Goal: Task Accomplishment & Management: Use online tool/utility

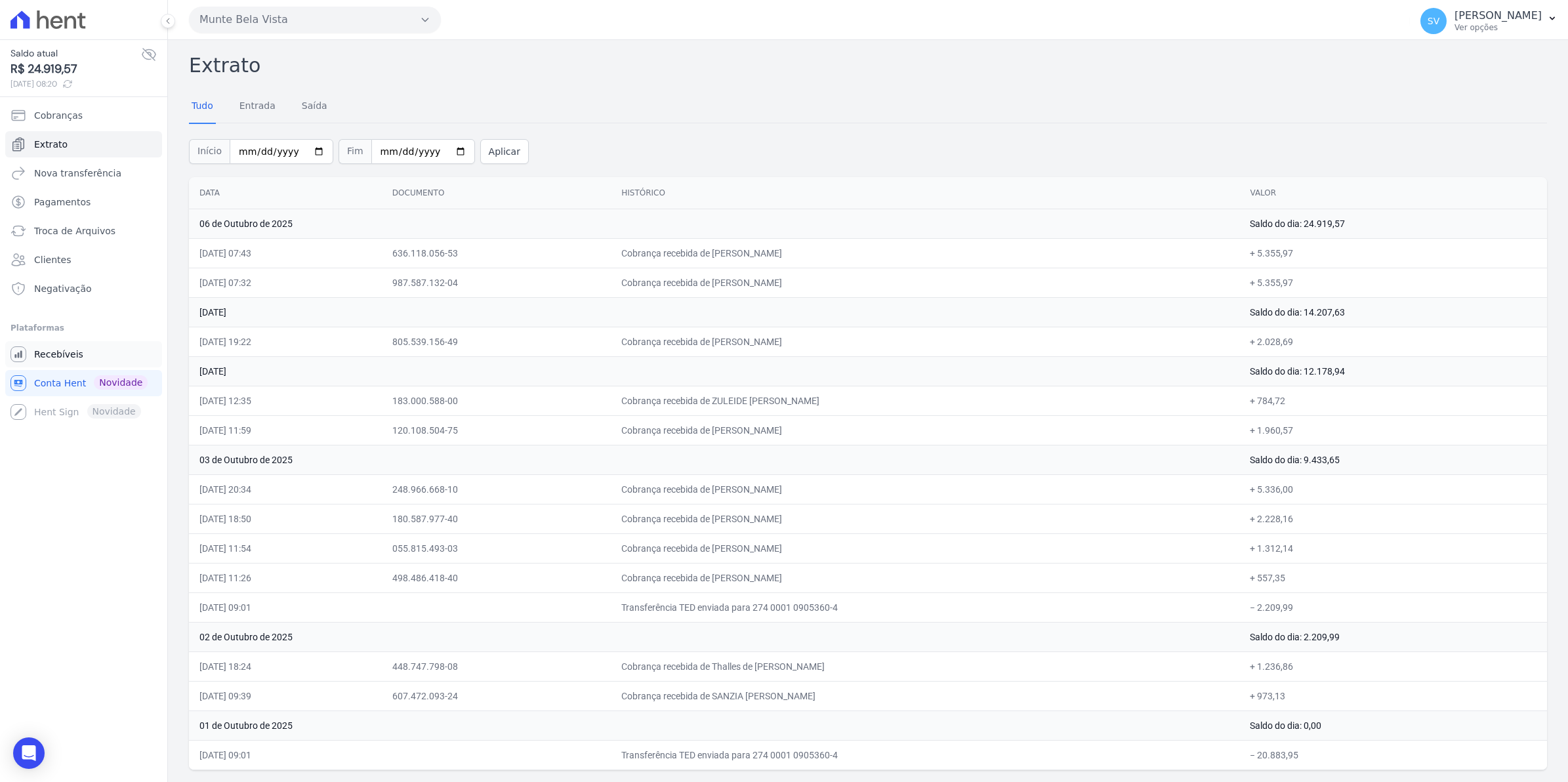
click at [60, 352] on span "Recebíveis" at bounding box center [59, 354] width 49 height 13
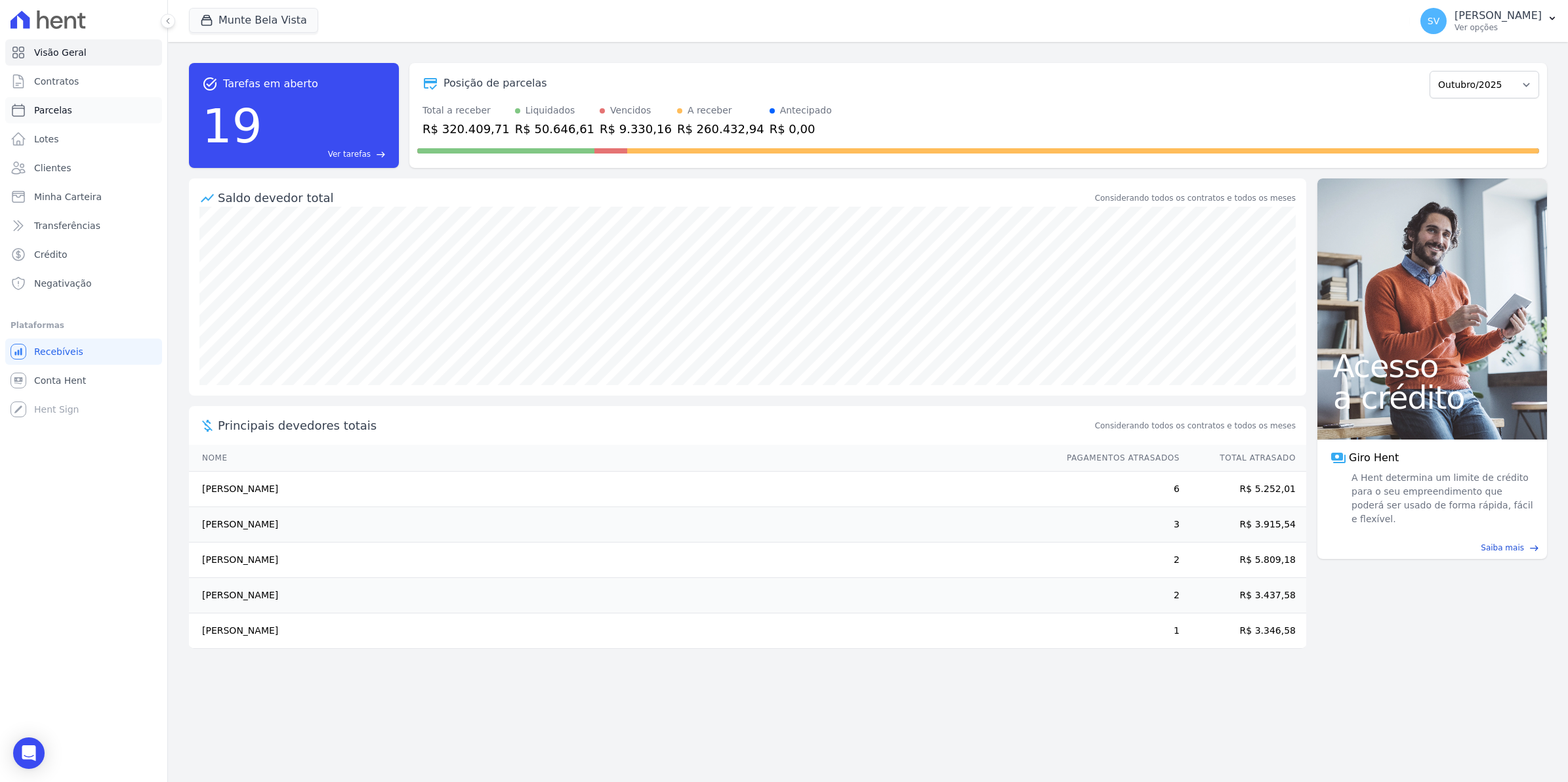
click at [62, 112] on span "Parcelas" at bounding box center [54, 110] width 38 height 13
select select
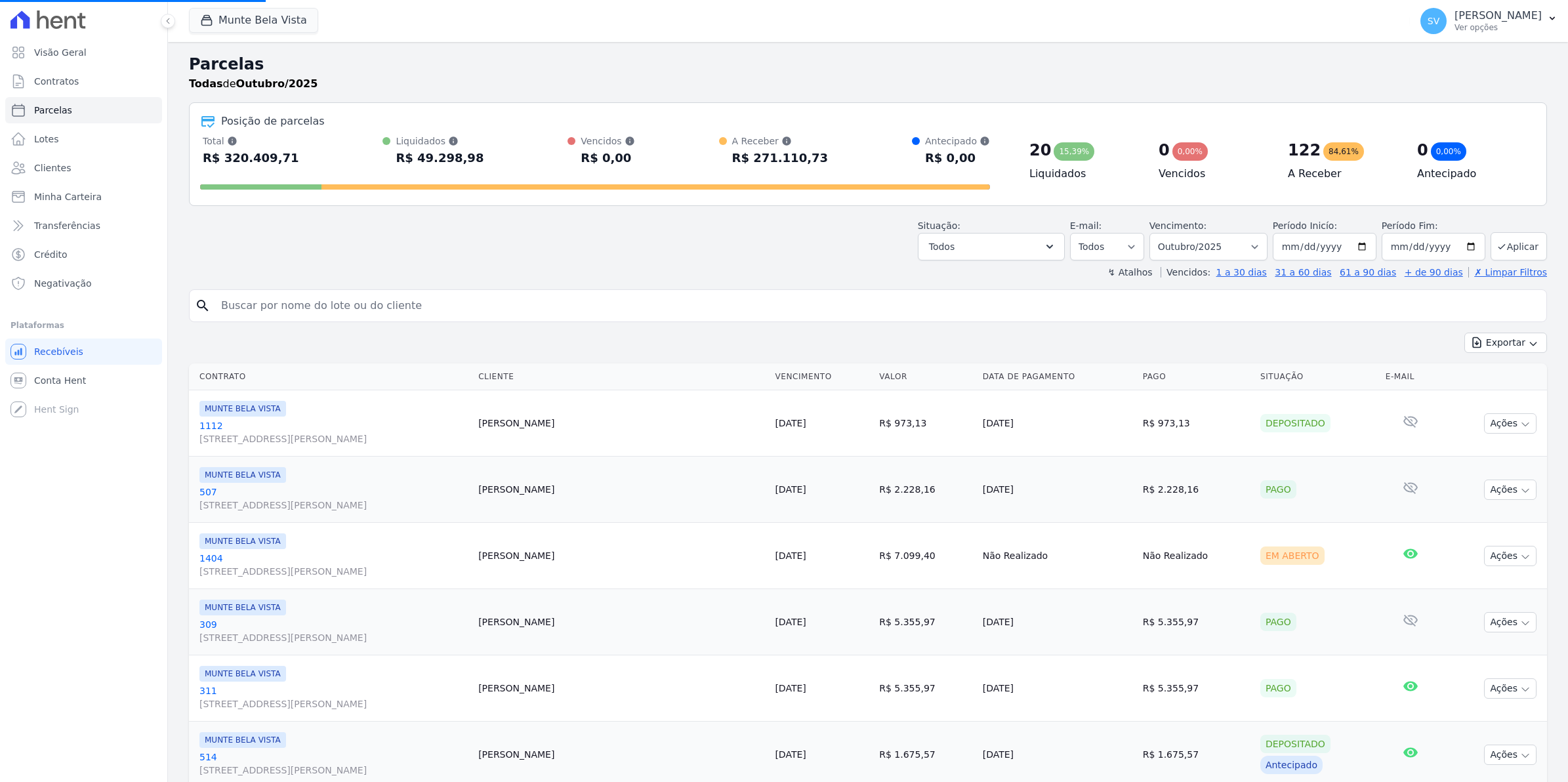
select select
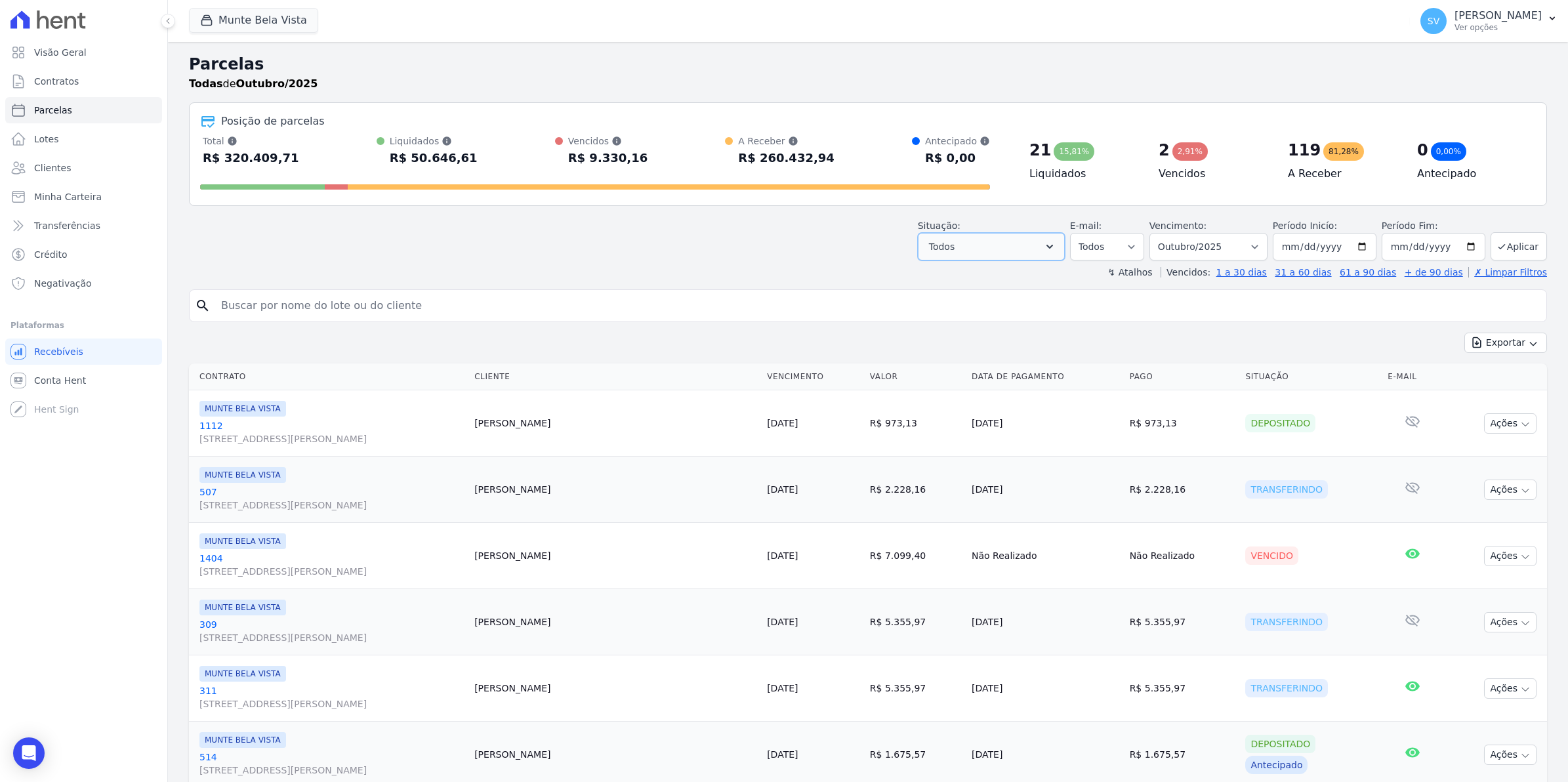
click at [1063, 244] on button "Todos" at bounding box center [991, 247] width 147 height 28
click at [1001, 286] on label "Selecionar todos" at bounding box center [982, 280] width 77 height 11
click at [939, 286] on input "Selecionar todos" at bounding box center [934, 280] width 11 height 11
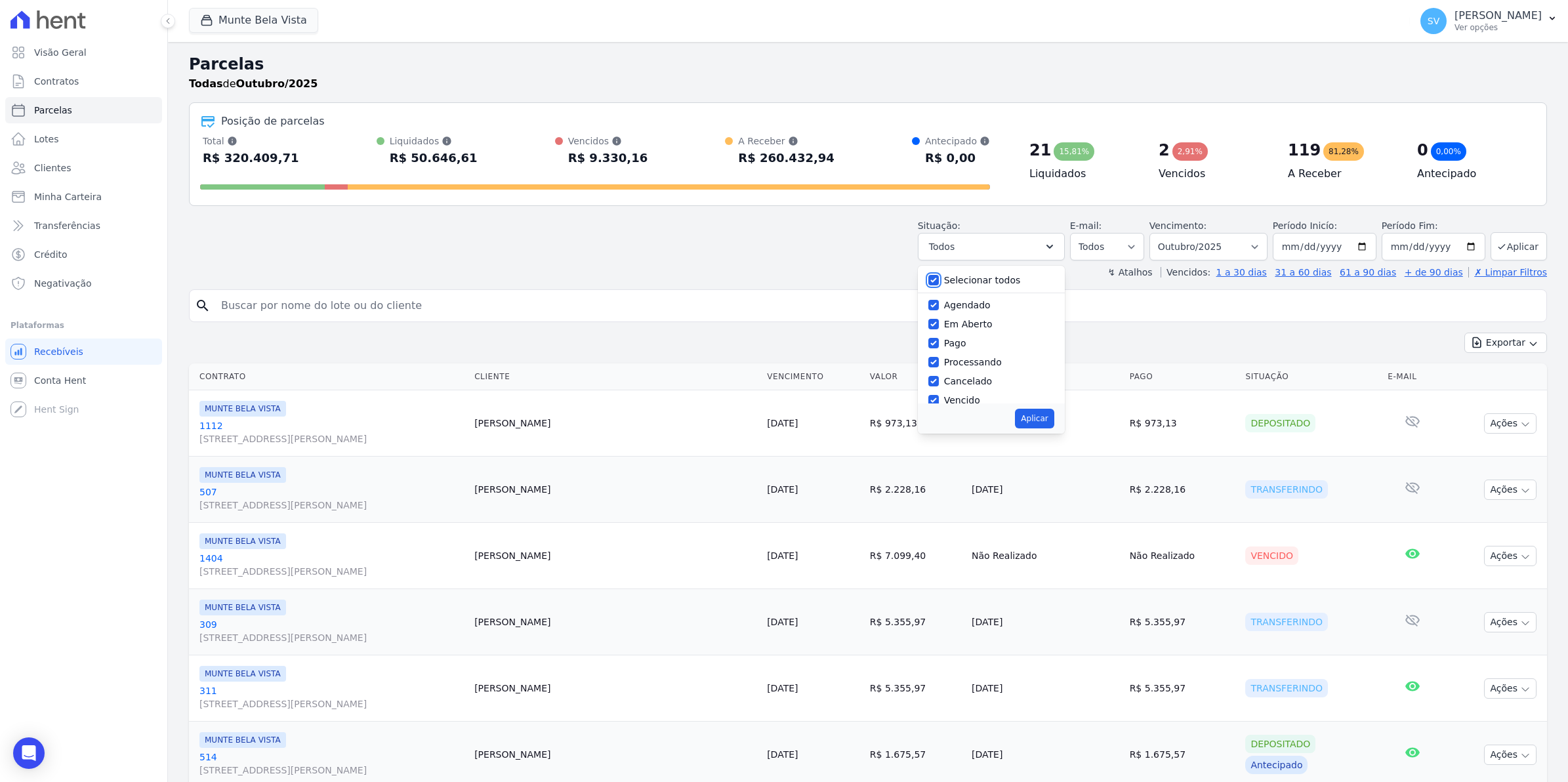
checkbox input "false"
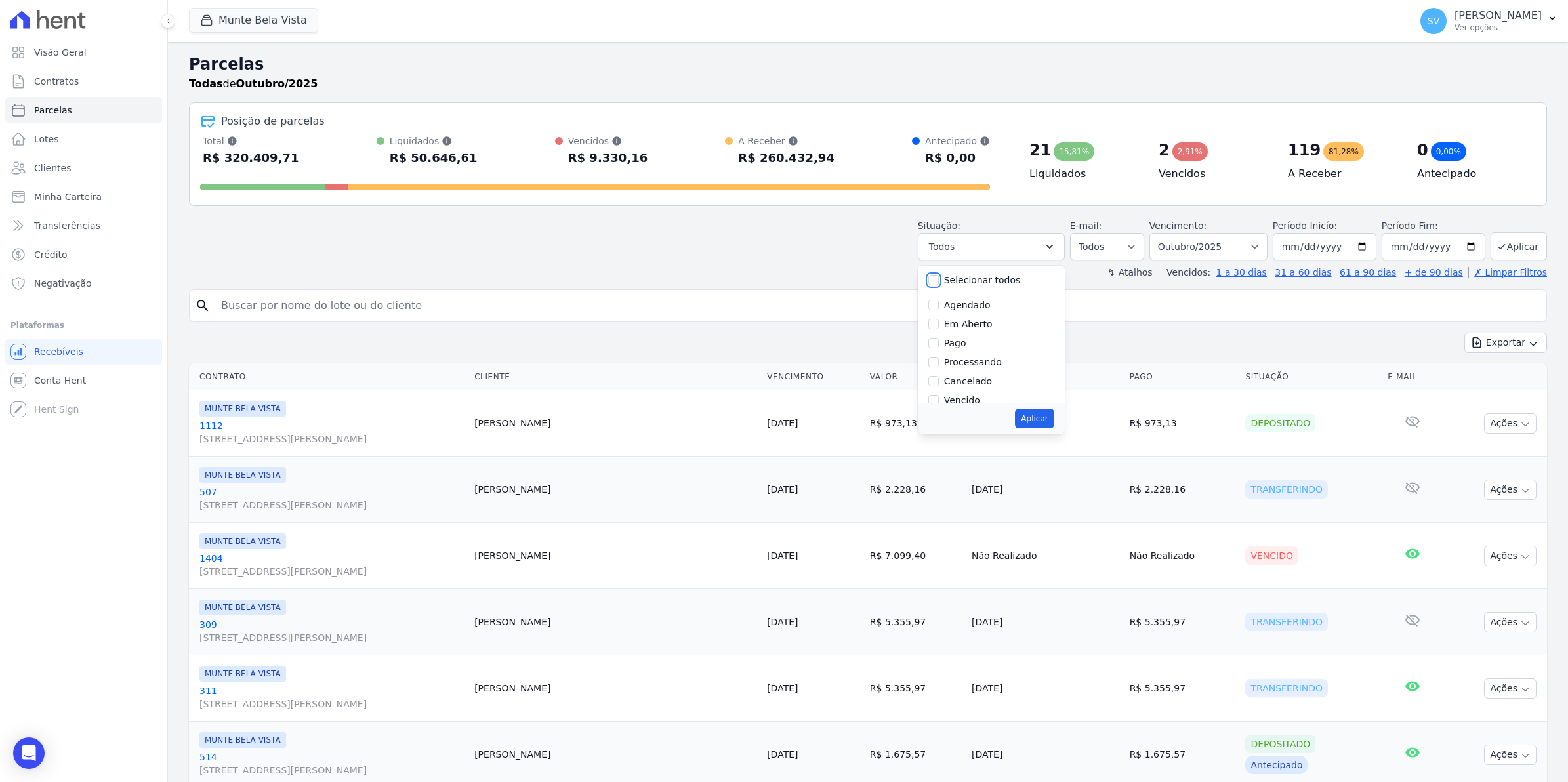
checkbox input "false"
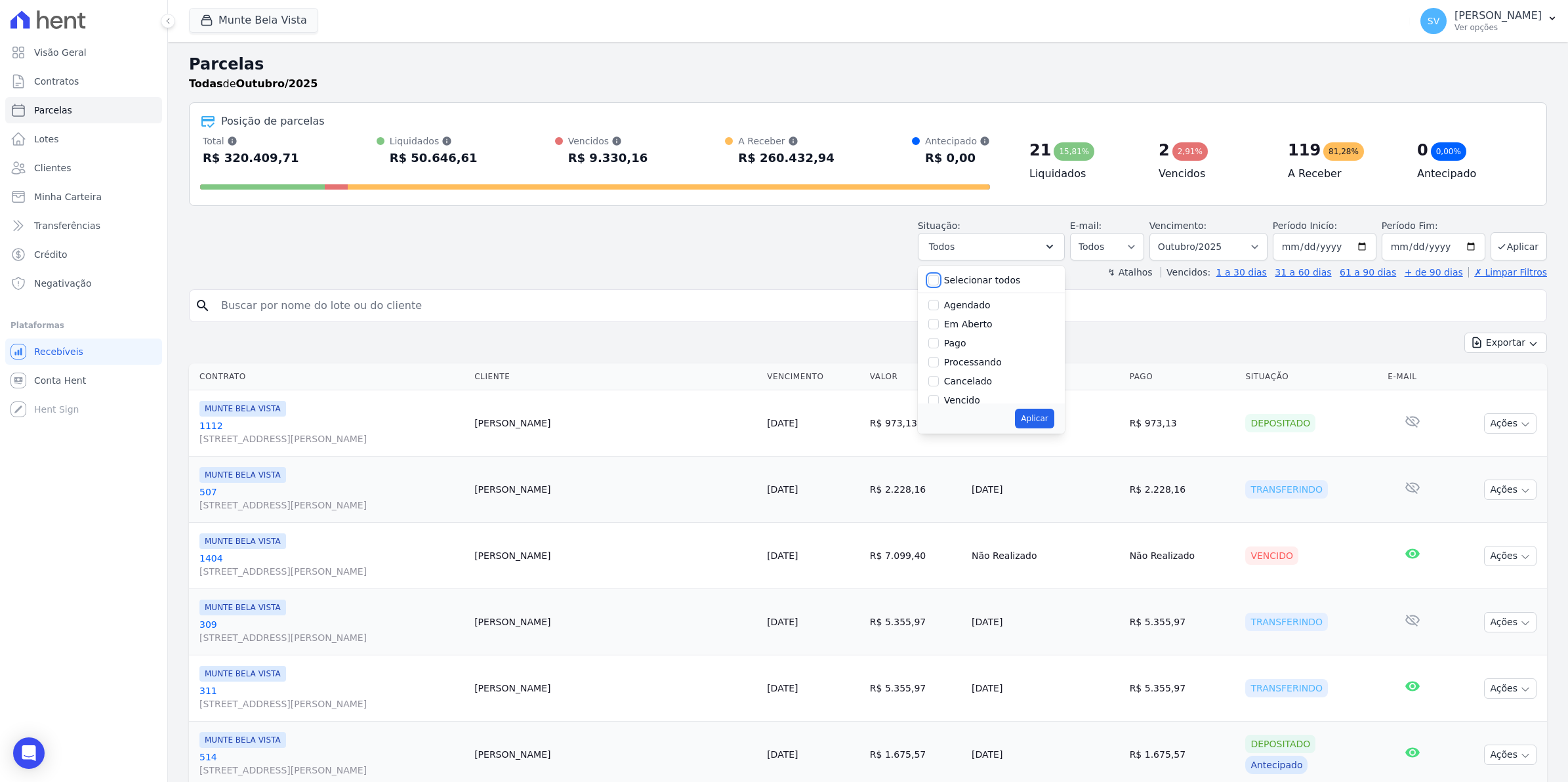
checkbox input "false"
click at [973, 312] on label "Vencido" at bounding box center [961, 313] width 36 height 11
click at [939, 312] on input "Vencido" at bounding box center [934, 313] width 11 height 11
checkbox input "true"
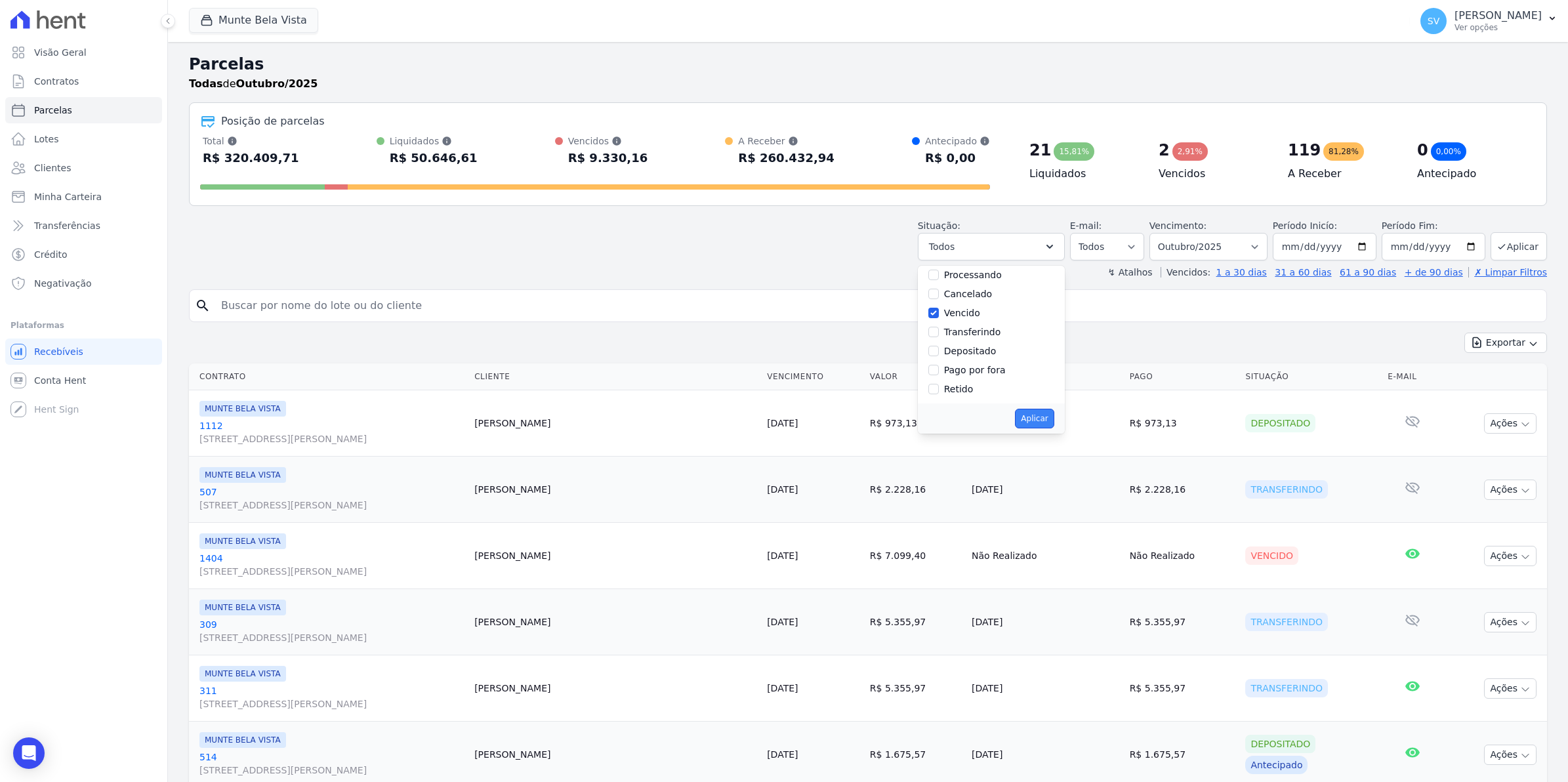
click at [1041, 420] on button "Aplicar" at bounding box center [1034, 419] width 39 height 20
select select "overdue"
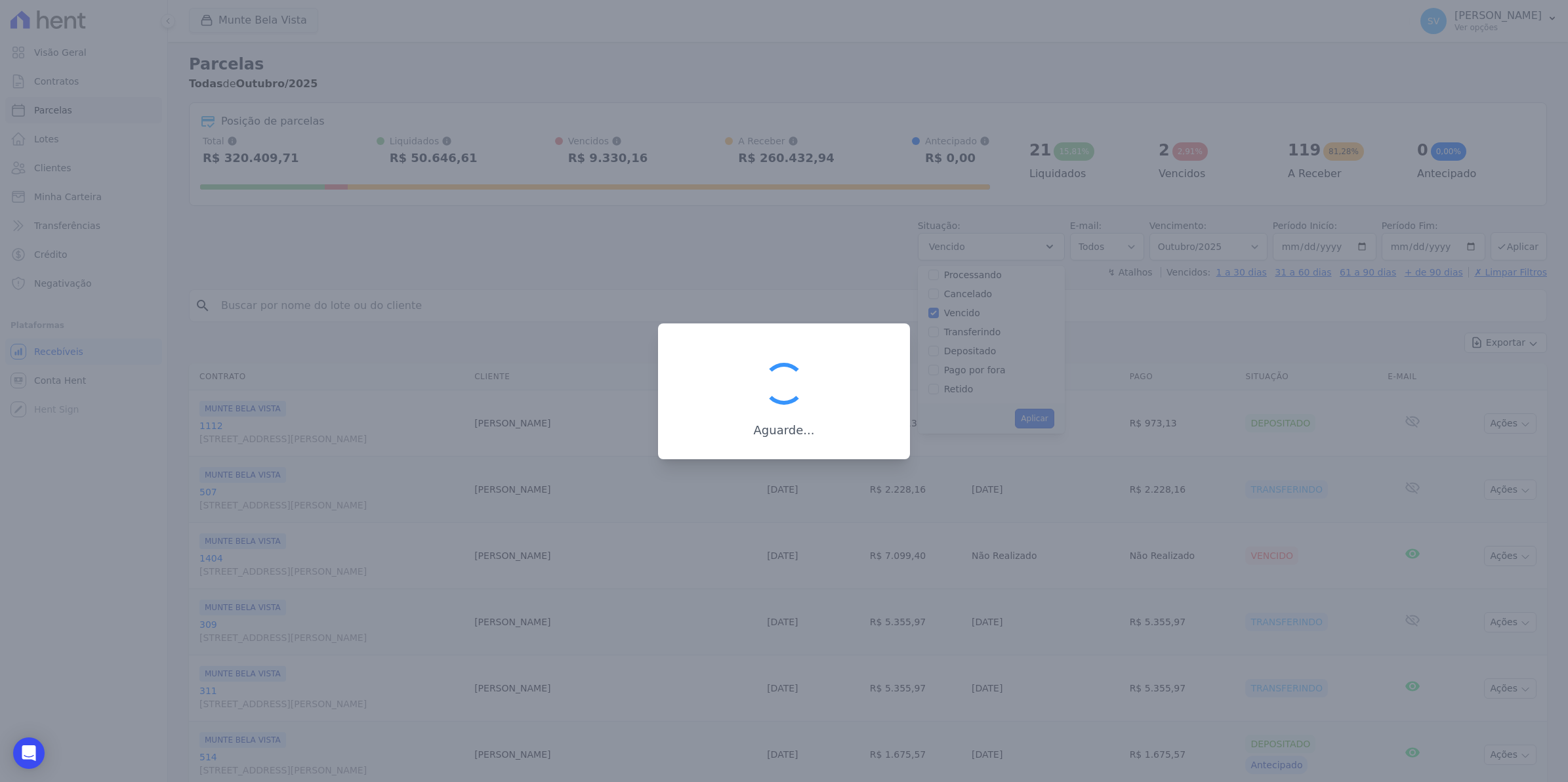
scroll to position [24, 0]
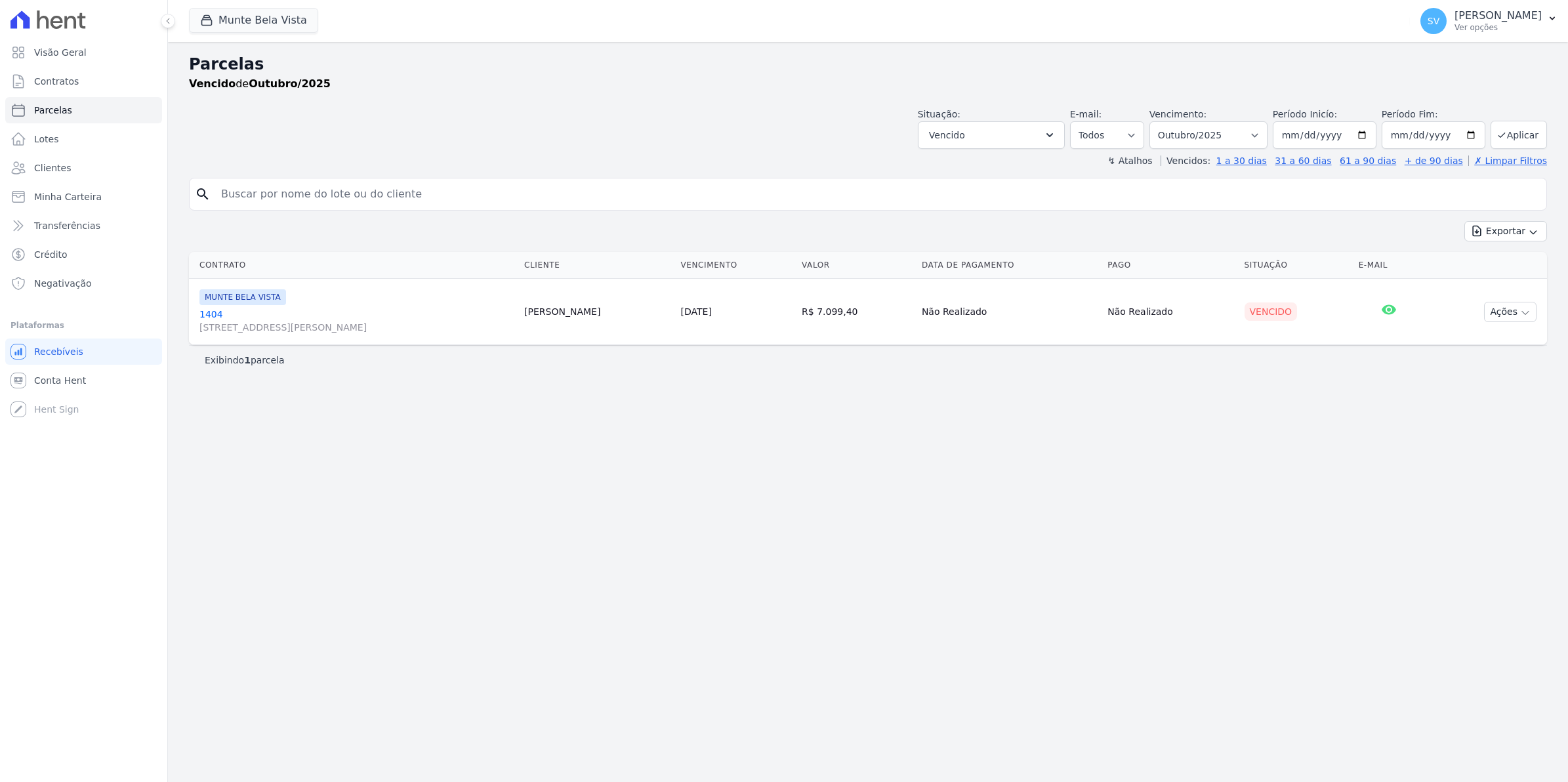
select select
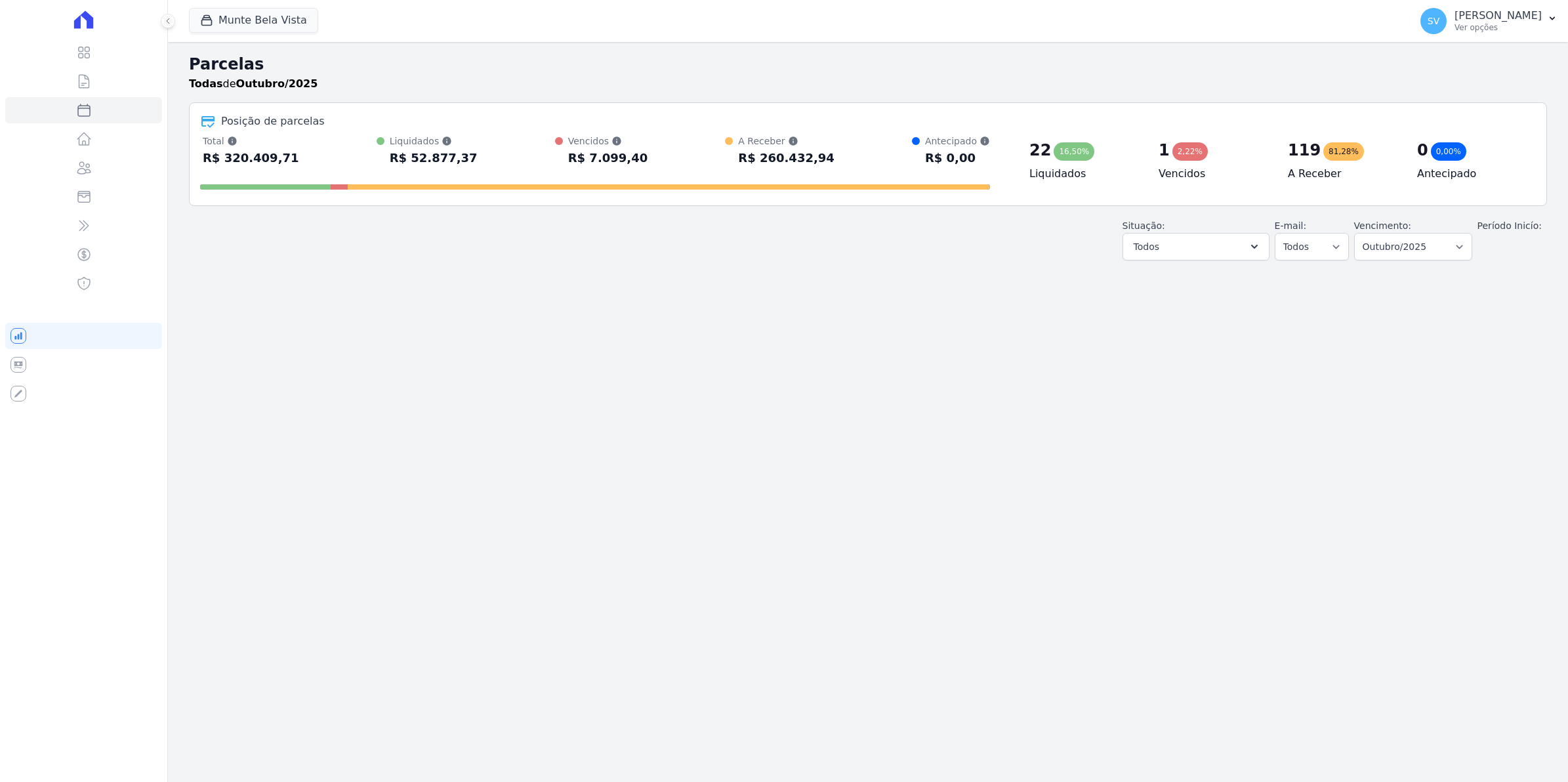
select select
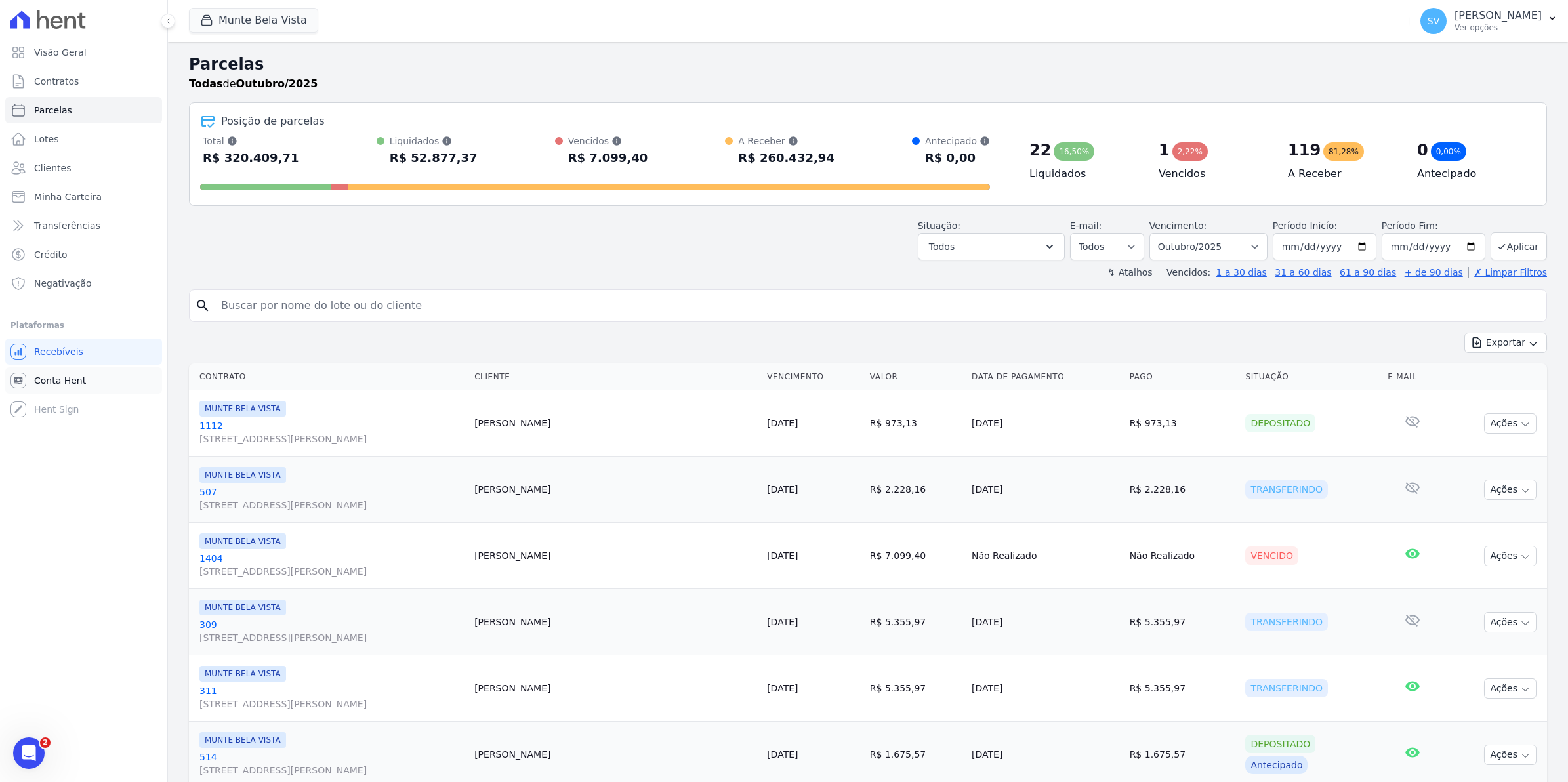
click at [54, 381] on span "Conta Hent" at bounding box center [61, 380] width 52 height 13
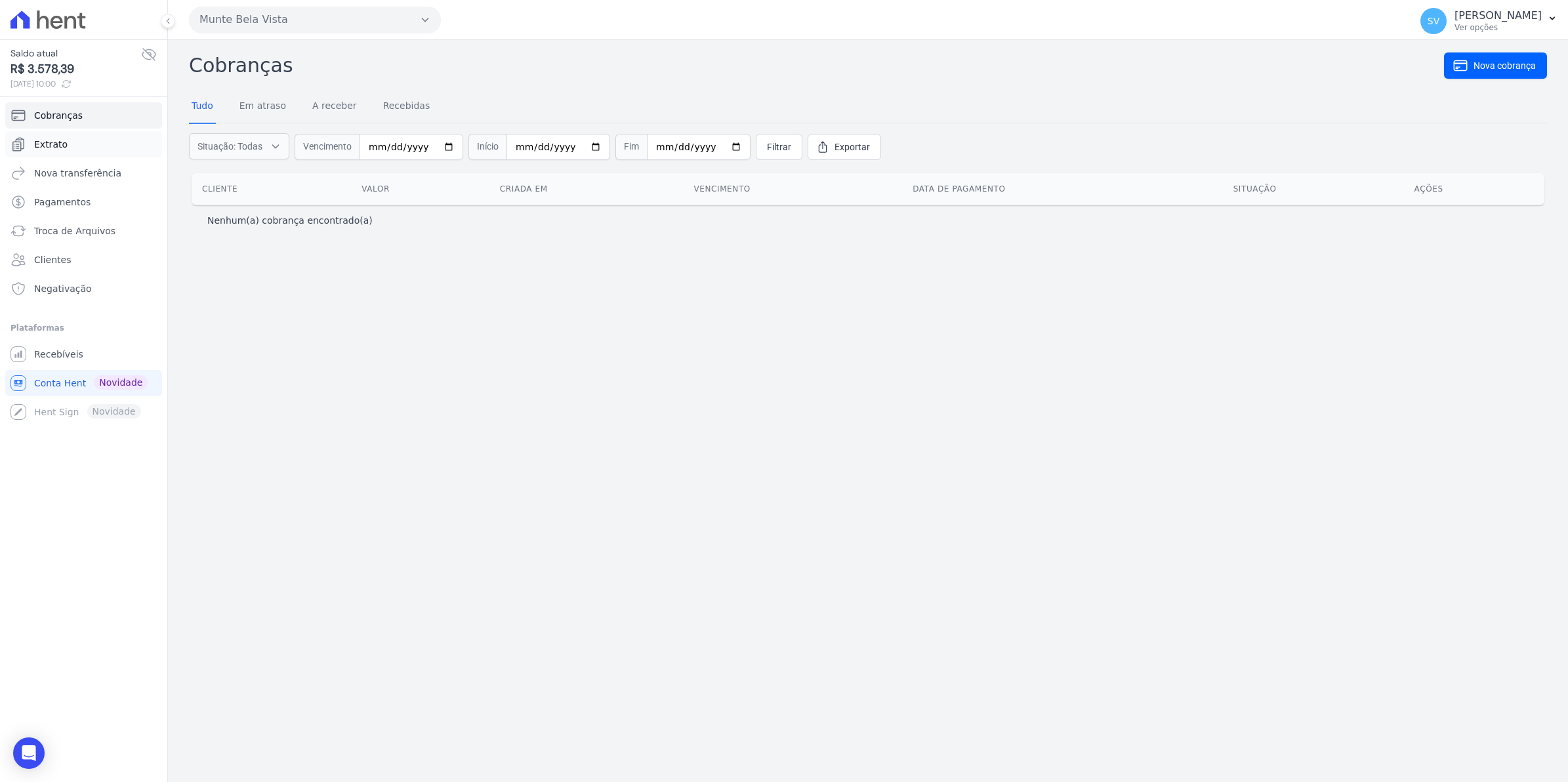
click at [54, 149] on span "Extrato" at bounding box center [51, 144] width 34 height 13
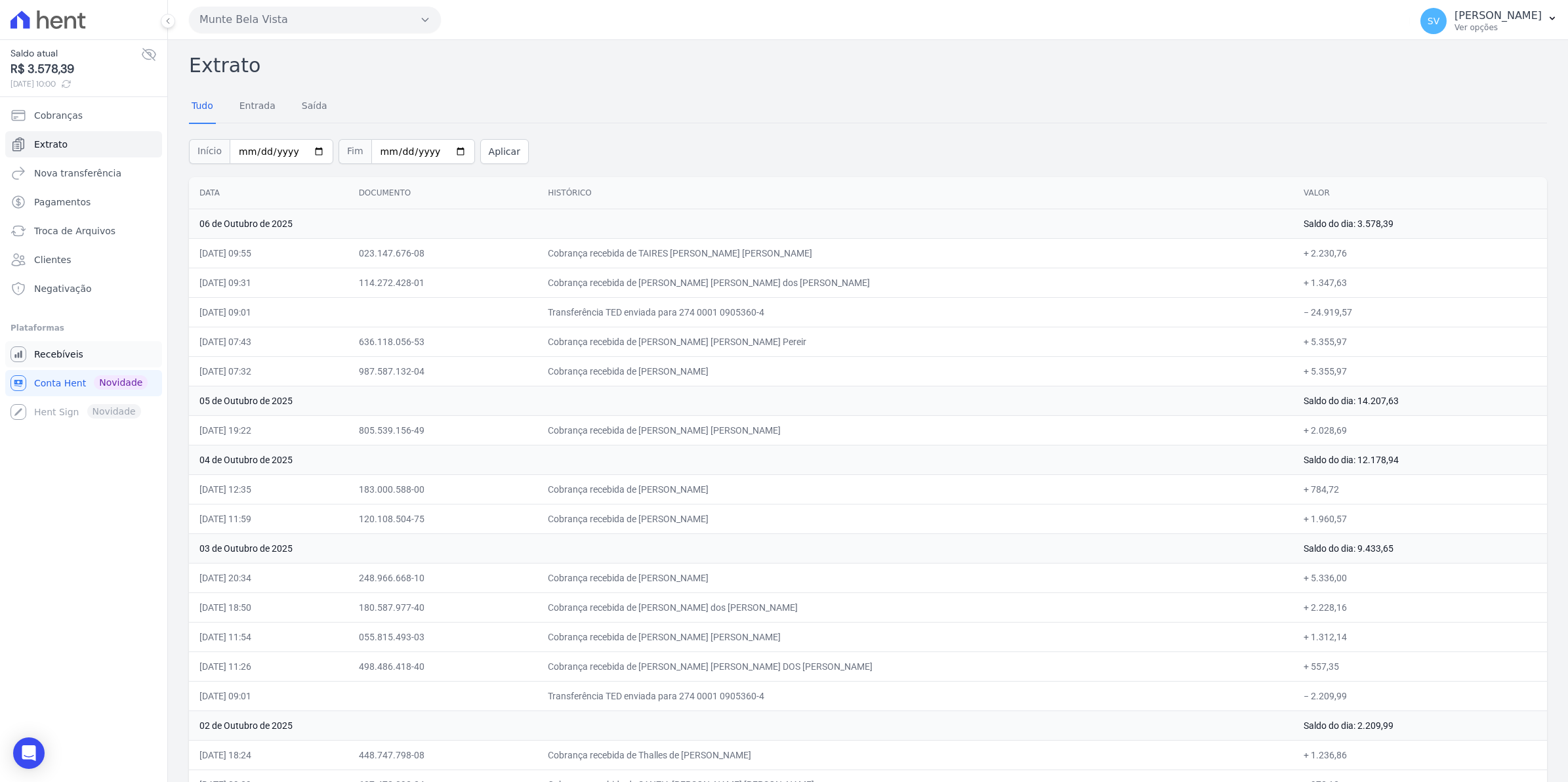
click at [70, 354] on span "Recebíveis" at bounding box center [59, 354] width 49 height 13
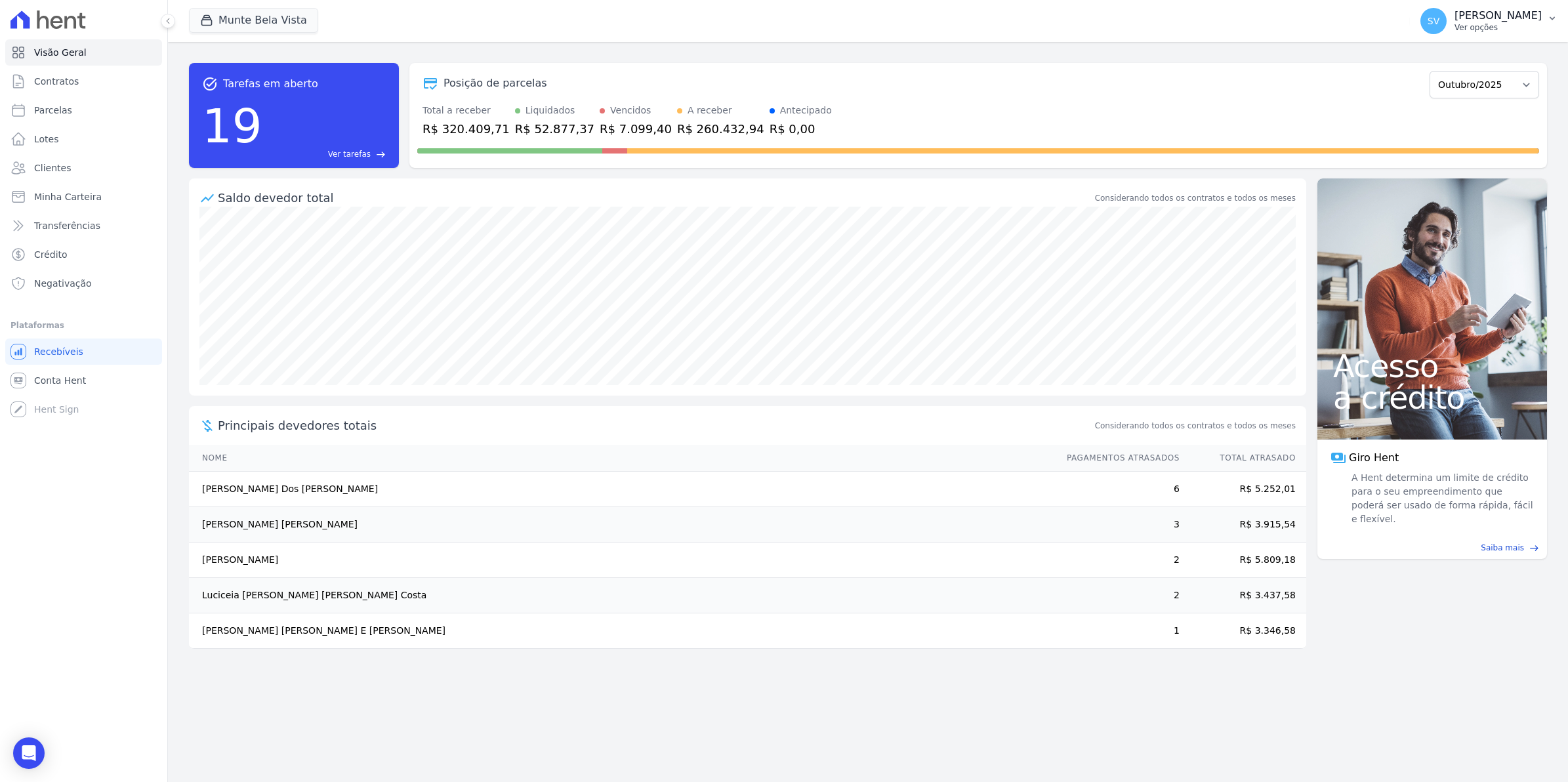
click at [1439, 21] on span "SV" at bounding box center [1433, 21] width 11 height 9
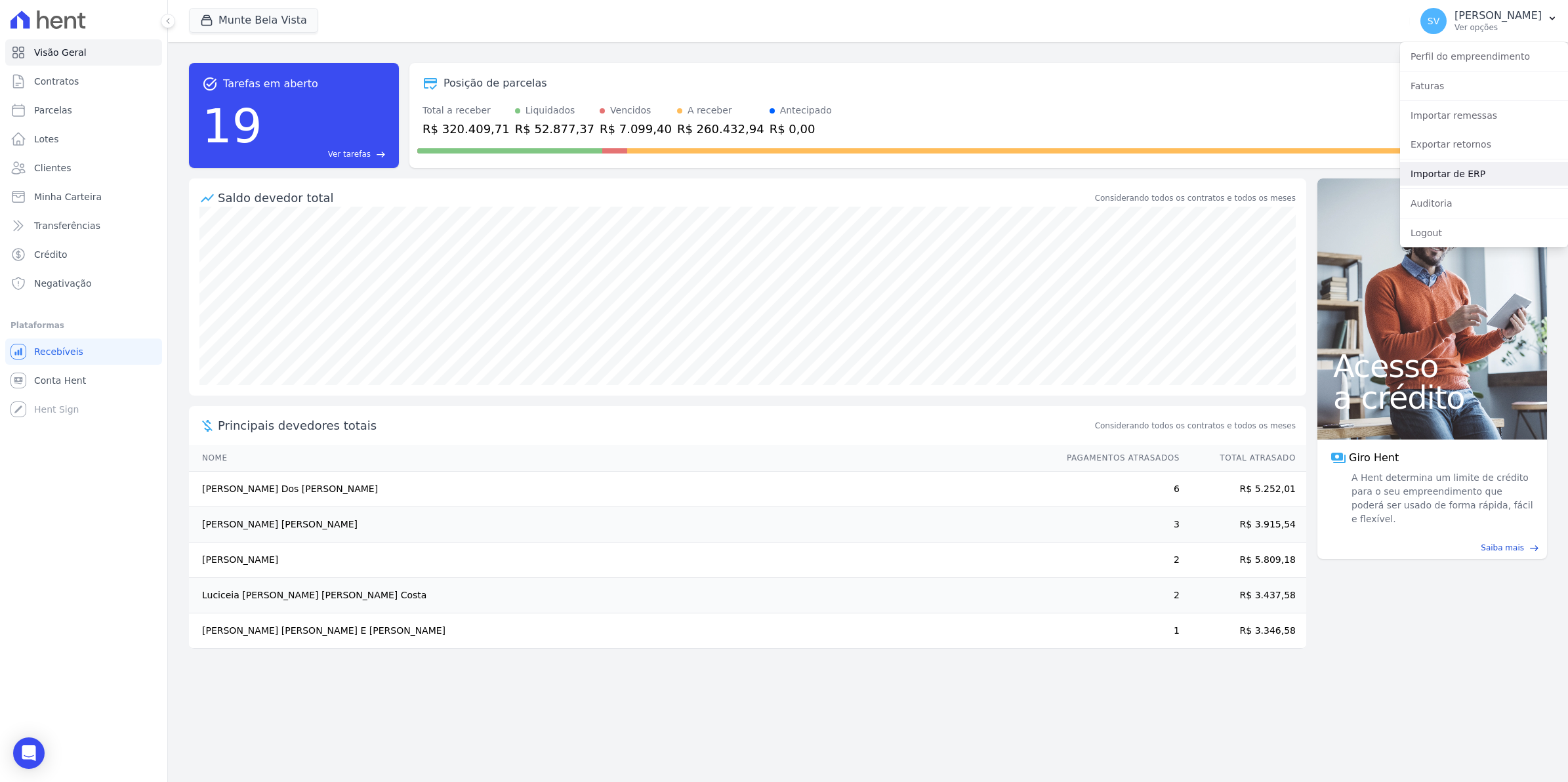
click at [1435, 174] on link "Importar de ERP" at bounding box center [1484, 174] width 168 height 24
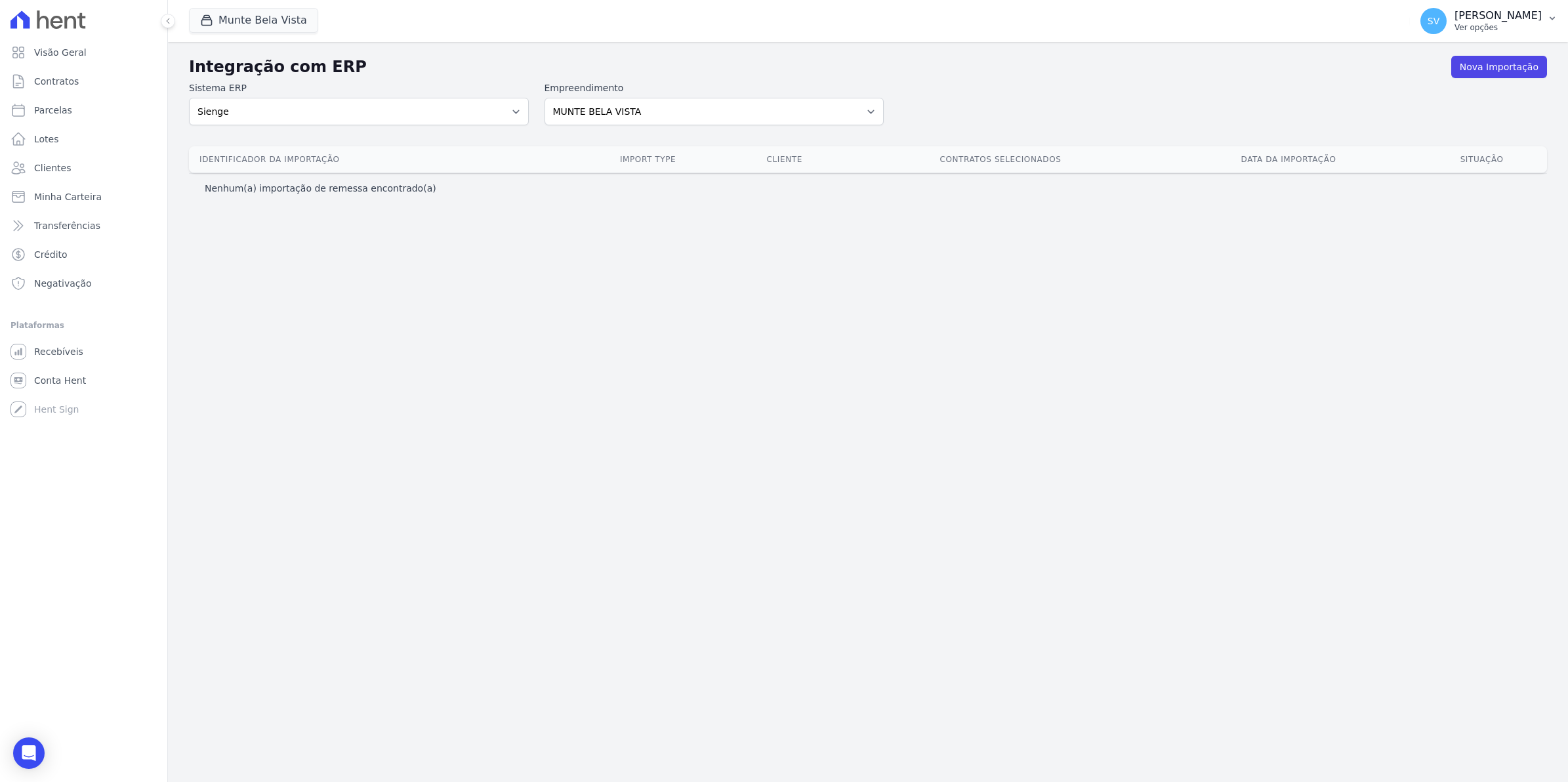
click at [1439, 16] on span "SV" at bounding box center [1433, 21] width 11 height 9
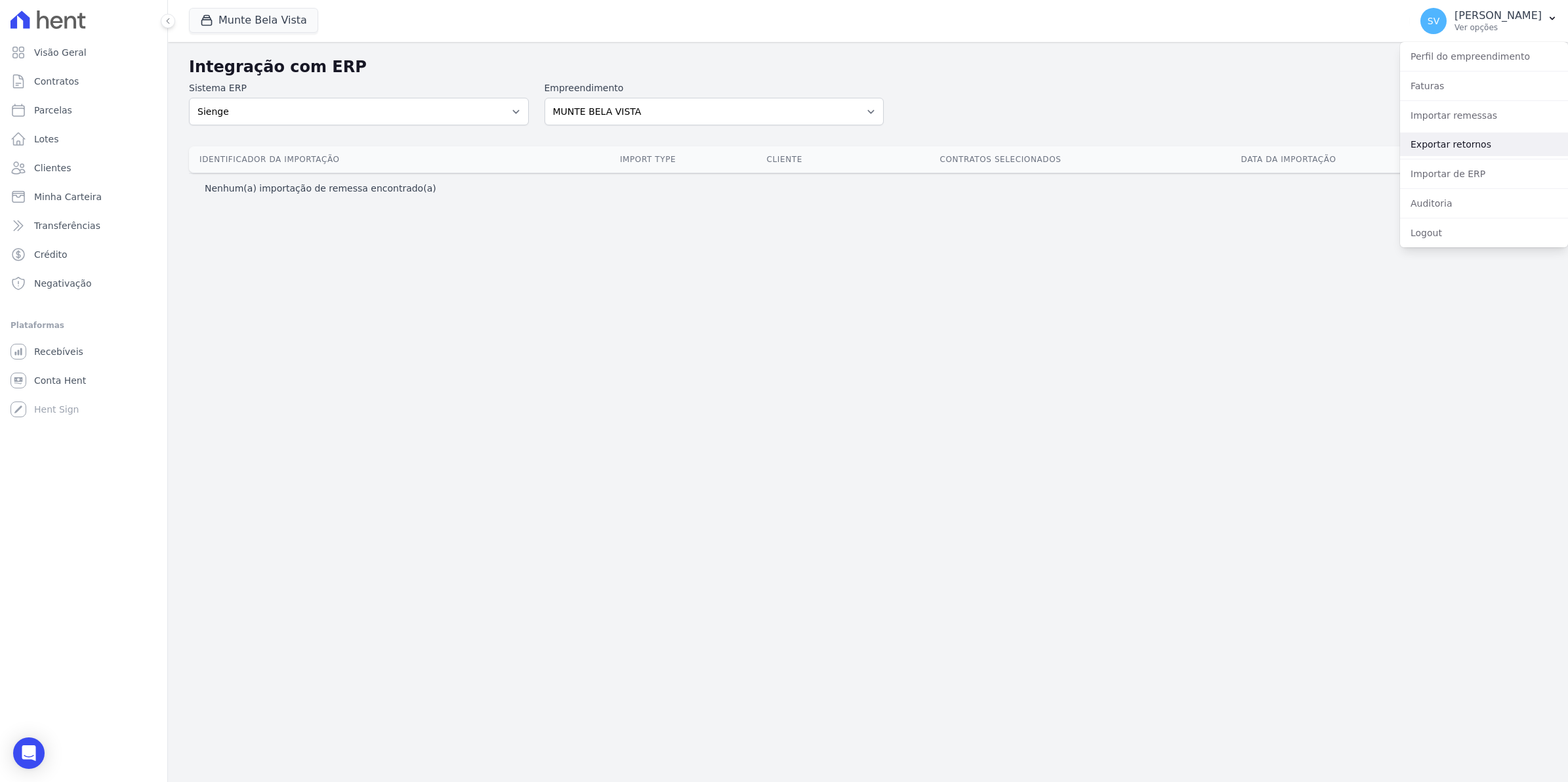
click at [1435, 149] on link "Exportar retornos" at bounding box center [1484, 144] width 168 height 24
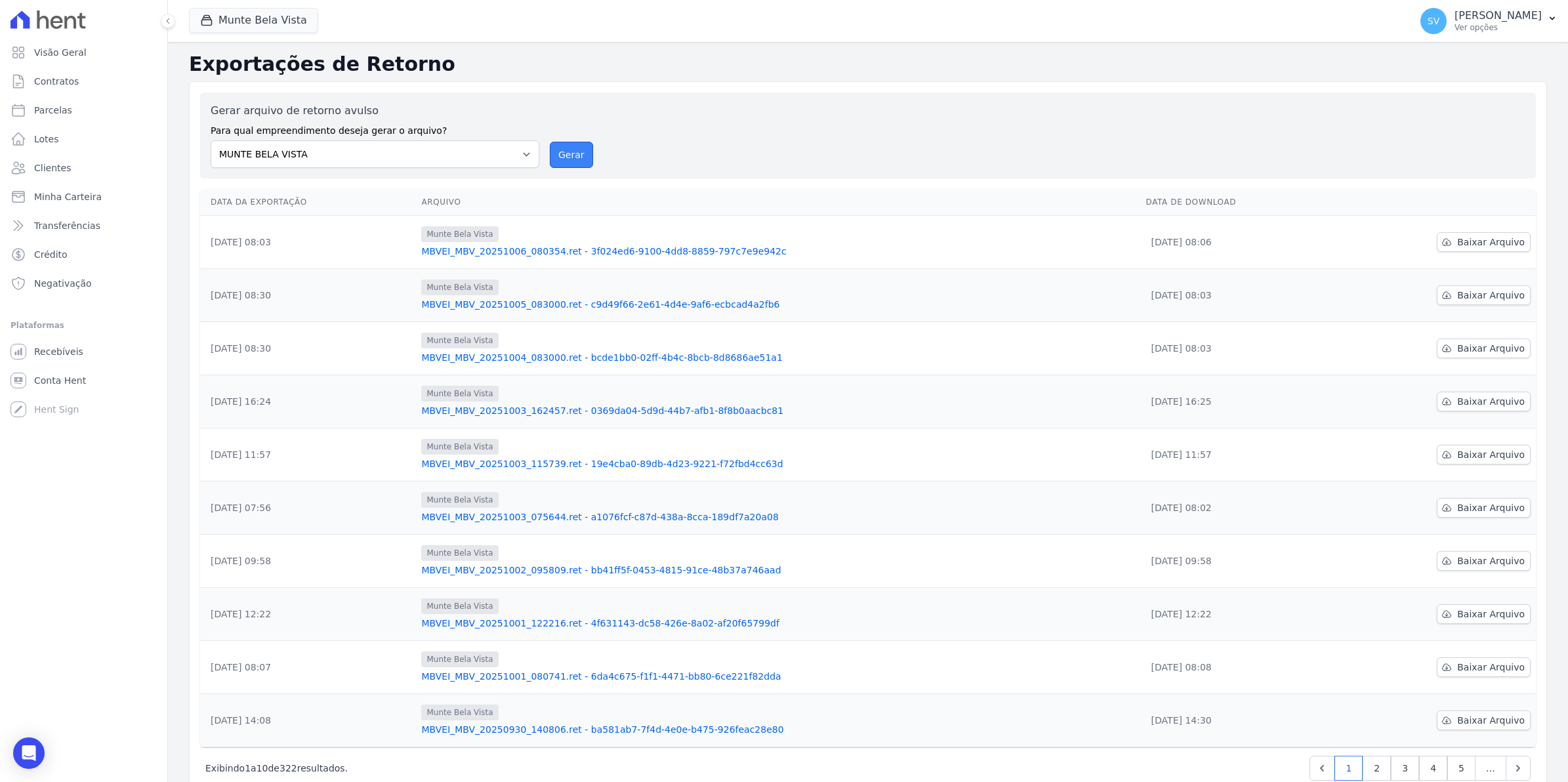
click at [550, 154] on button "Gerar" at bounding box center [571, 155] width 44 height 26
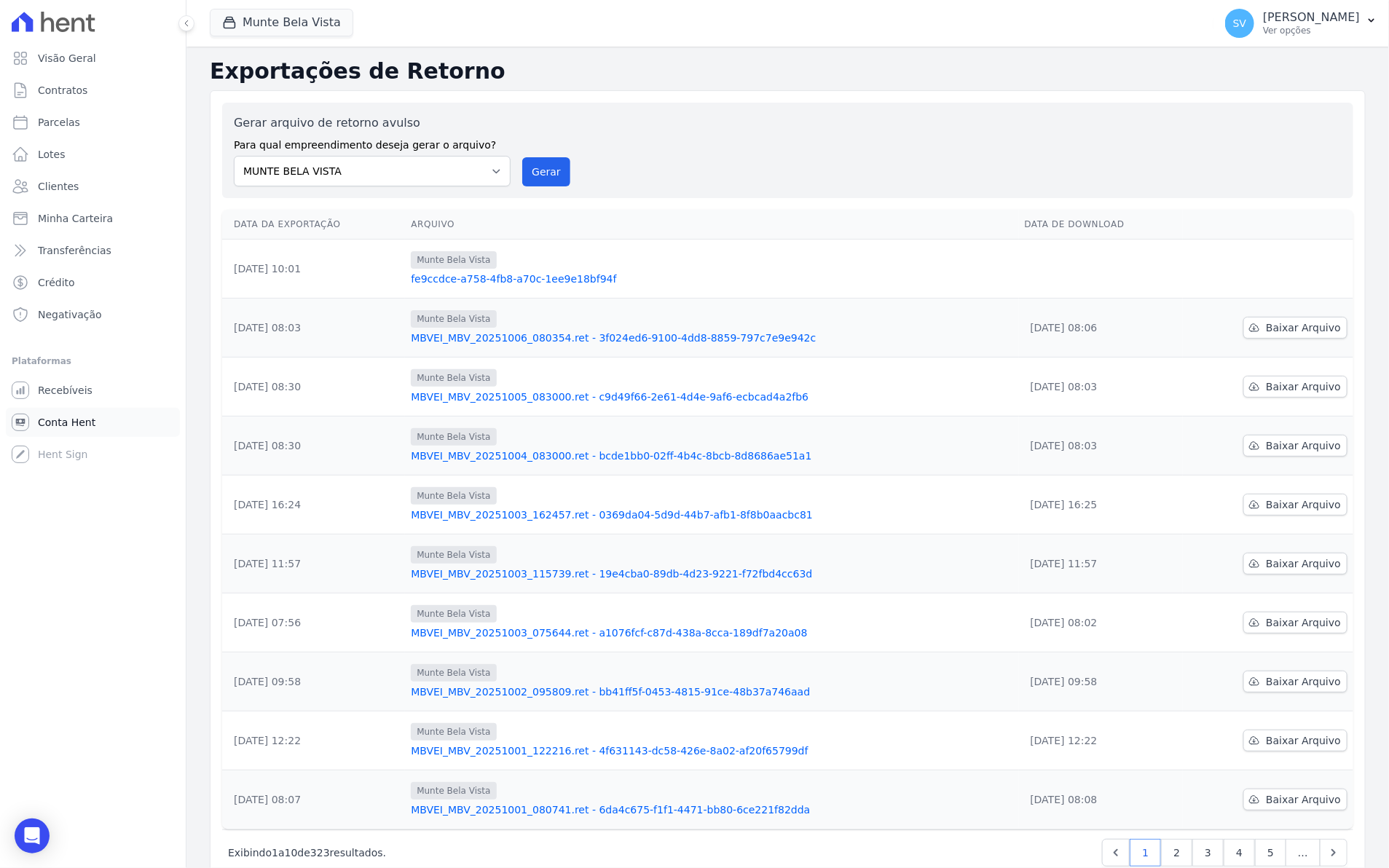
click at [52, 411] on link "Conta Hent" at bounding box center [93, 423] width 174 height 29
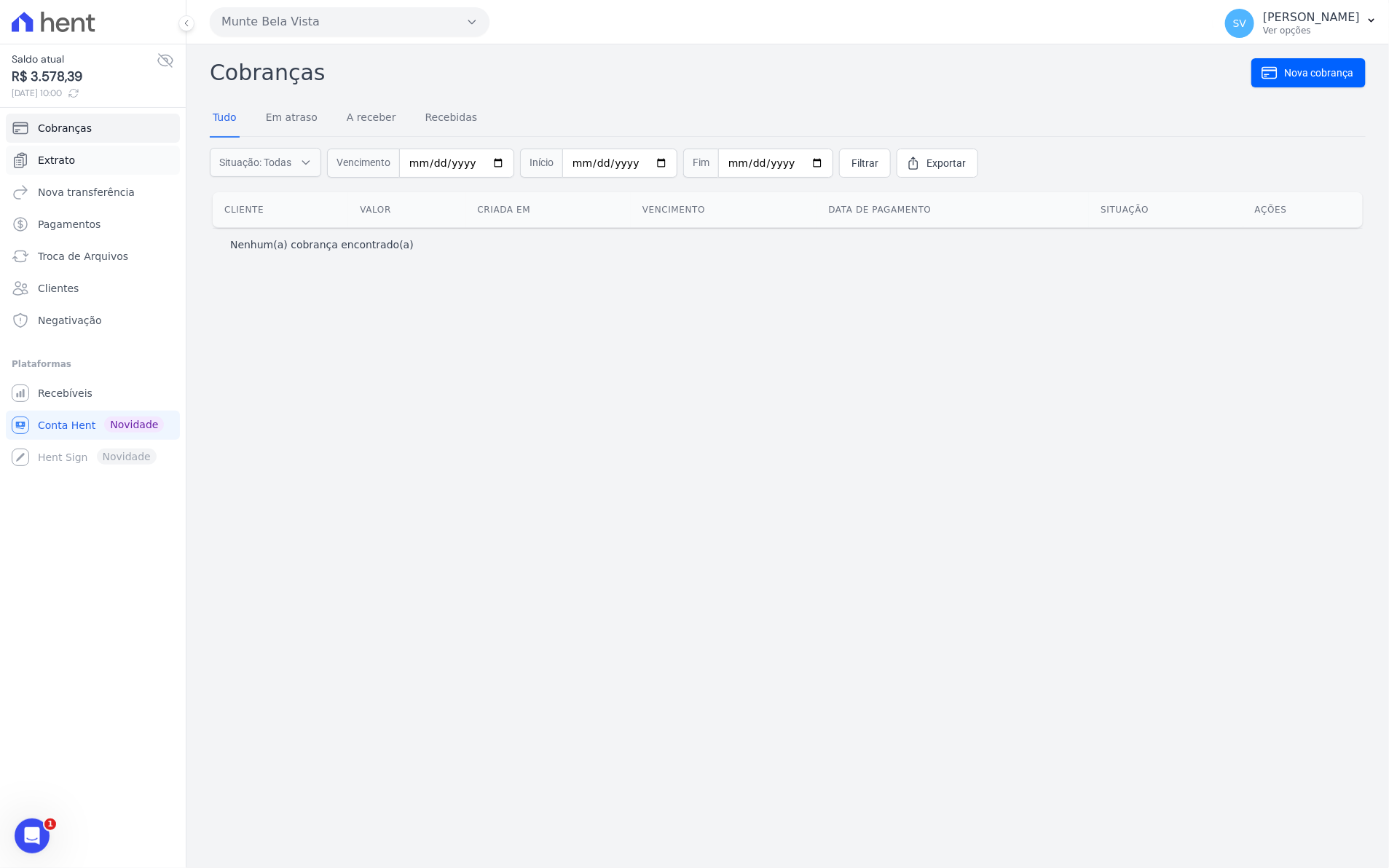
click at [53, 168] on link "Extrato" at bounding box center [93, 160] width 174 height 29
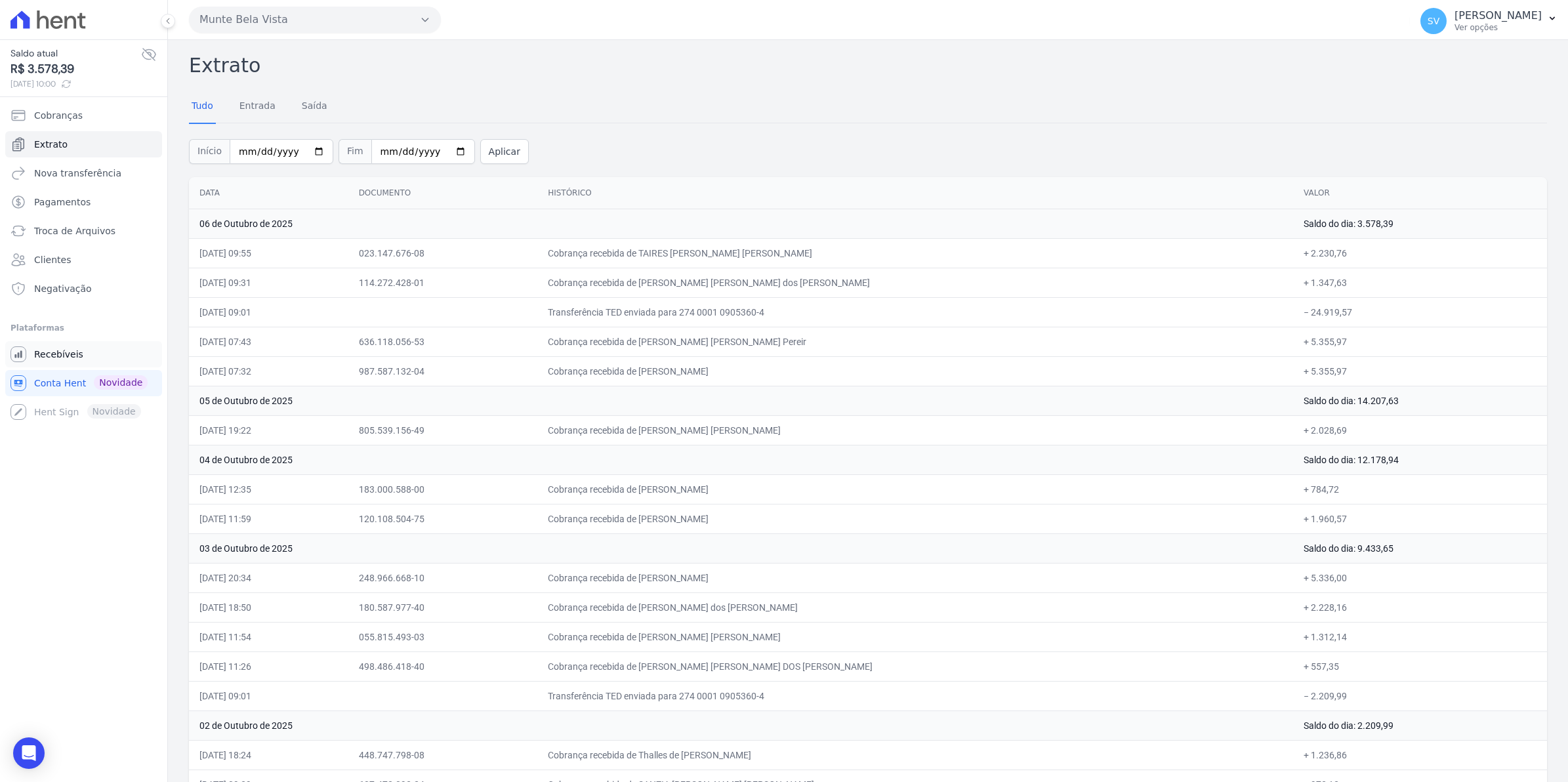
click at [53, 349] on span "Recebíveis" at bounding box center [59, 354] width 49 height 13
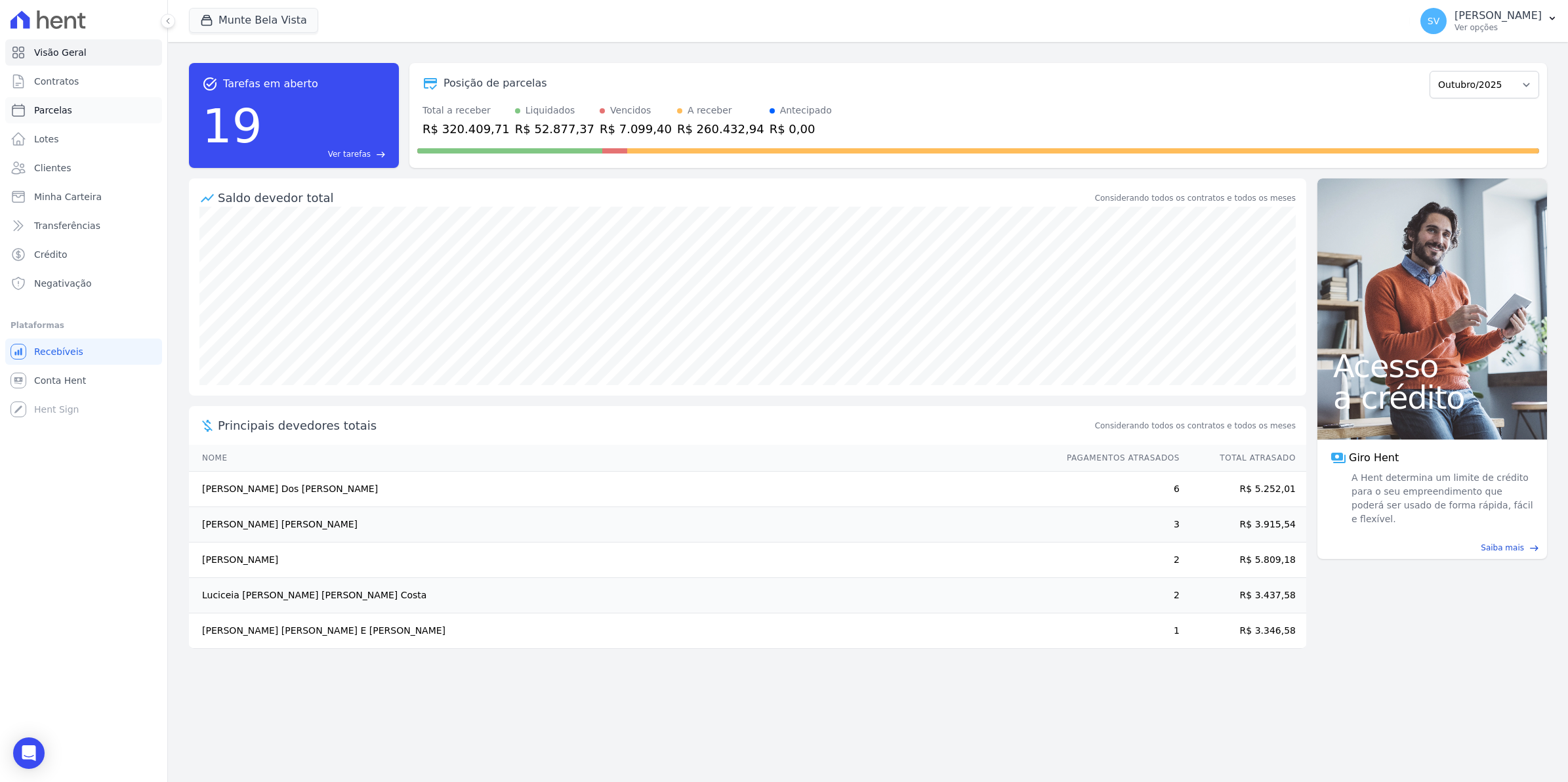
click at [46, 110] on span "Parcelas" at bounding box center [54, 110] width 38 height 13
select select
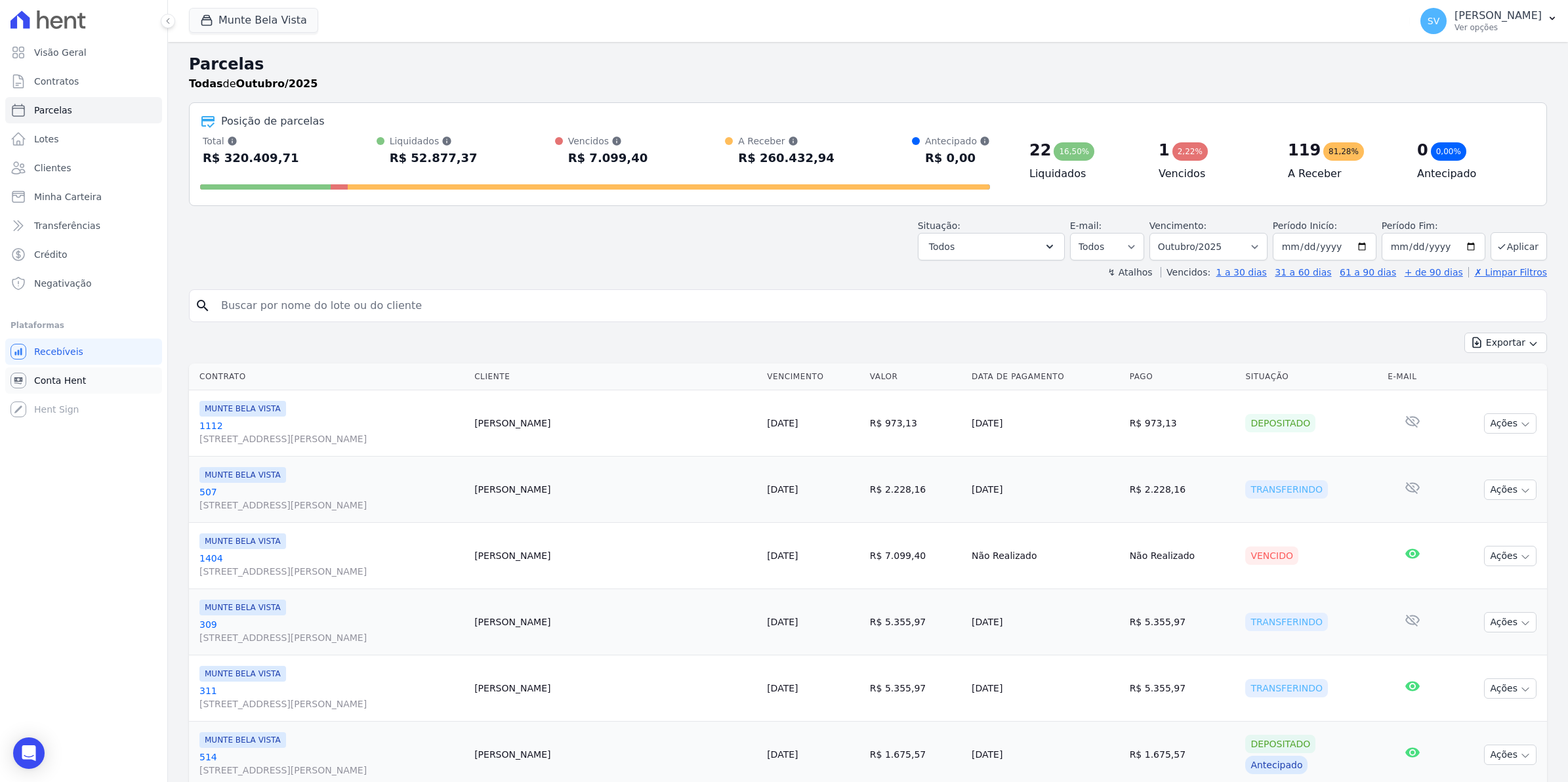
click at [47, 372] on link "Conta Hent" at bounding box center [83, 381] width 157 height 26
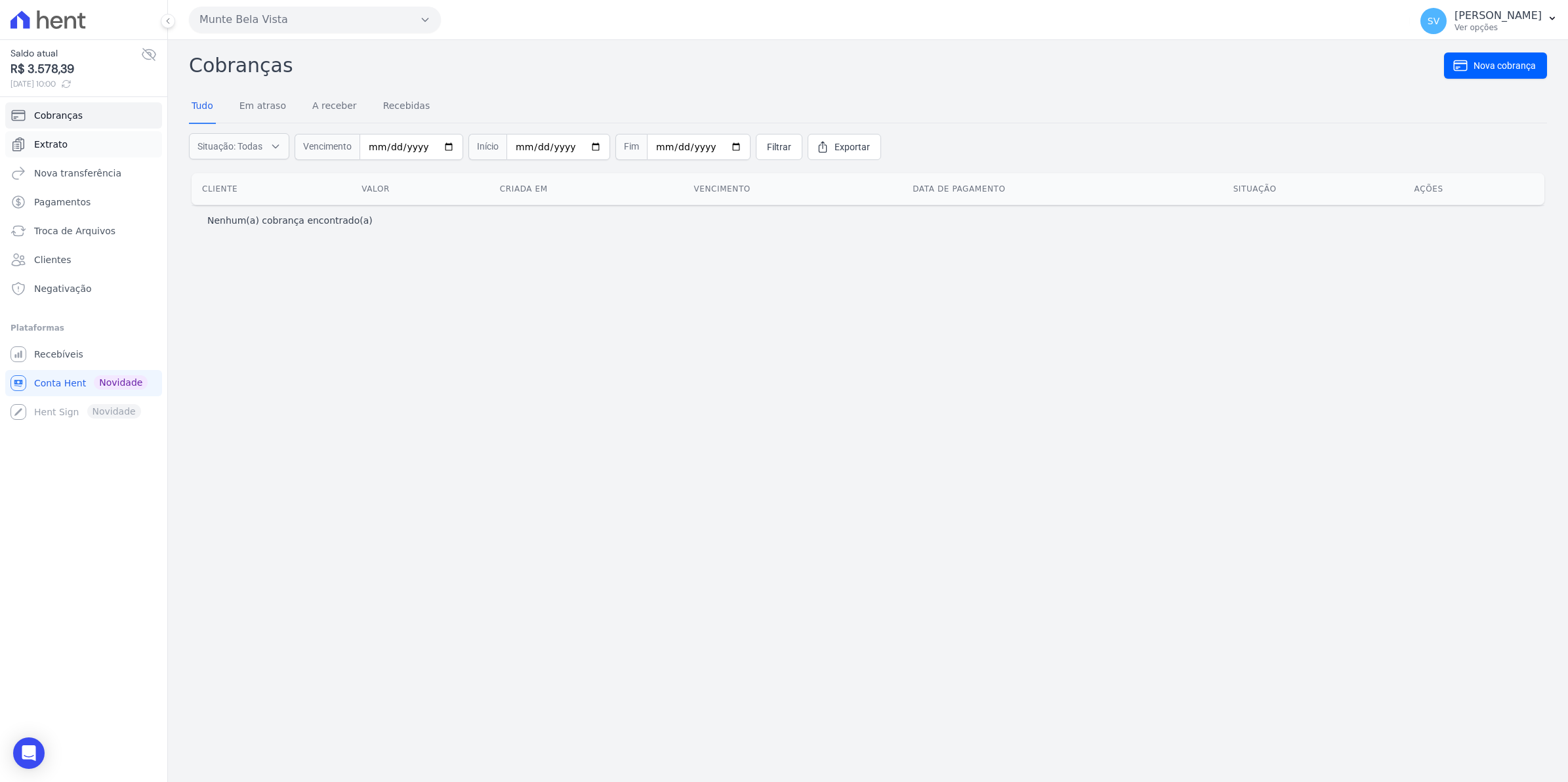
click at [60, 142] on span "Extrato" at bounding box center [51, 144] width 34 height 13
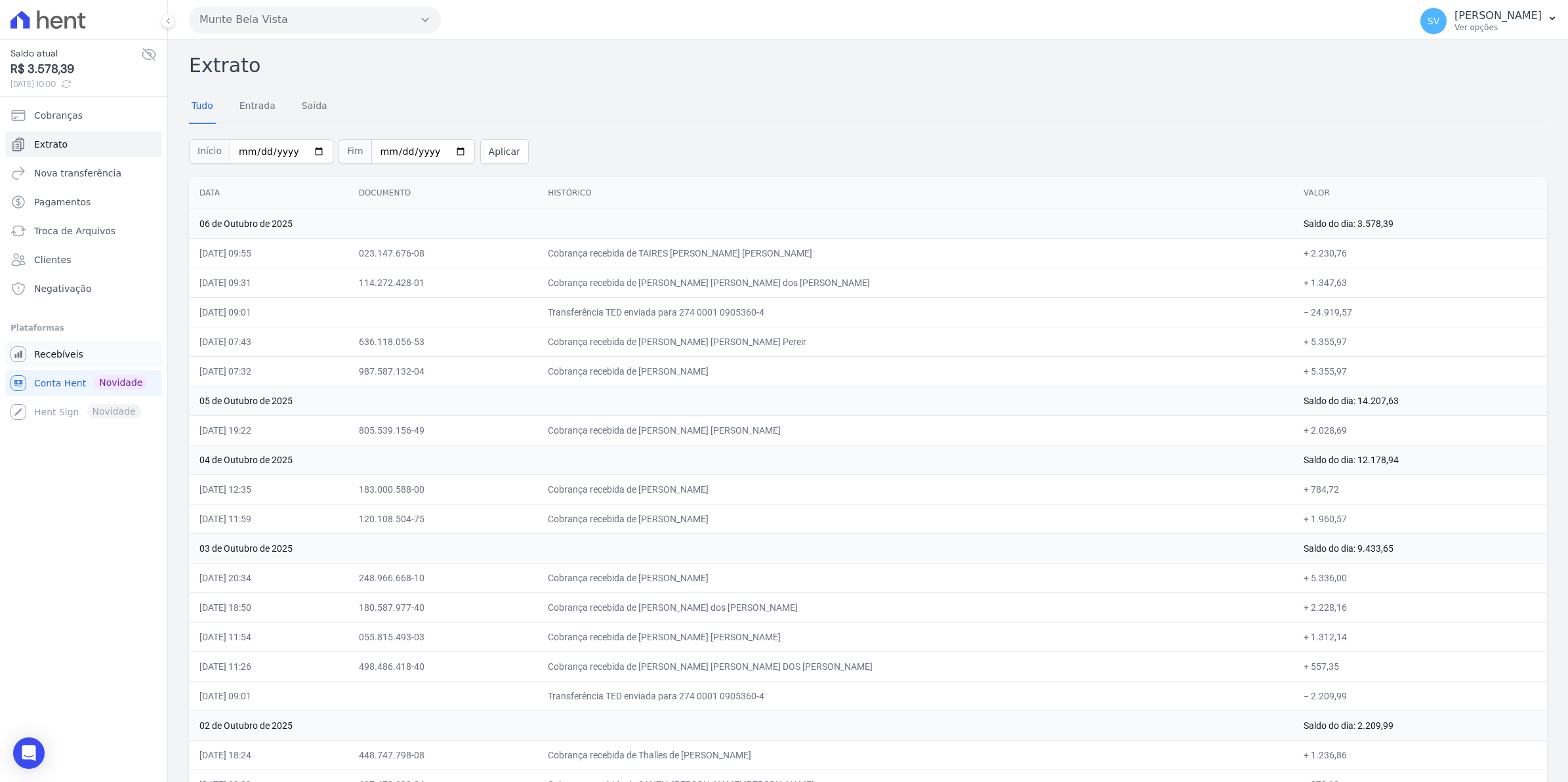
click at [34, 358] on span "Recebíveis" at bounding box center [59, 354] width 49 height 13
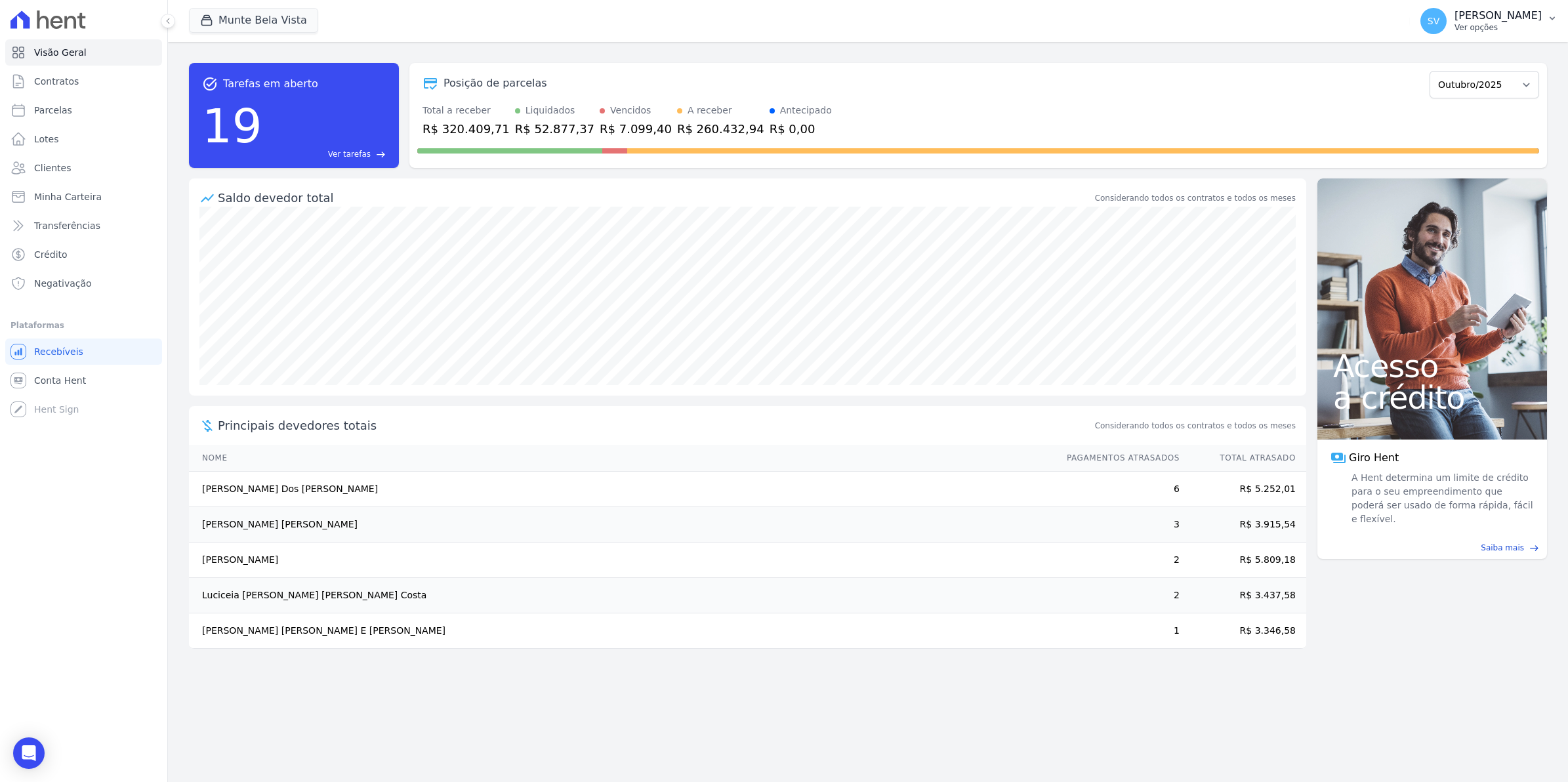
click at [1446, 28] on span "SV" at bounding box center [1433, 21] width 26 height 26
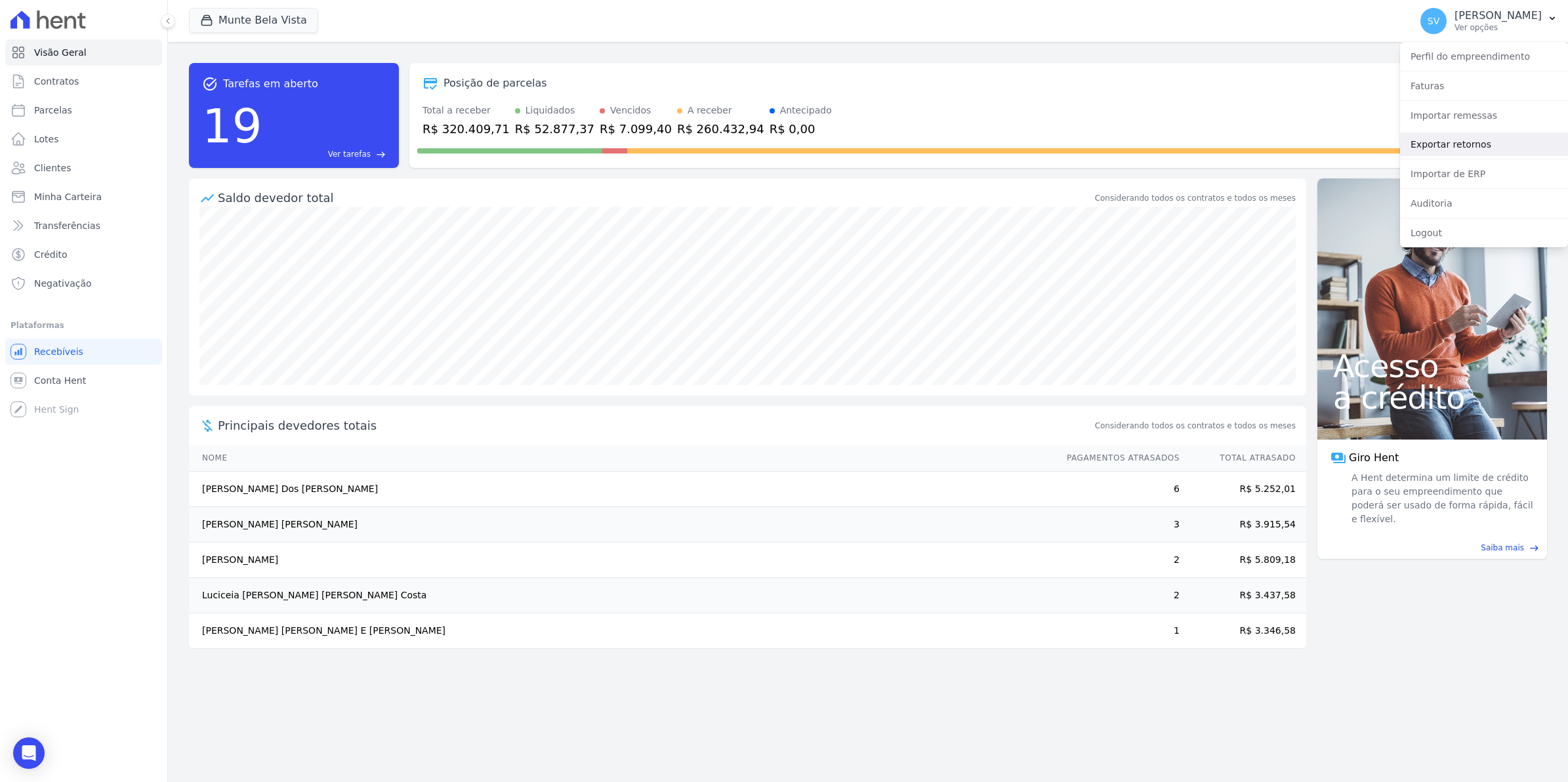
click at [1450, 145] on link "Exportar retornos" at bounding box center [1484, 144] width 168 height 24
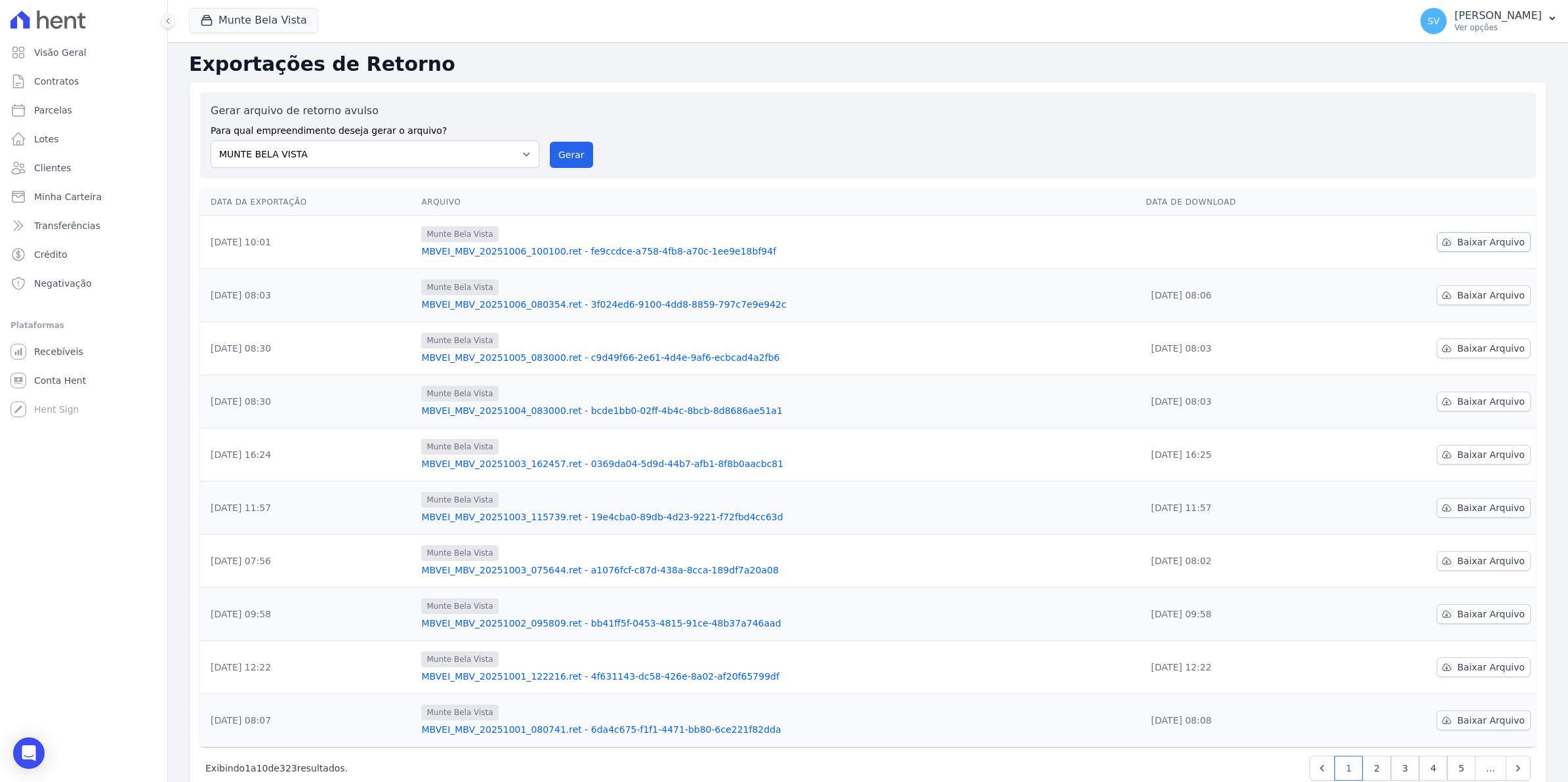
click at [1480, 243] on span "Baixar Arquivo" at bounding box center [1491, 241] width 67 height 13
click at [21, 382] on icon at bounding box center [18, 380] width 16 height 16
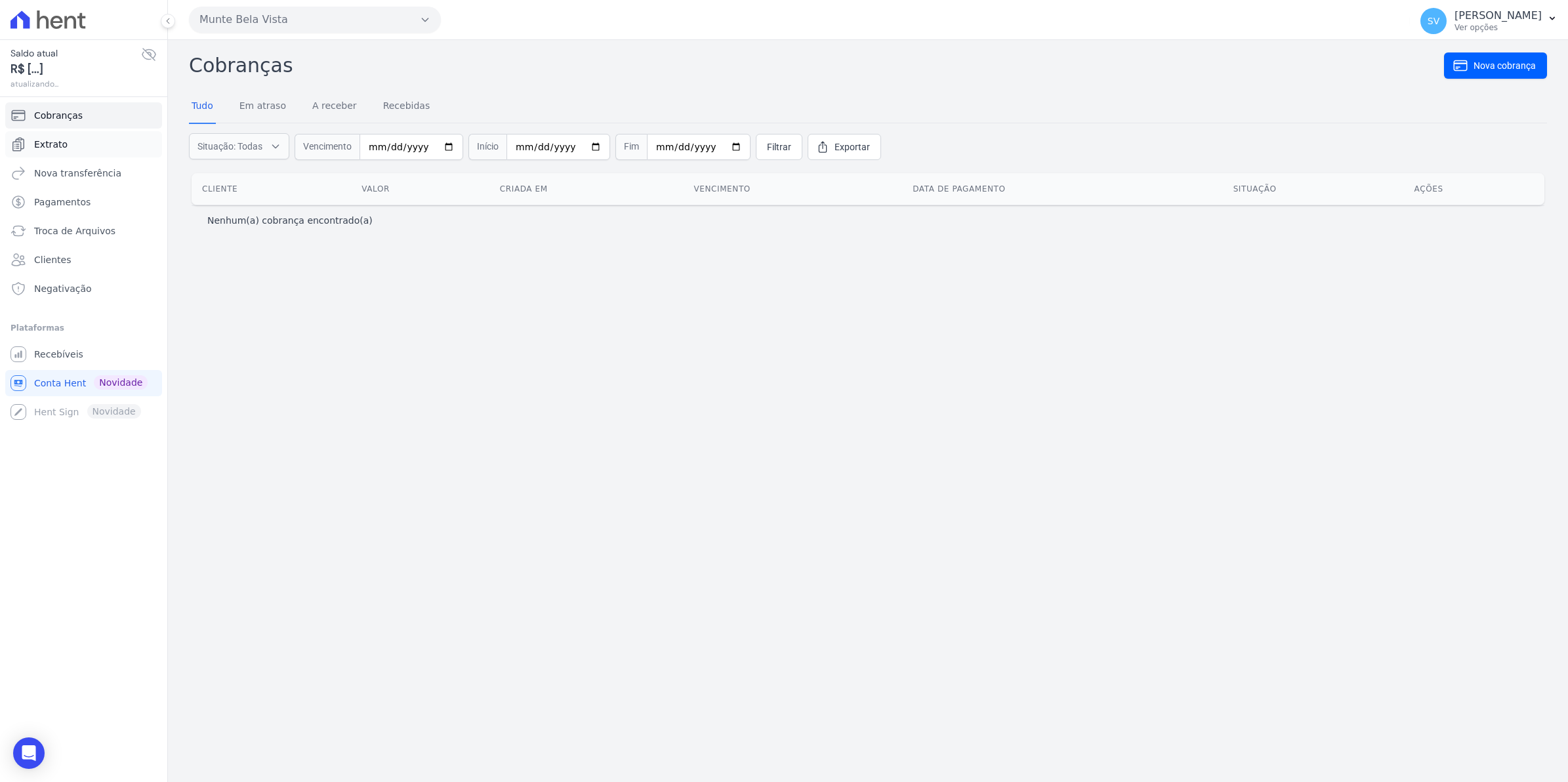
click at [57, 144] on span "Extrato" at bounding box center [51, 144] width 34 height 13
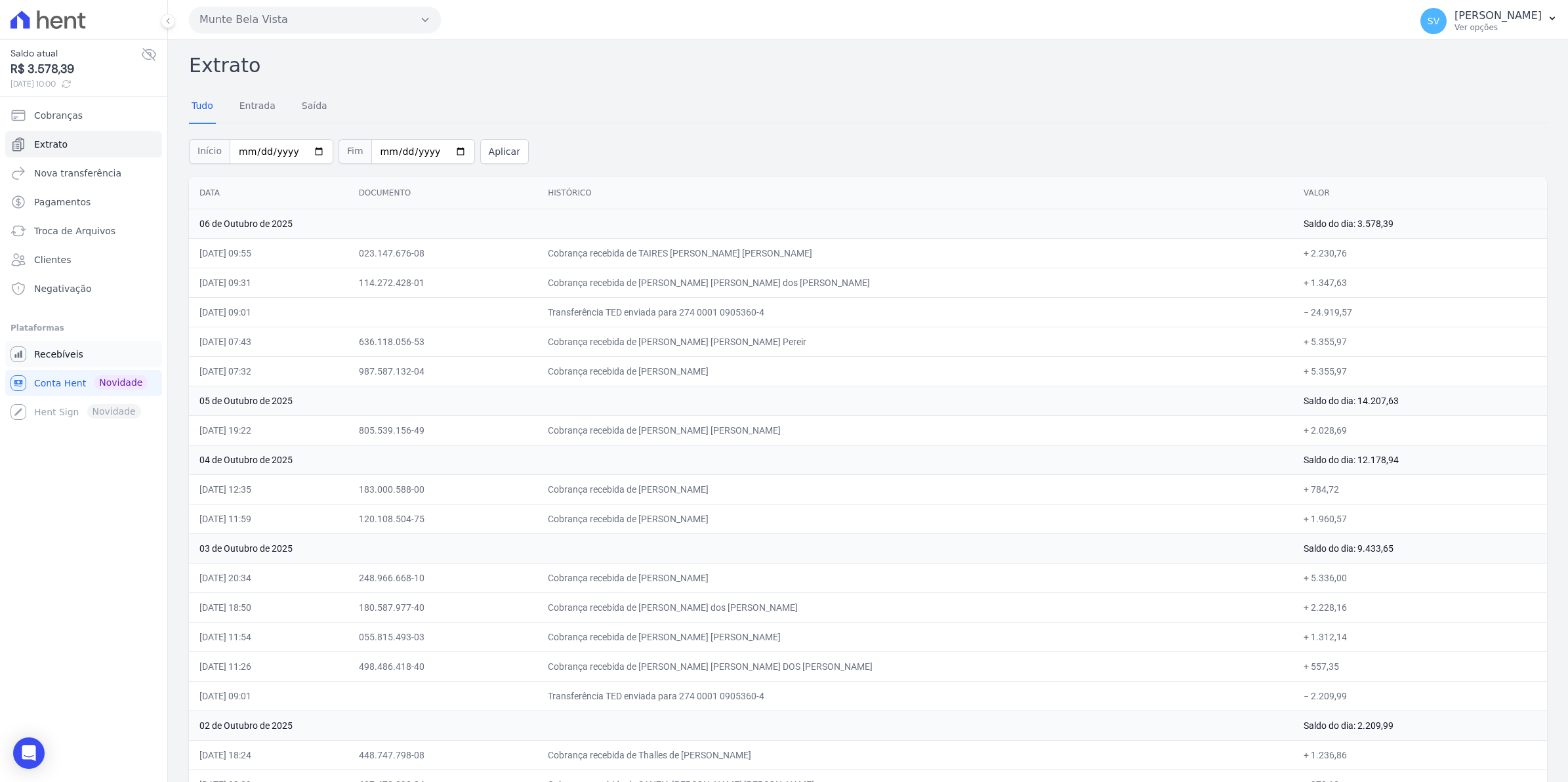
click at [53, 356] on span "Recebíveis" at bounding box center [59, 354] width 49 height 13
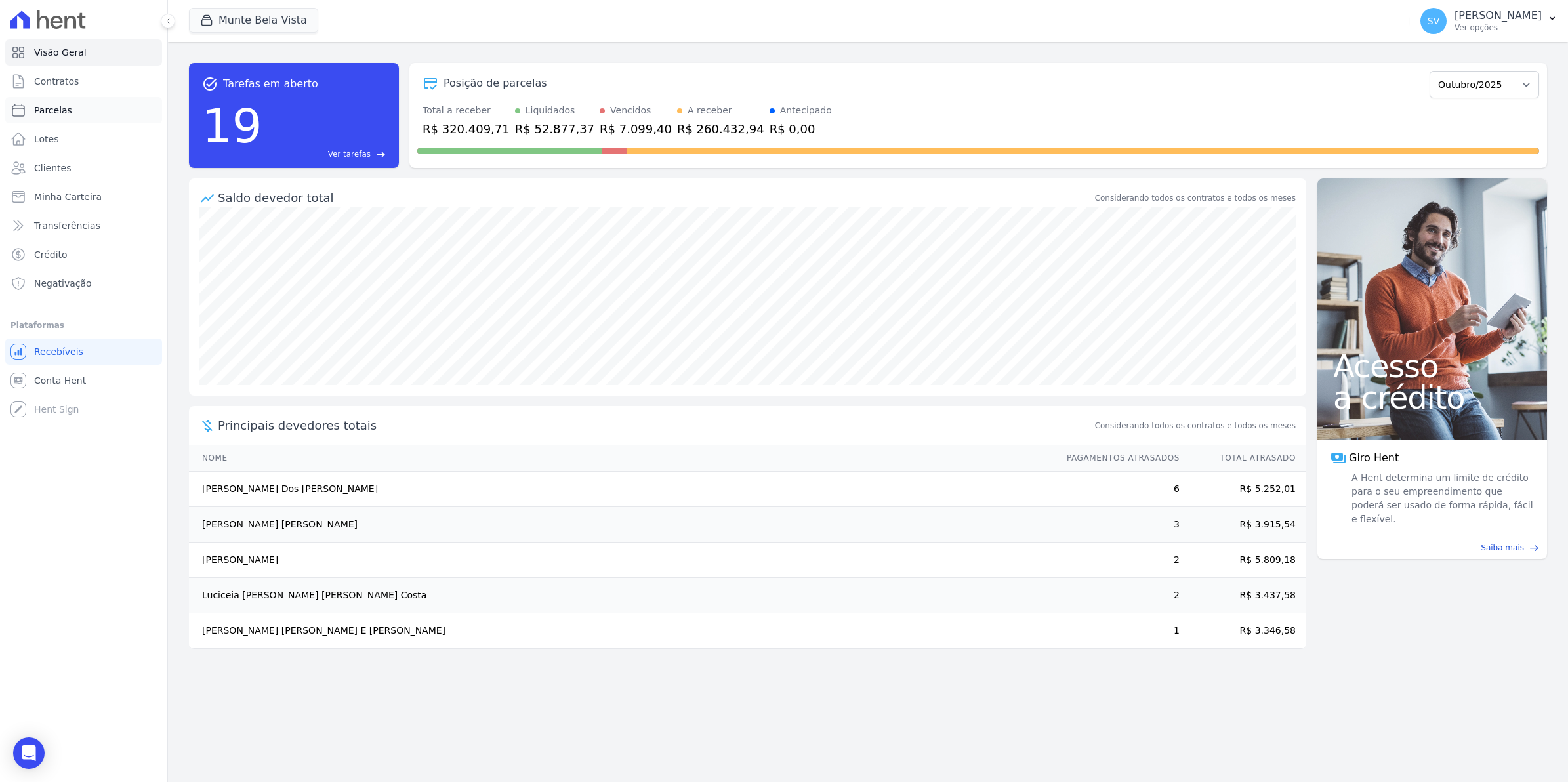
click at [44, 113] on span "Parcelas" at bounding box center [54, 110] width 38 height 13
select select
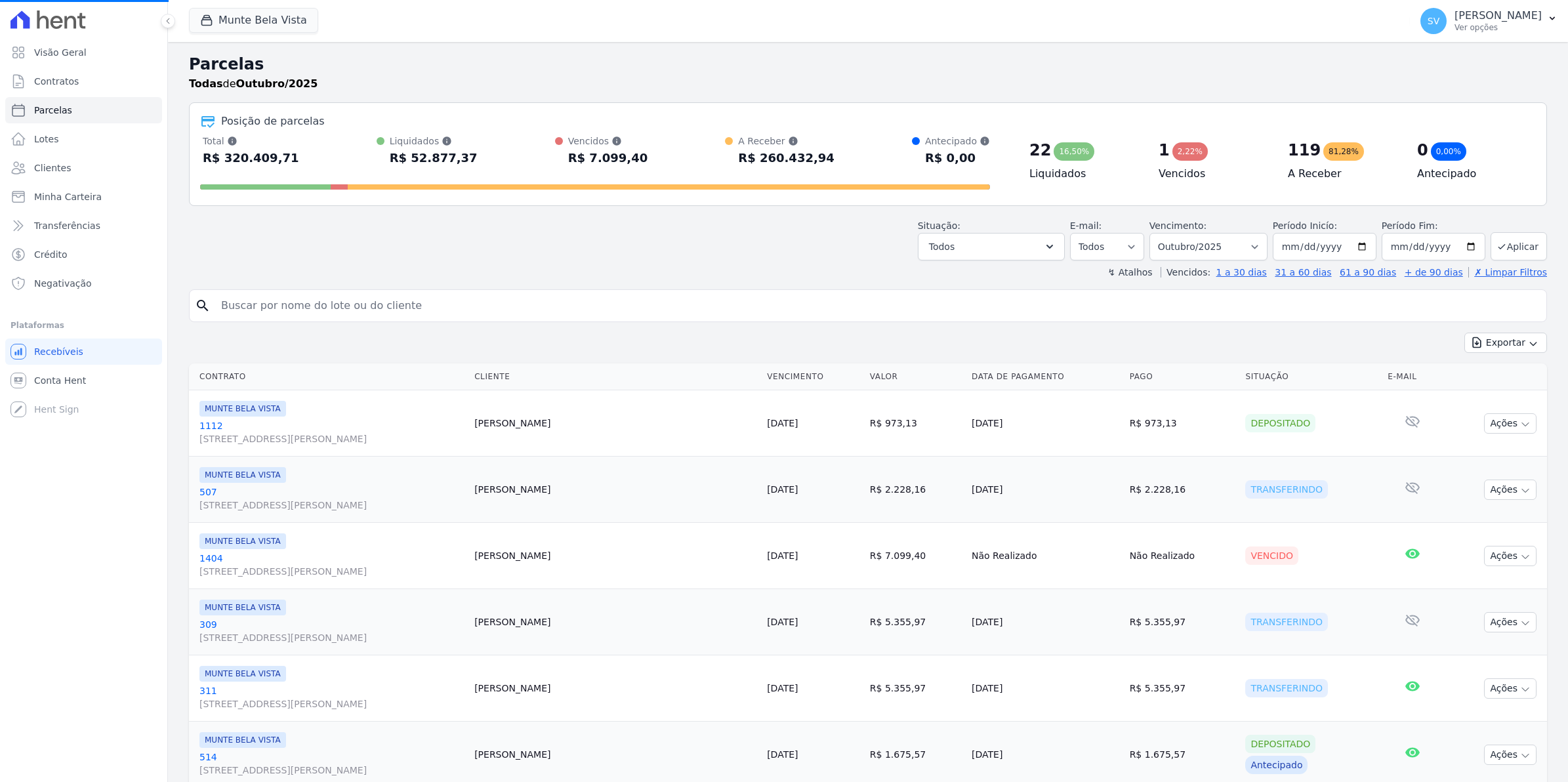
select select
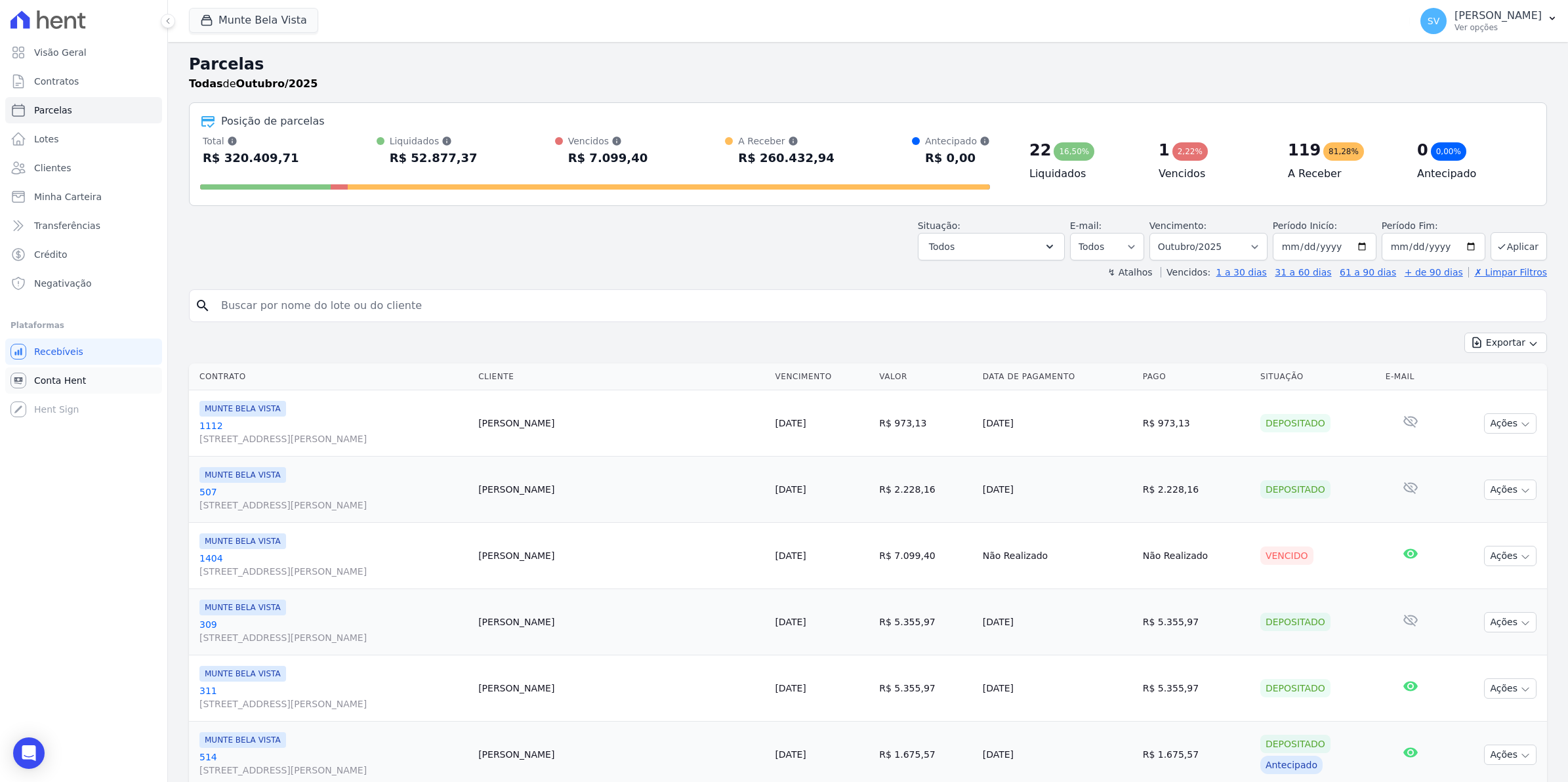
click at [63, 381] on span "Conta Hent" at bounding box center [61, 380] width 52 height 13
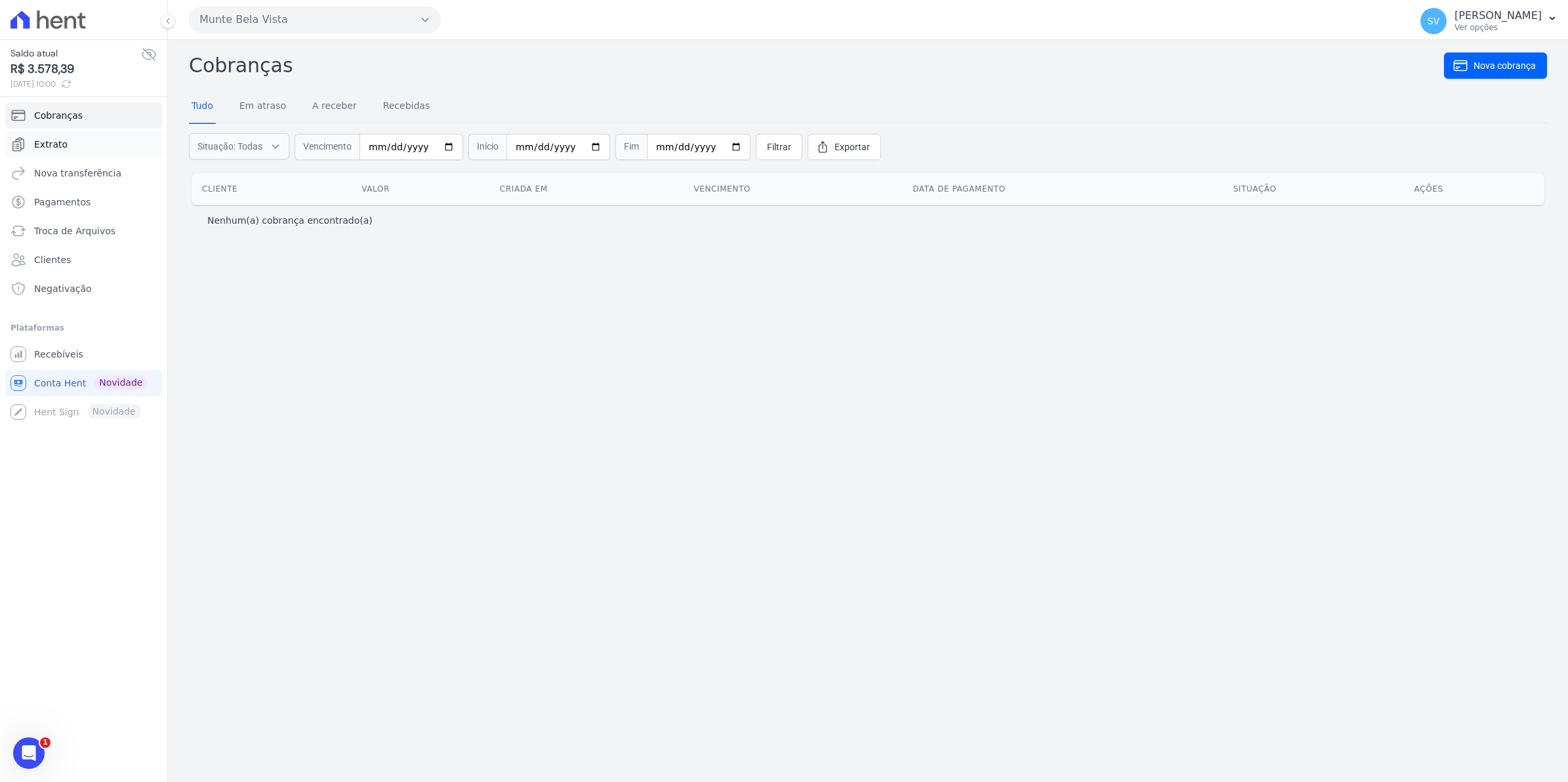
click at [48, 146] on span "Extrato" at bounding box center [51, 144] width 34 height 13
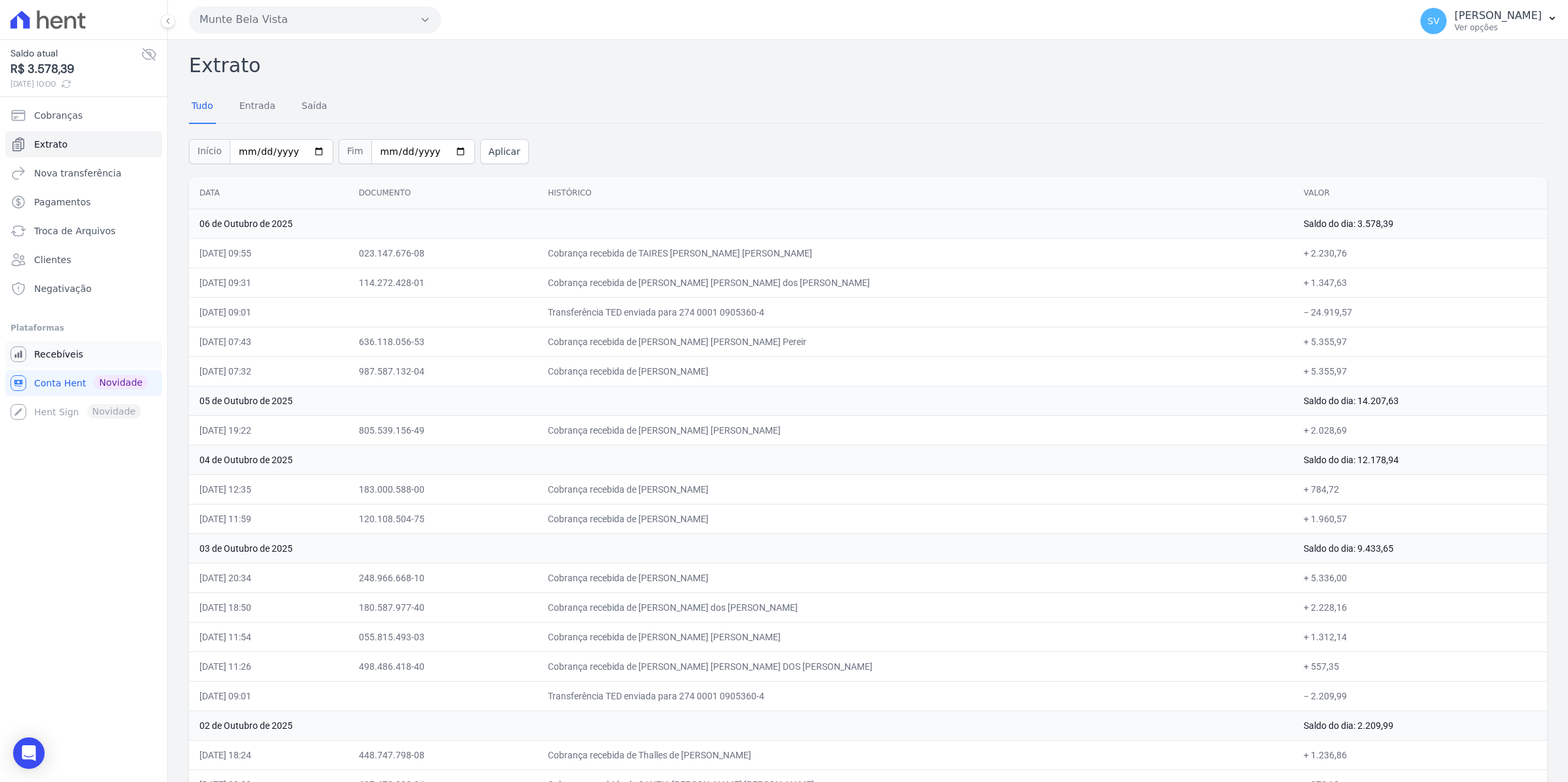
click at [62, 352] on span "Recebíveis" at bounding box center [59, 354] width 49 height 13
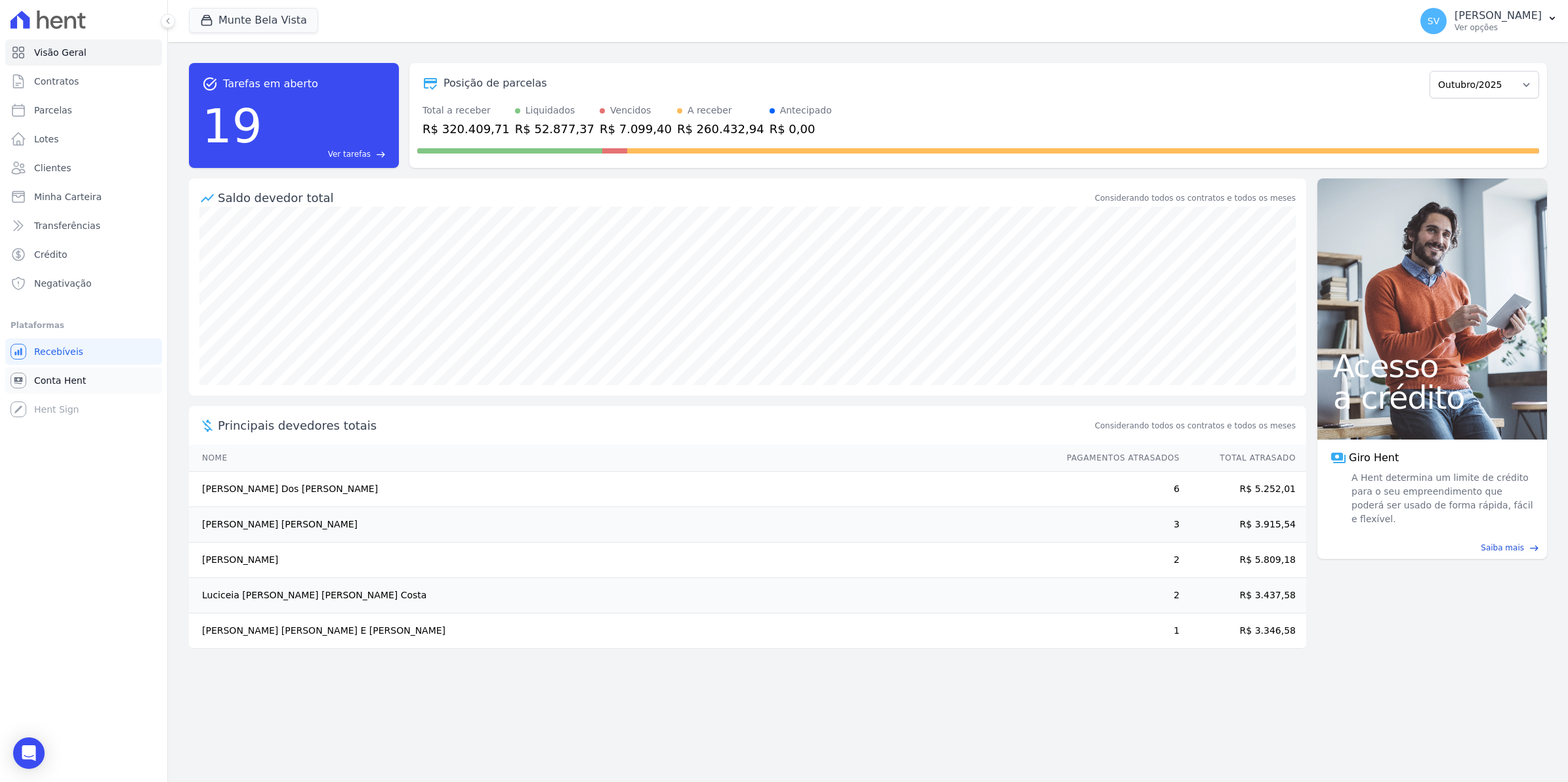
click at [34, 379] on span "Conta Hent" at bounding box center [61, 380] width 52 height 13
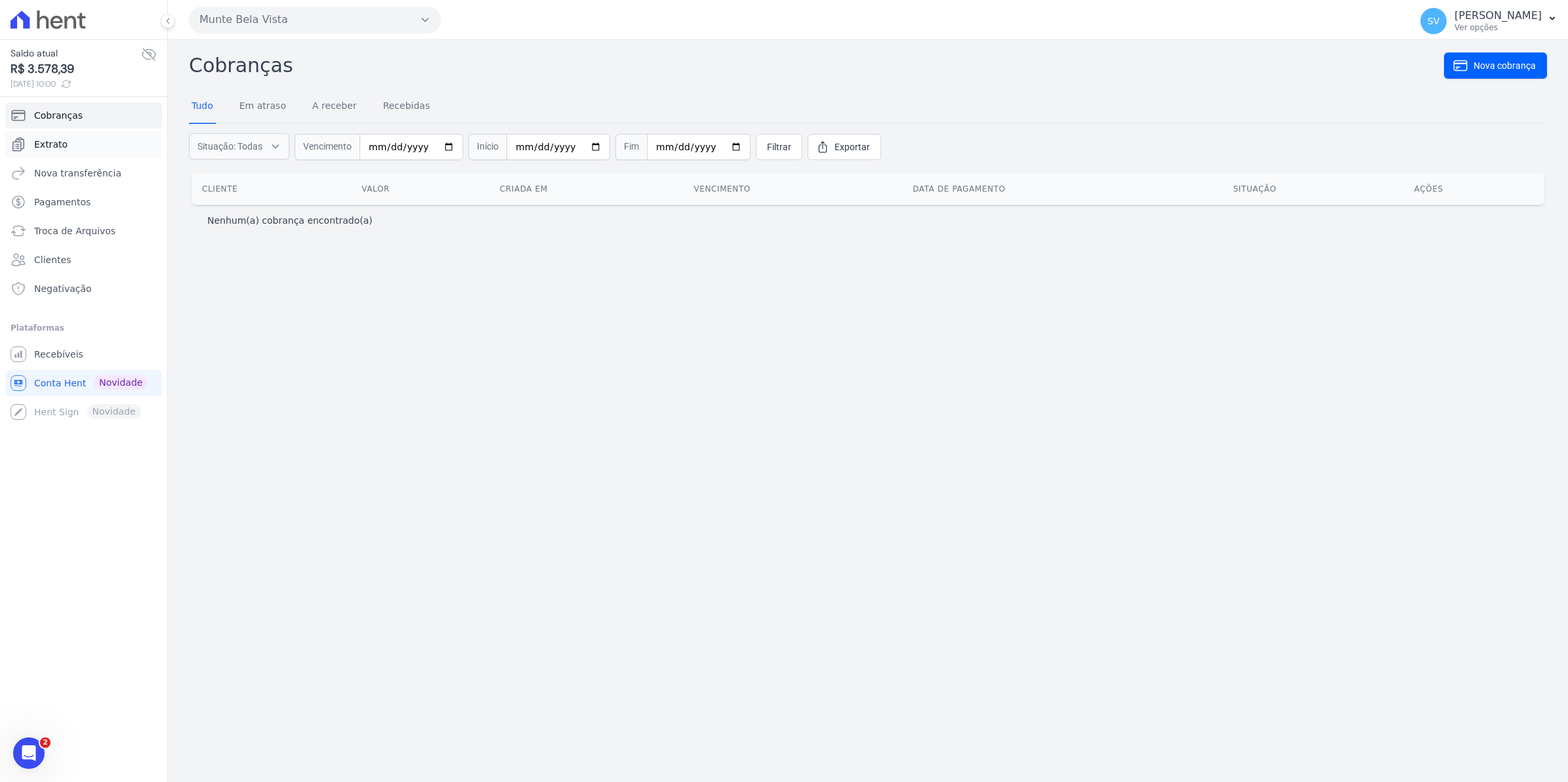
click at [44, 146] on span "Extrato" at bounding box center [51, 144] width 34 height 13
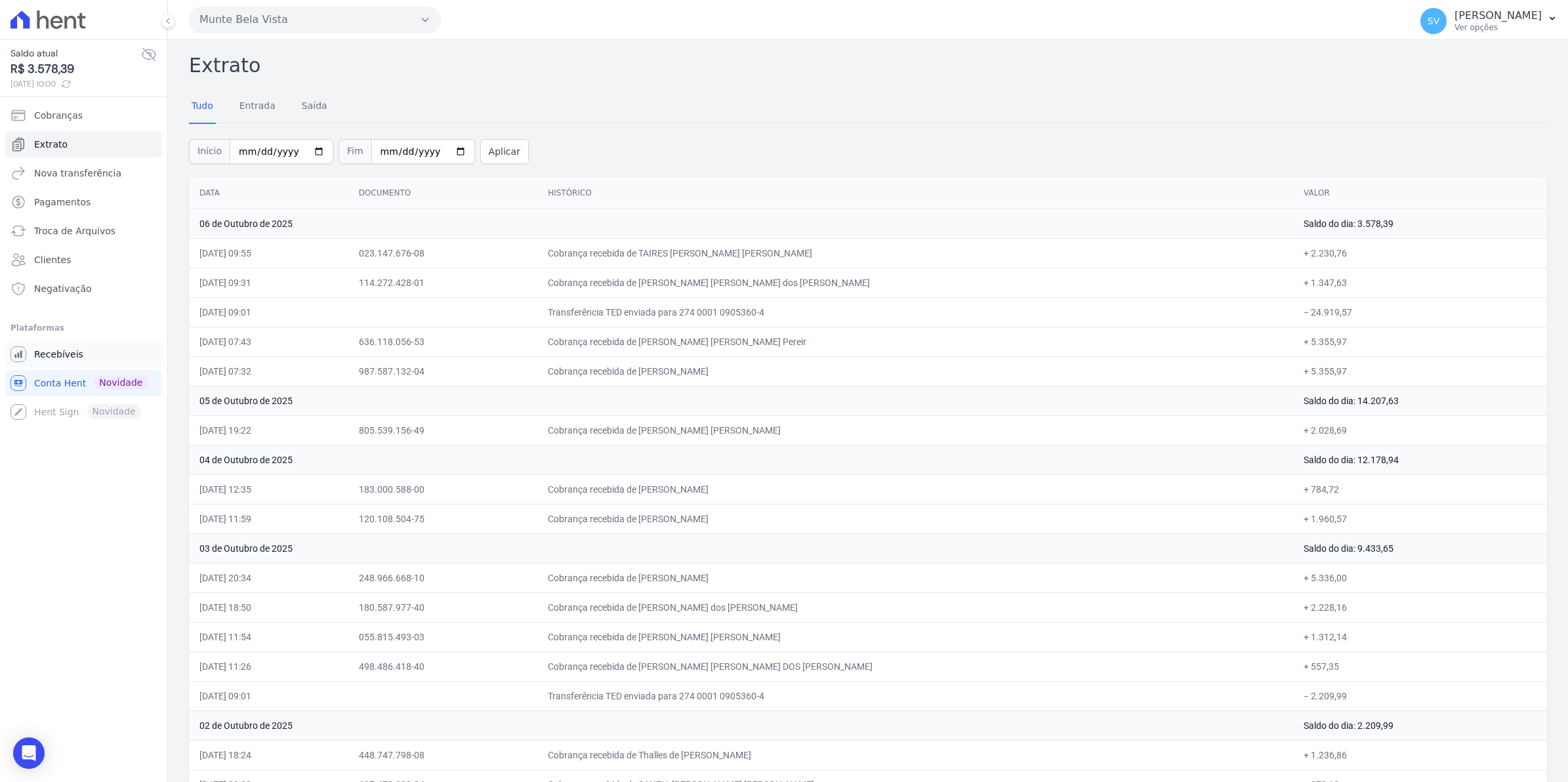
click at [59, 368] on link "Recebíveis" at bounding box center [83, 354] width 157 height 26
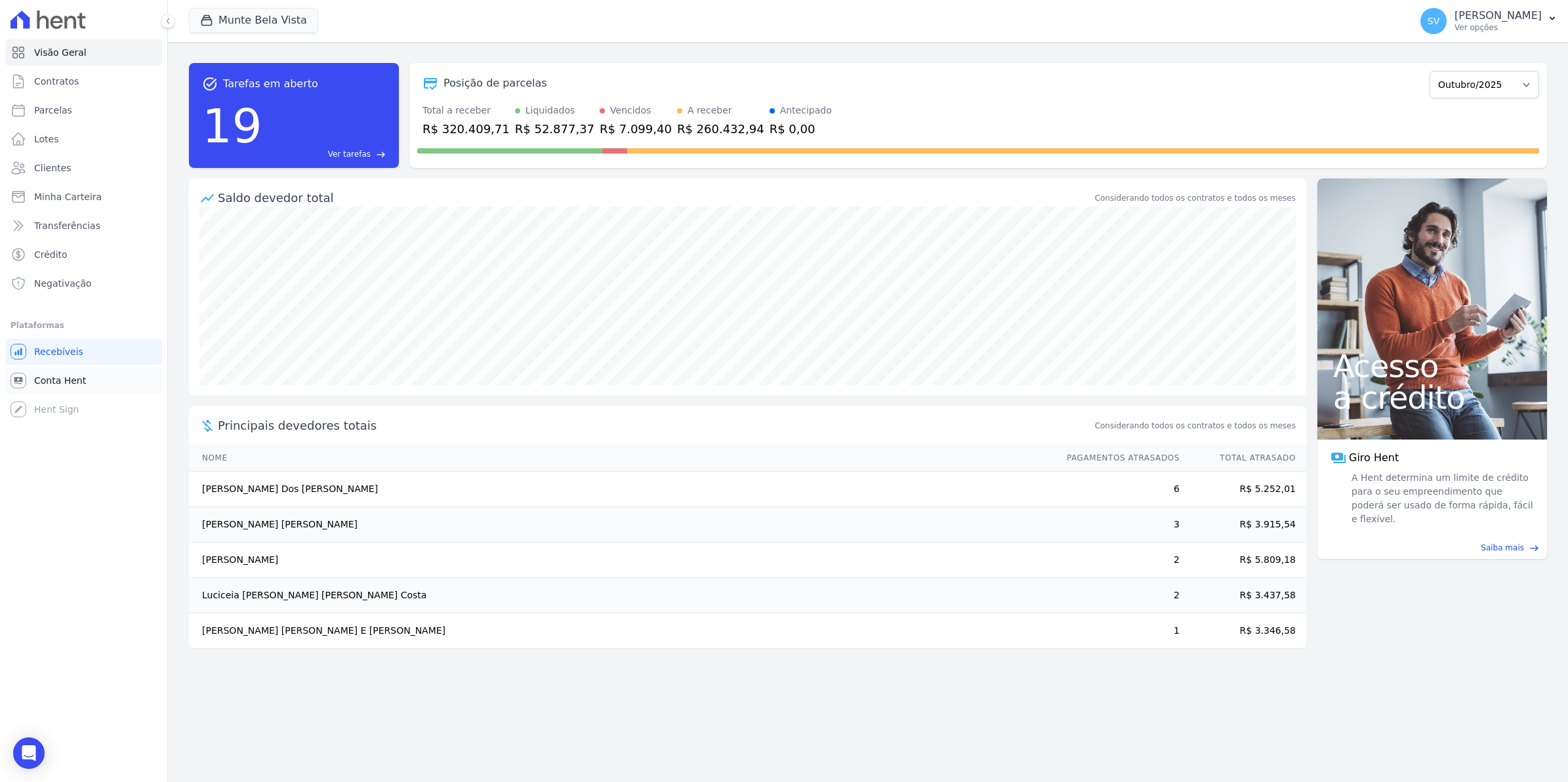
click at [80, 378] on span "Conta Hent" at bounding box center [61, 380] width 52 height 13
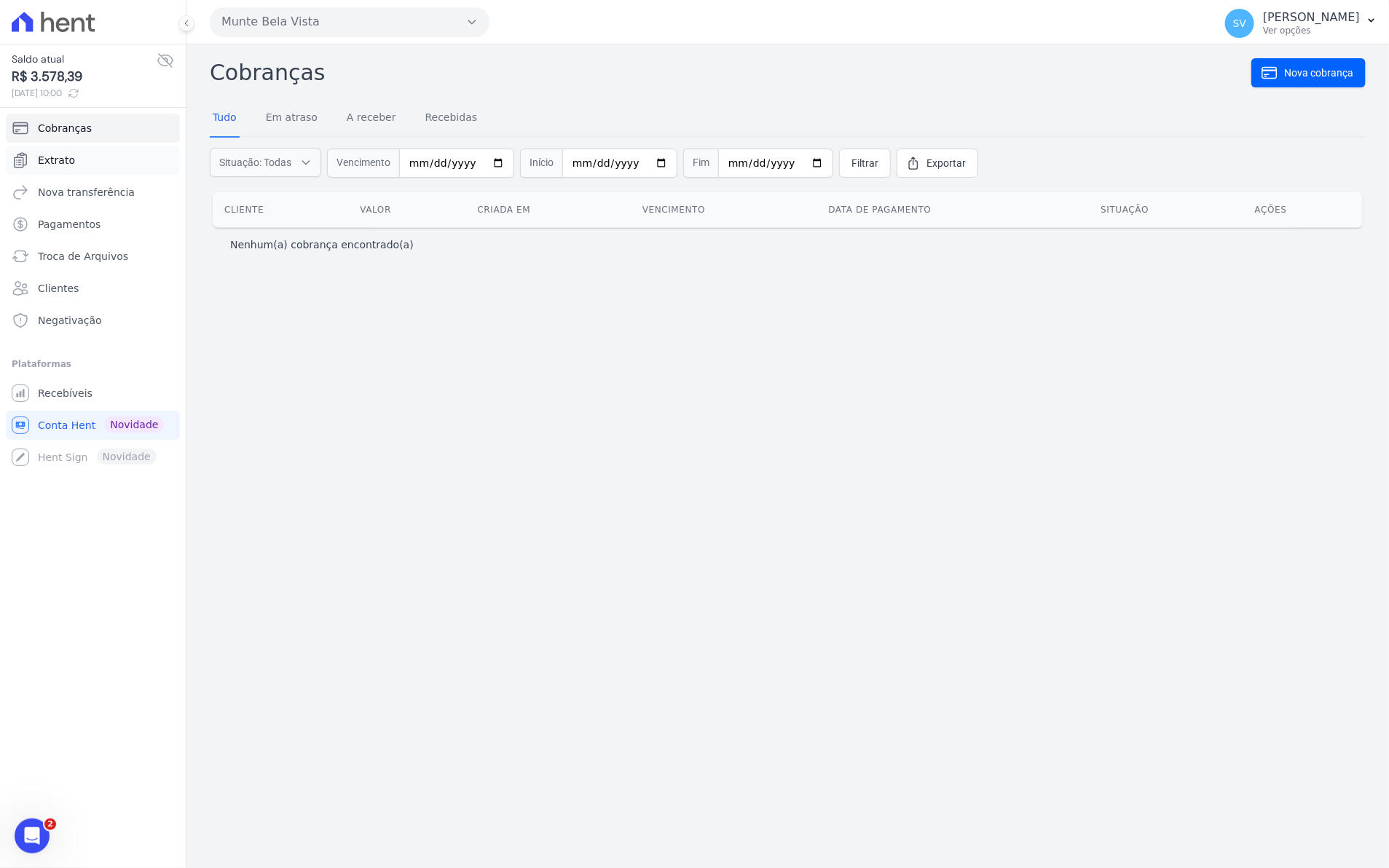
click at [78, 158] on link "Extrato" at bounding box center [93, 160] width 174 height 29
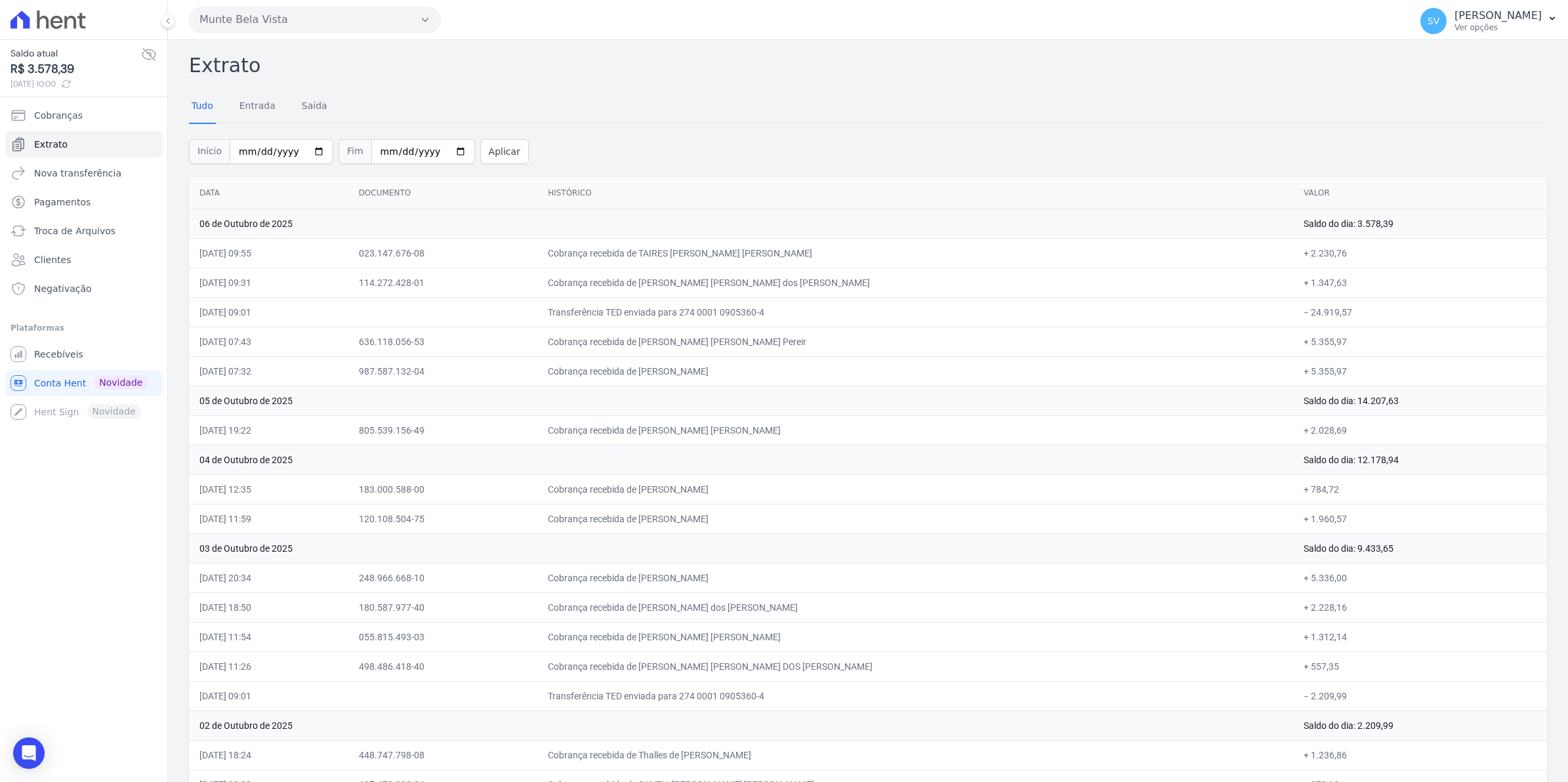
click at [962, 317] on td "Transferência TED enviada para 274 0001 0905360-4" at bounding box center [915, 312] width 756 height 30
click at [38, 355] on span "Recebíveis" at bounding box center [59, 354] width 49 height 13
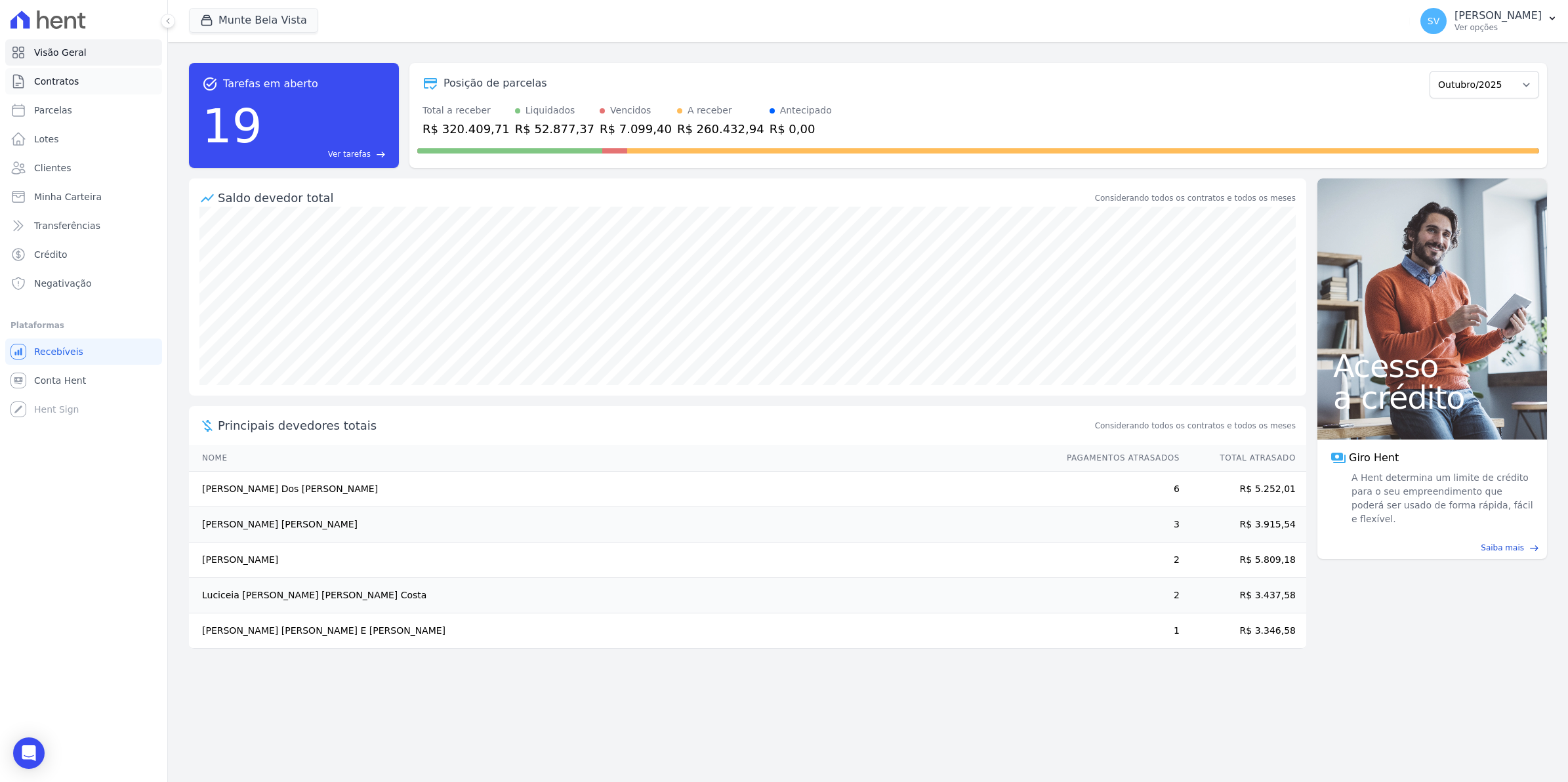
click at [56, 84] on span "Contratos" at bounding box center [57, 81] width 44 height 13
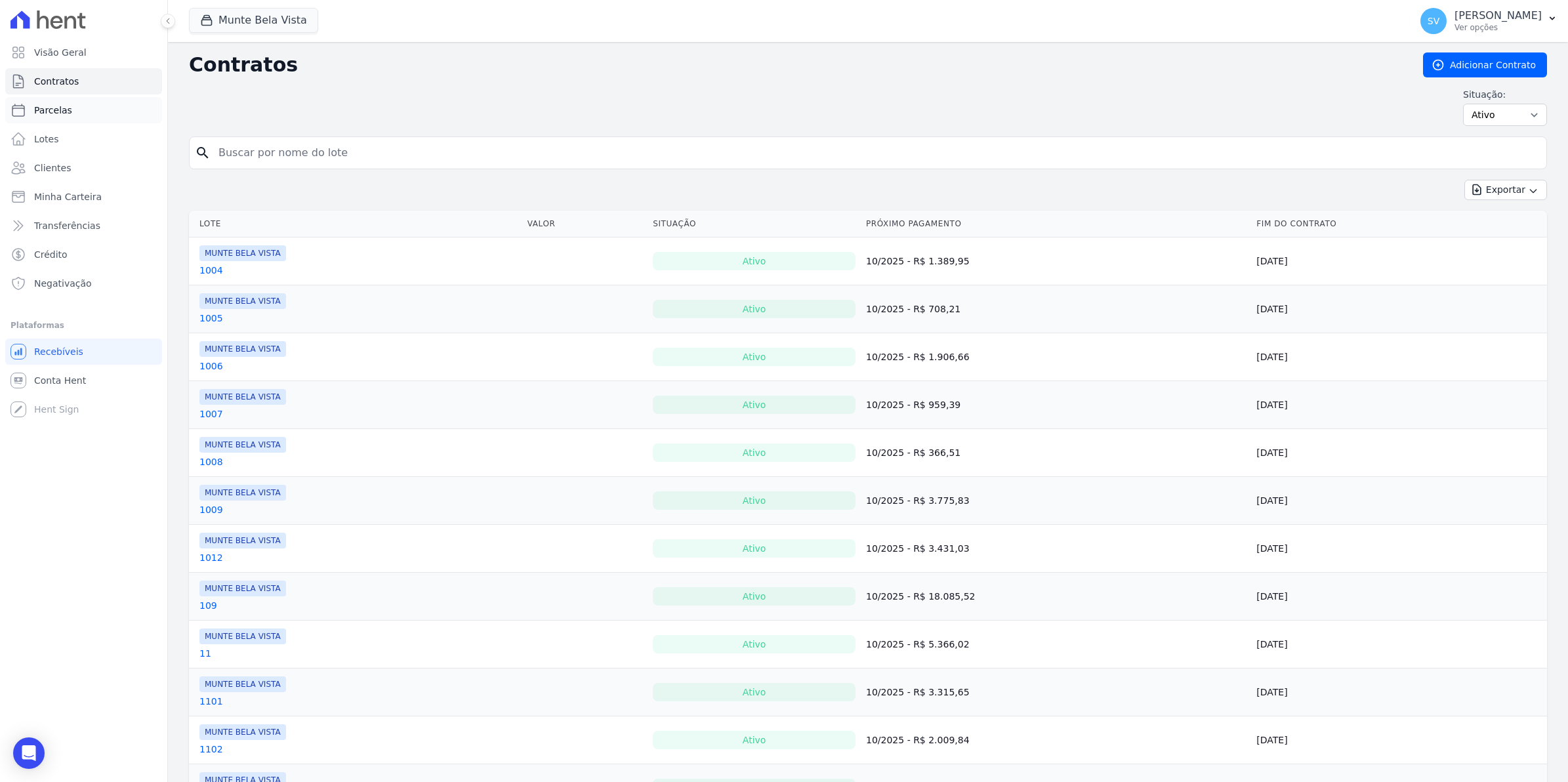
click at [47, 110] on span "Parcelas" at bounding box center [54, 110] width 38 height 13
select select
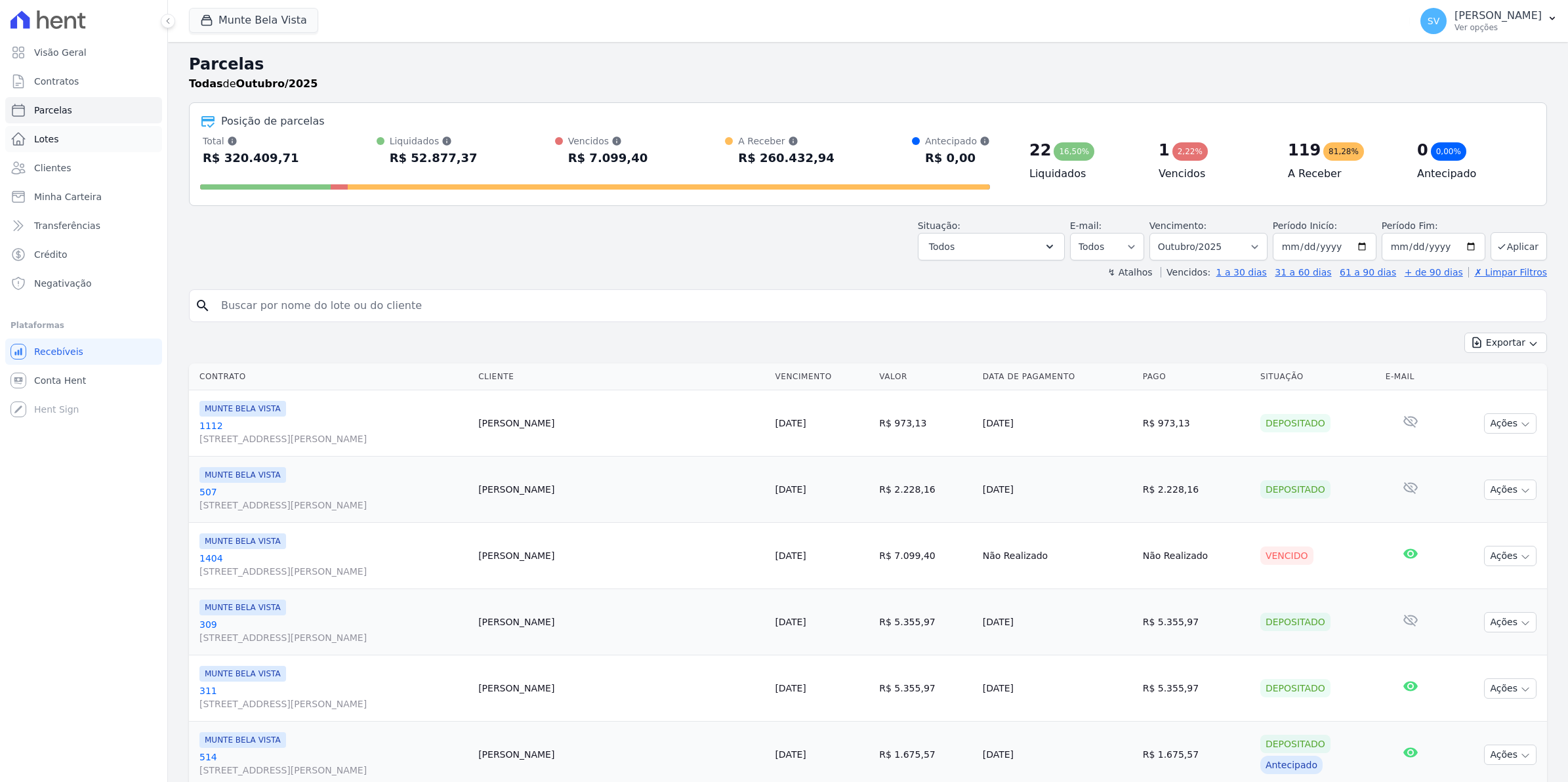
select select
click at [47, 384] on span "Conta Hent" at bounding box center [61, 380] width 52 height 13
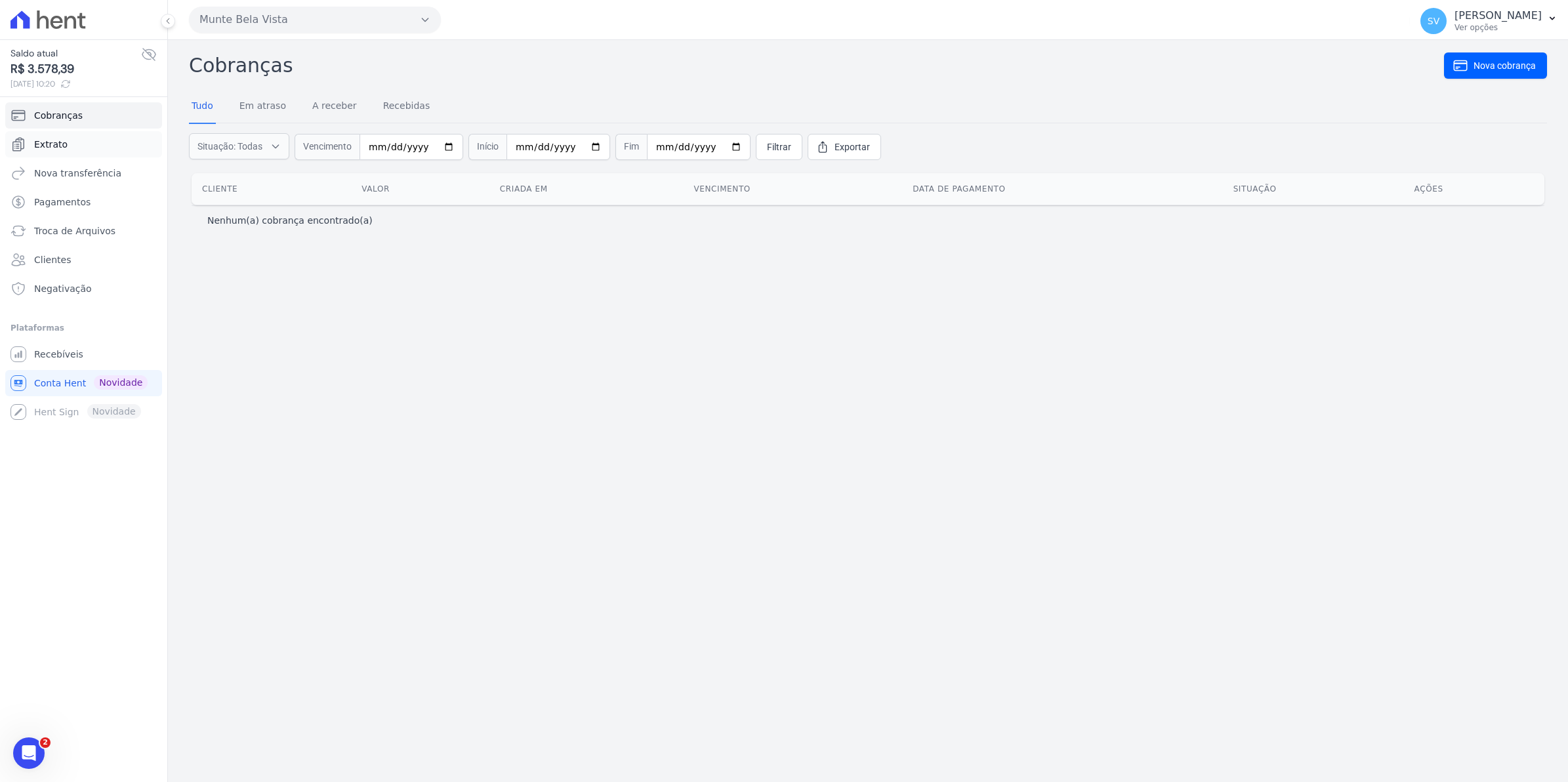
click at [57, 143] on span "Extrato" at bounding box center [51, 144] width 34 height 13
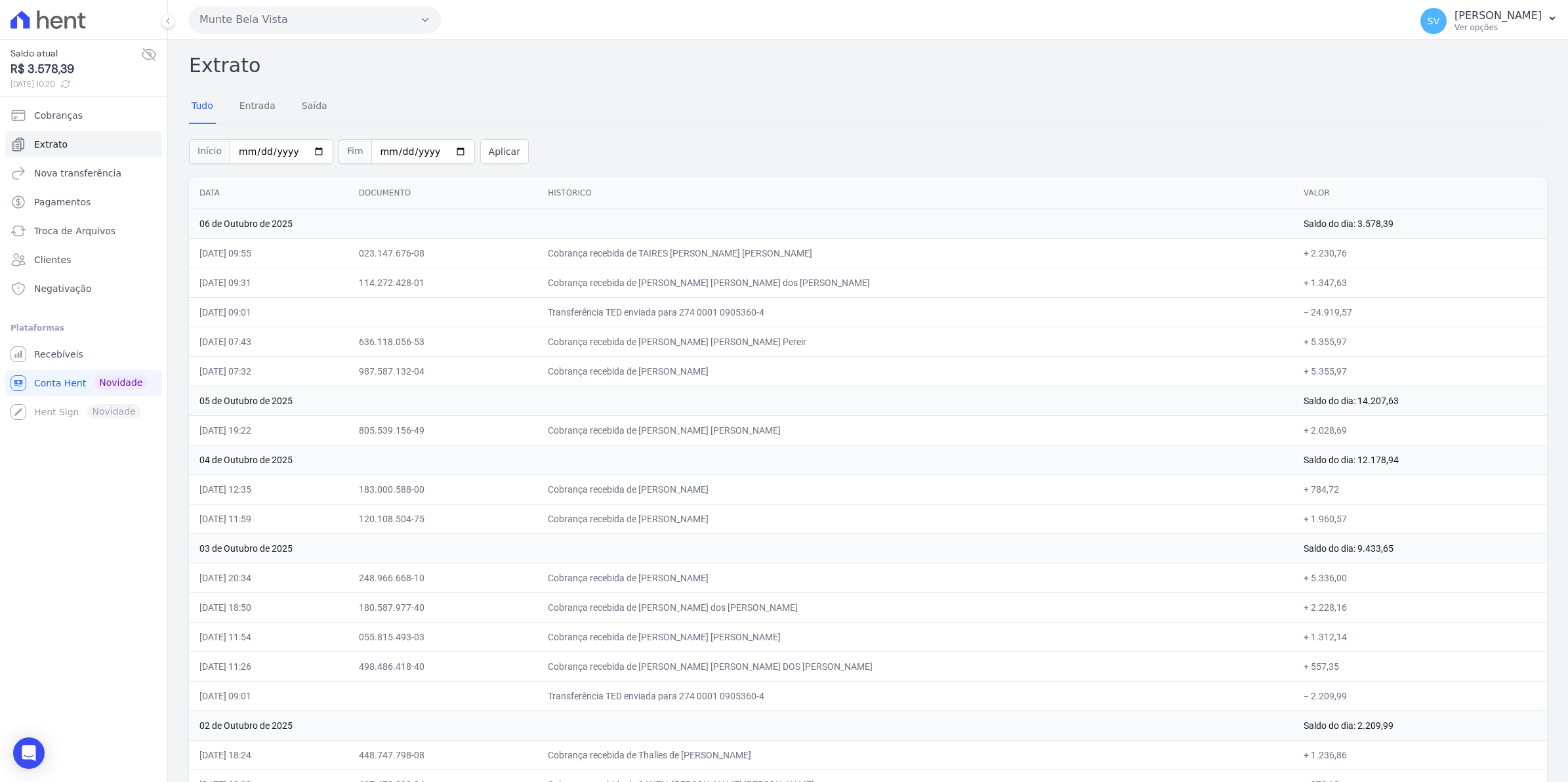
click at [1152, 123] on div "Início [DATE] Fim [DATE] Aplicar" at bounding box center [868, 149] width 1358 height 54
click at [38, 366] on link "Recebíveis" at bounding box center [83, 354] width 157 height 26
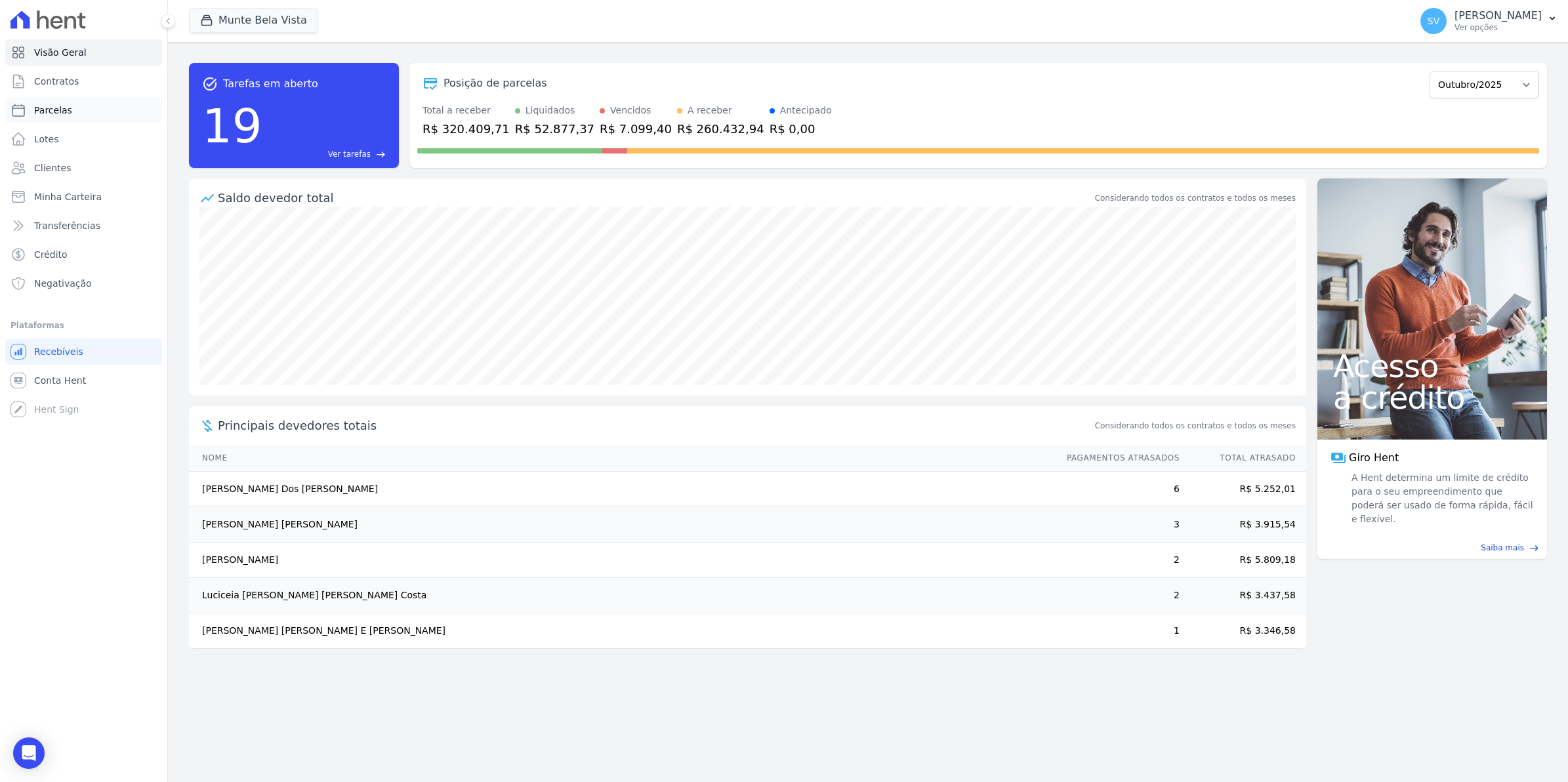
click at [41, 112] on span "Parcelas" at bounding box center [54, 110] width 38 height 13
select select
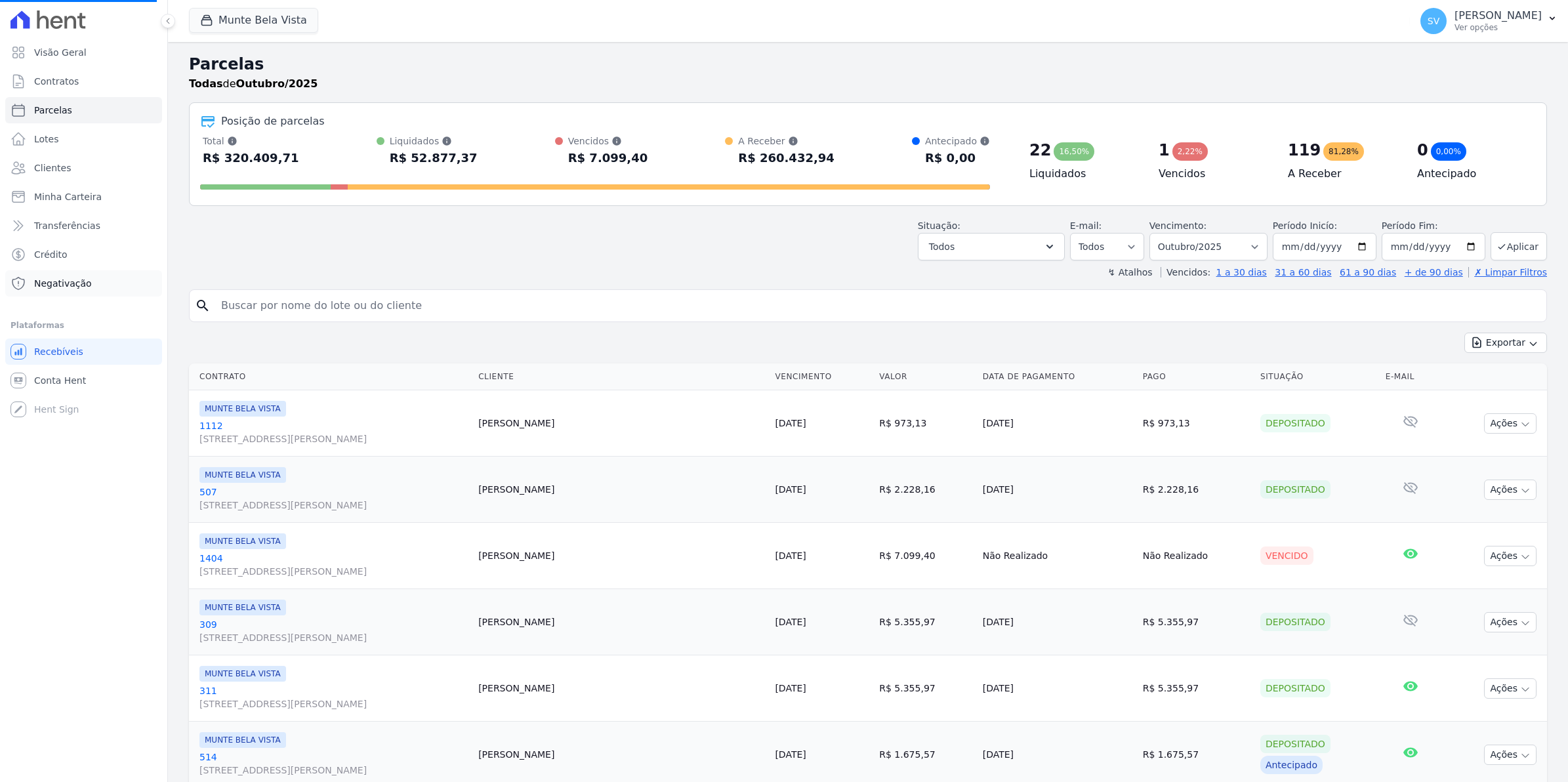
select select
click at [47, 384] on span "Conta Hent" at bounding box center [61, 380] width 52 height 13
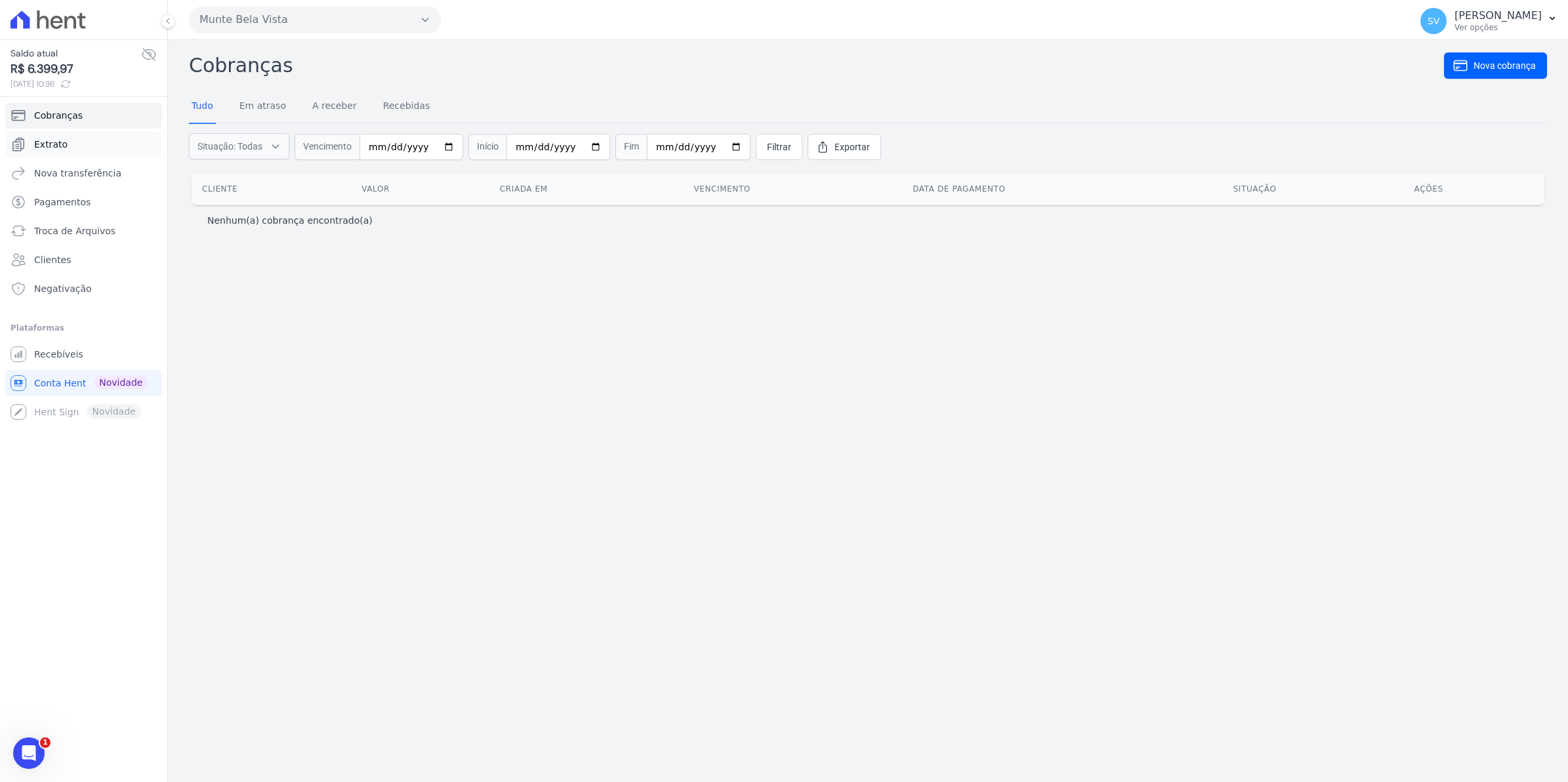
click at [54, 148] on span "Extrato" at bounding box center [51, 144] width 34 height 13
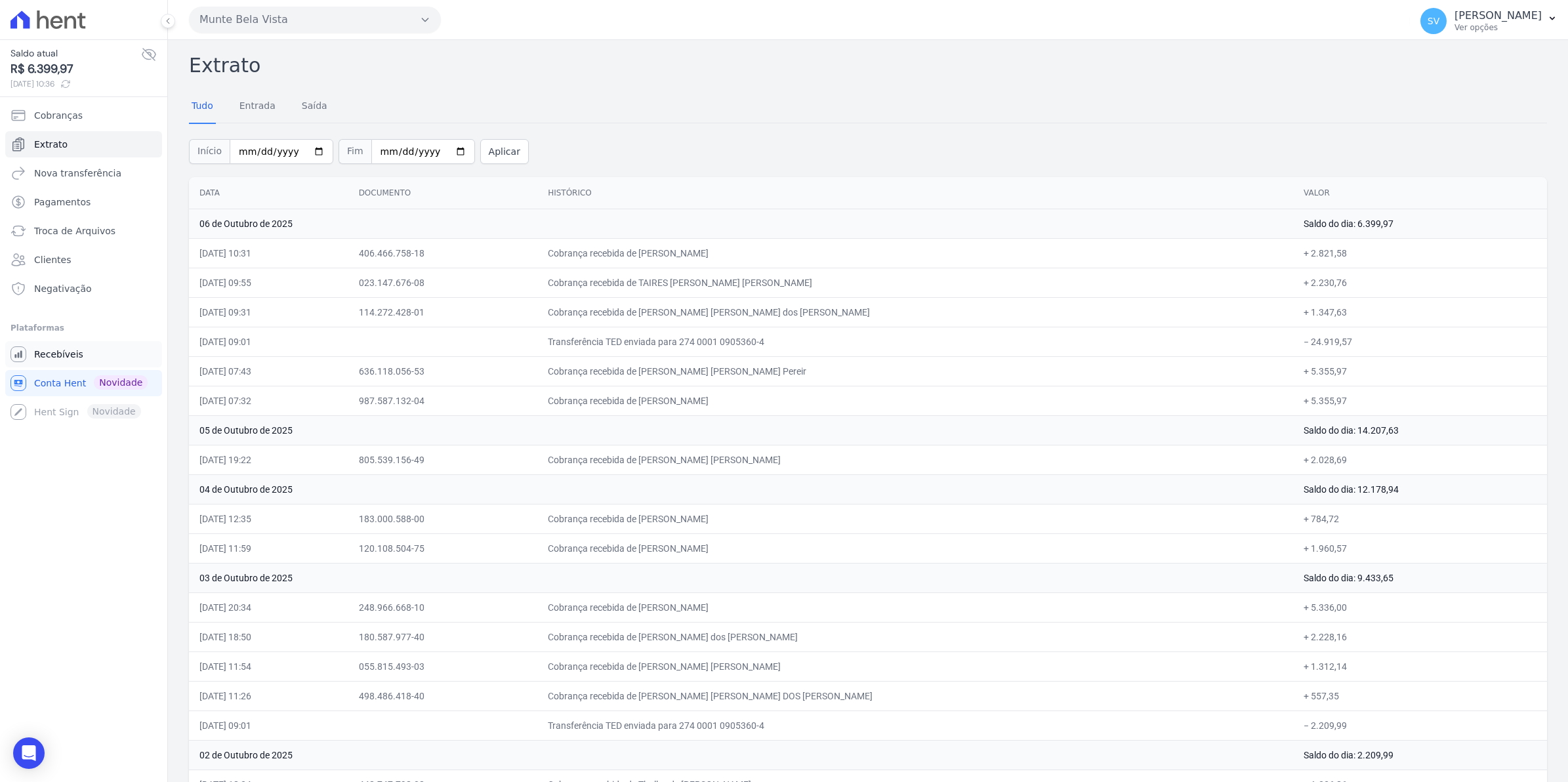
click at [54, 358] on span "Recebíveis" at bounding box center [59, 354] width 49 height 13
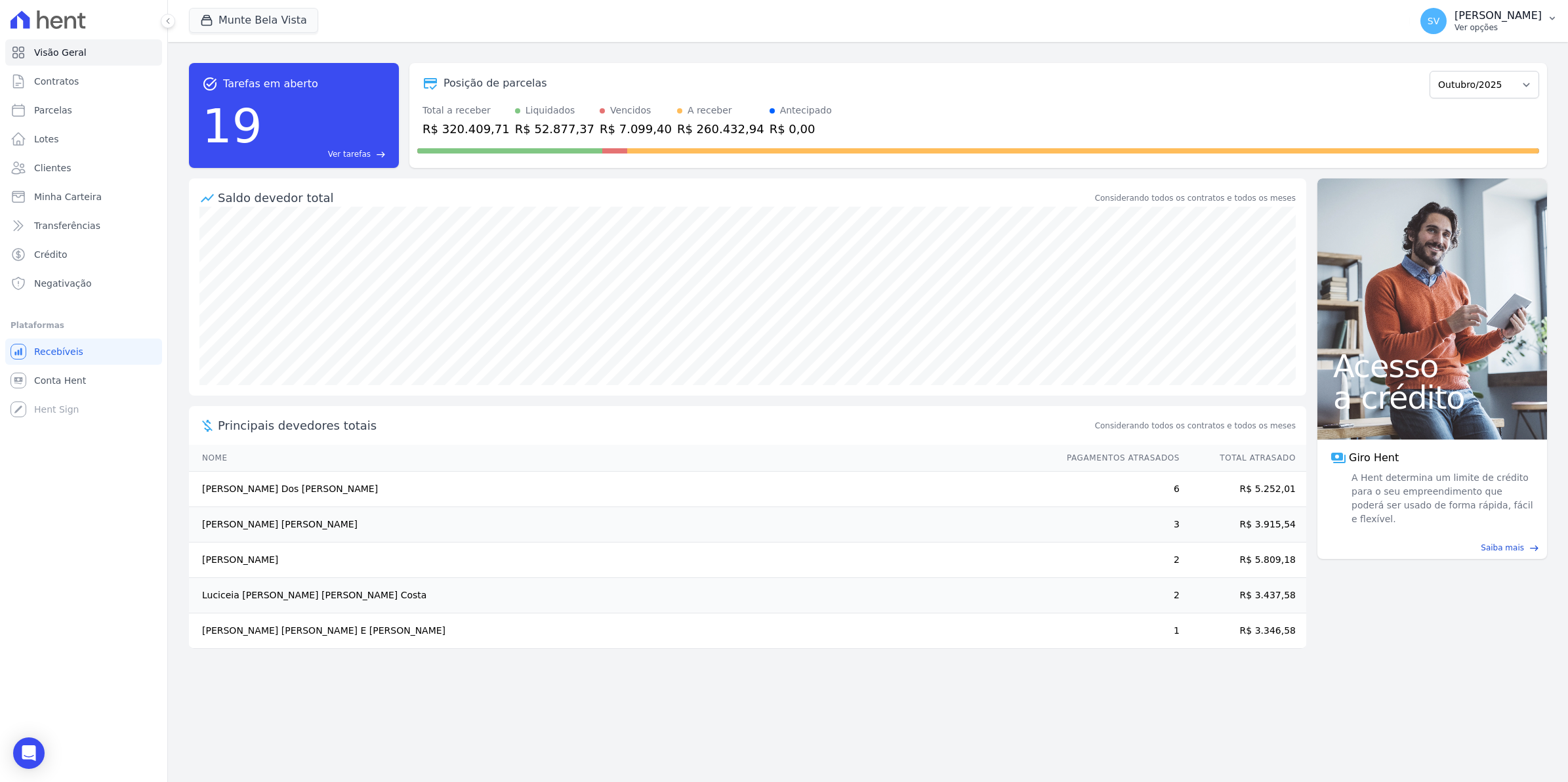
click at [1439, 21] on span "SV" at bounding box center [1433, 21] width 11 height 9
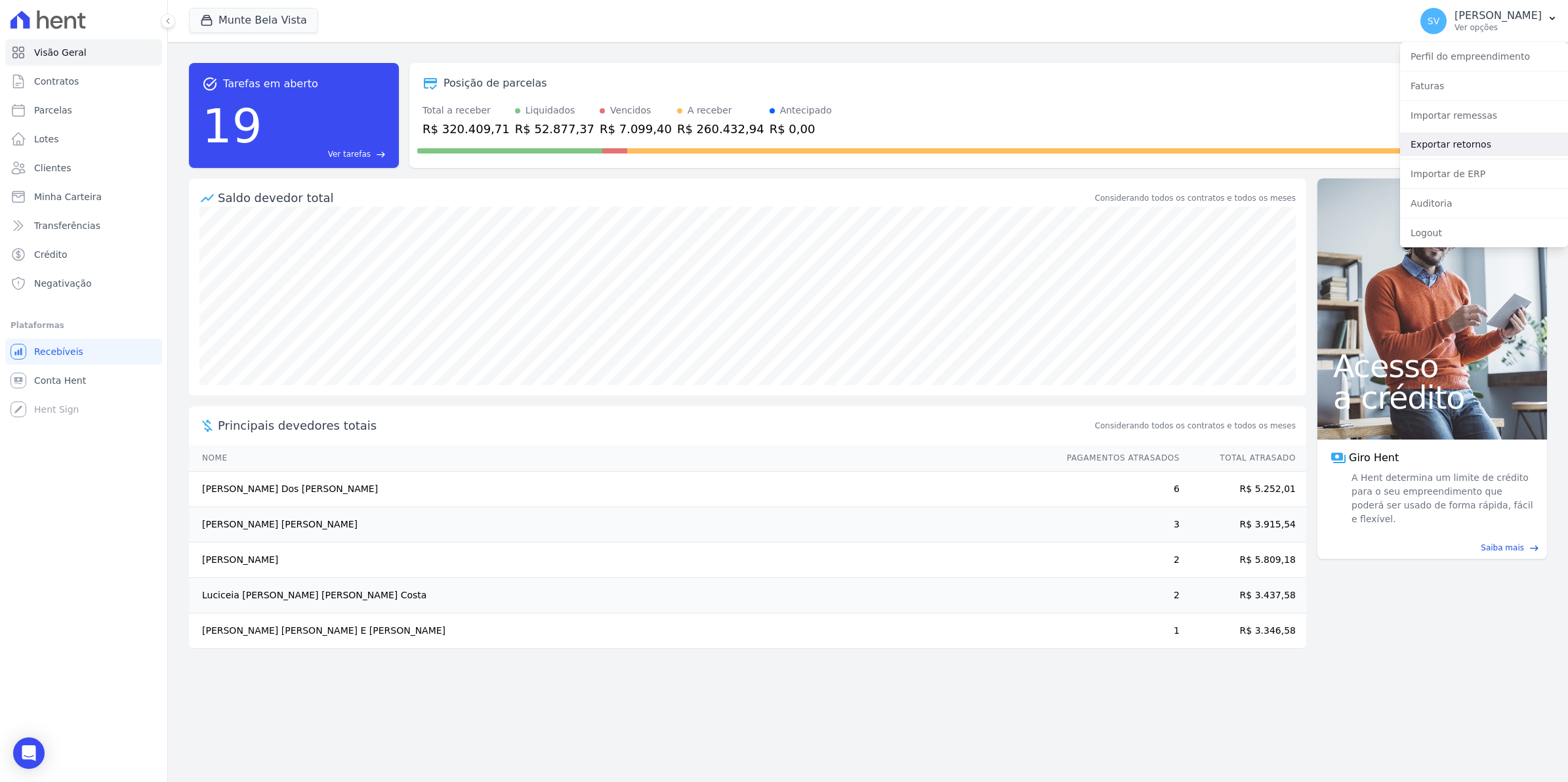
click at [1434, 142] on link "Exportar retornos" at bounding box center [1484, 144] width 168 height 24
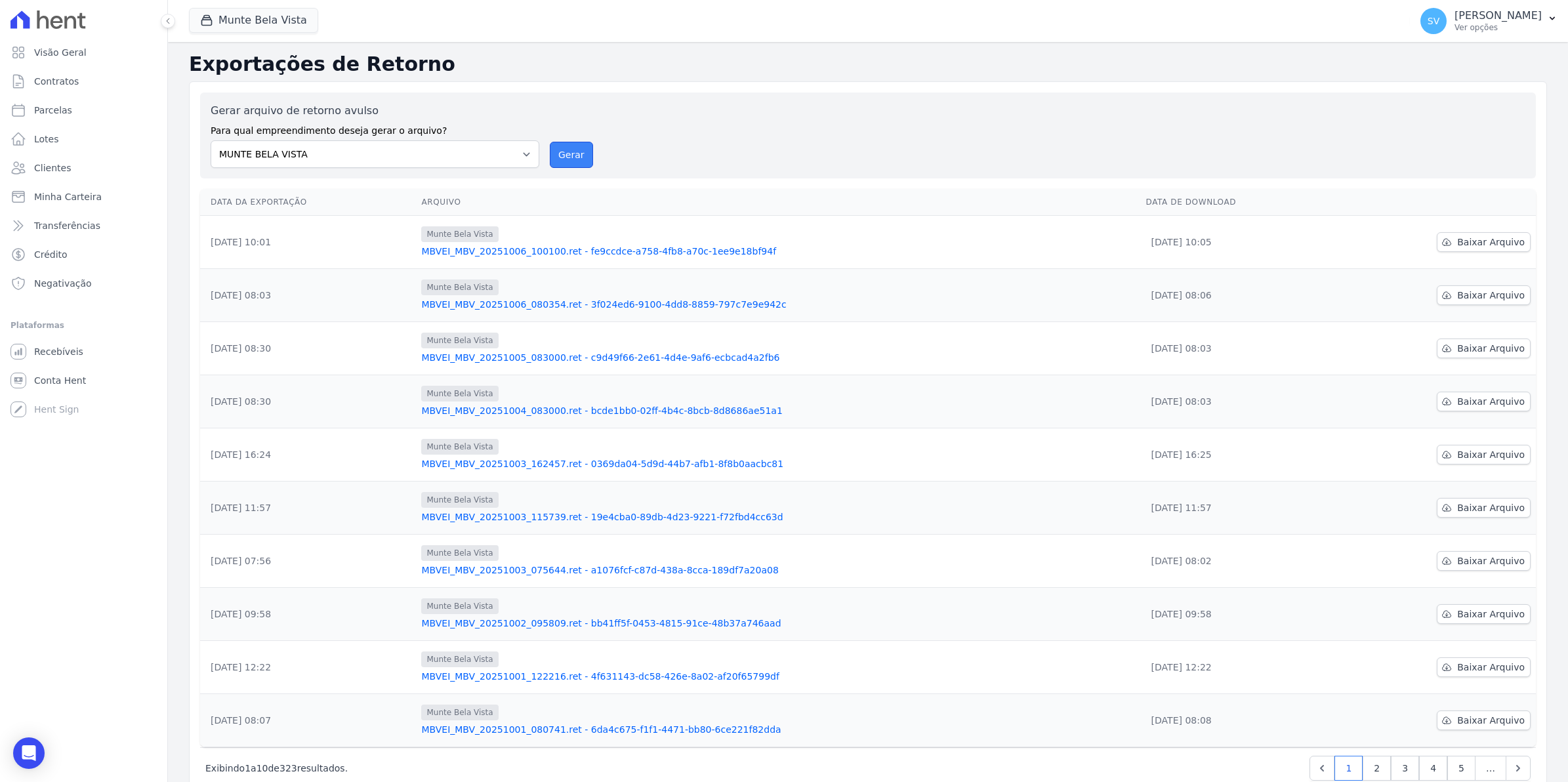
click at [565, 158] on button "Gerar" at bounding box center [571, 155] width 44 height 26
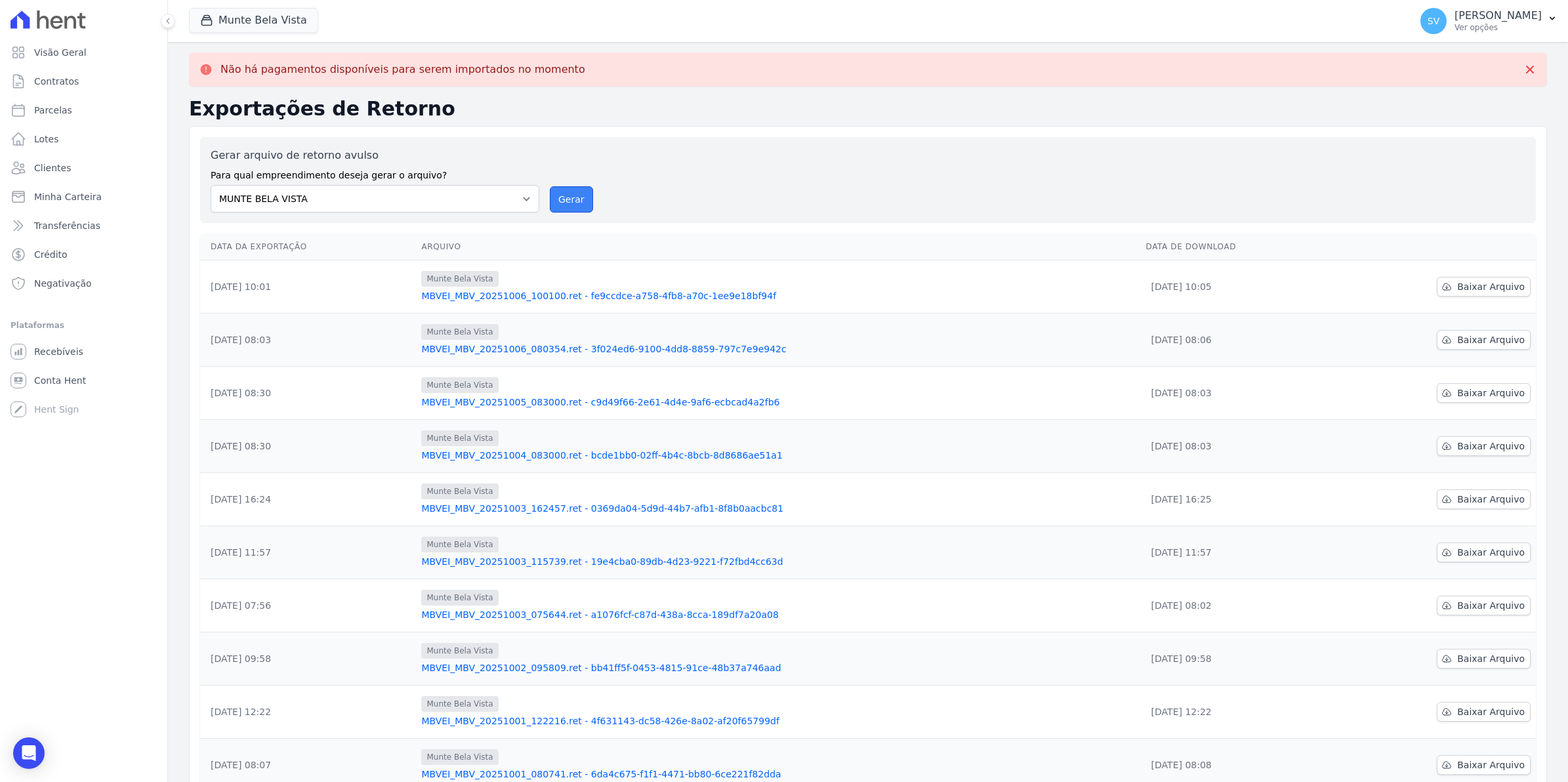
click at [574, 200] on button "Gerar" at bounding box center [571, 199] width 44 height 26
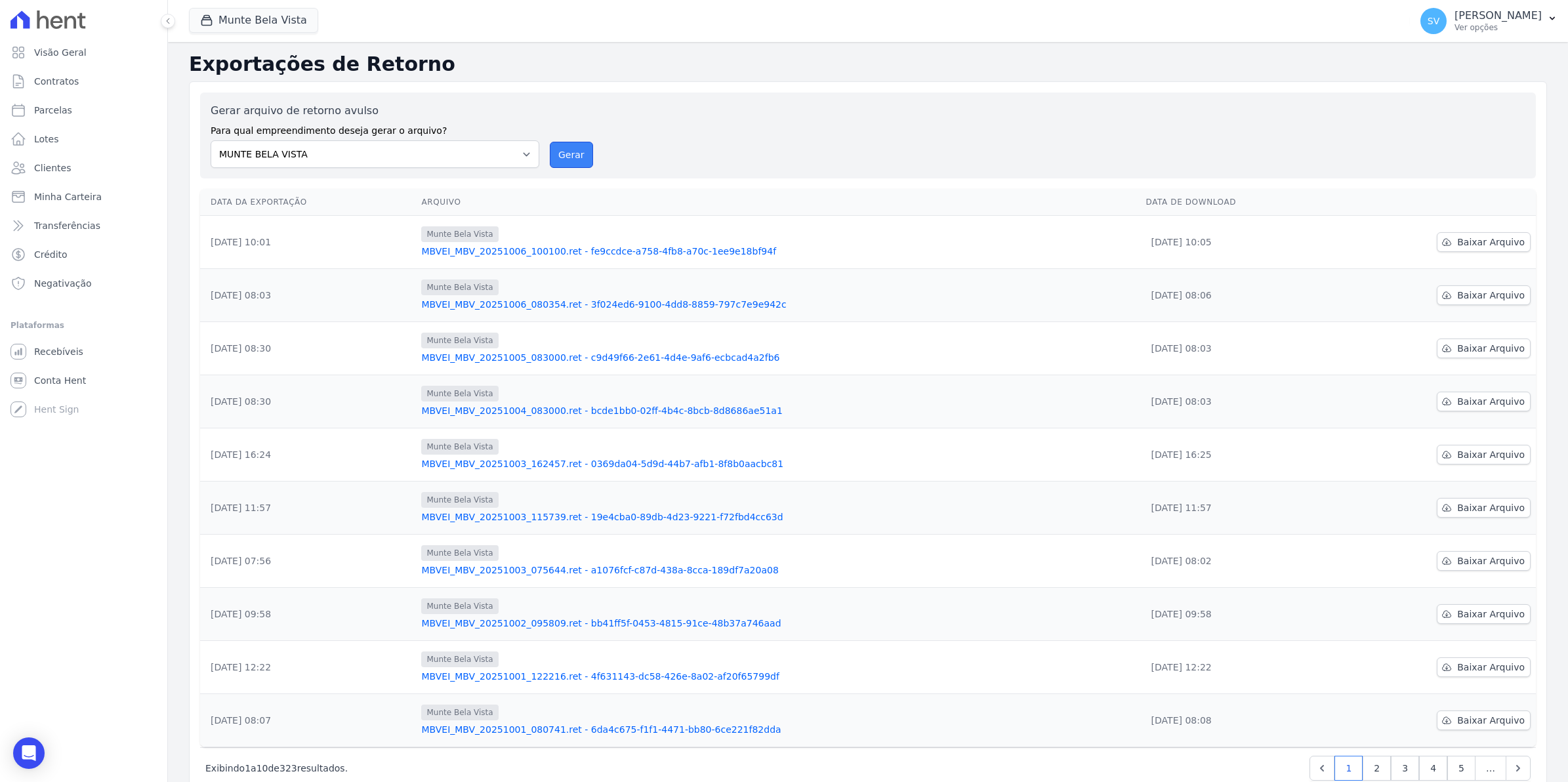
click at [561, 142] on button "Gerar" at bounding box center [571, 155] width 44 height 26
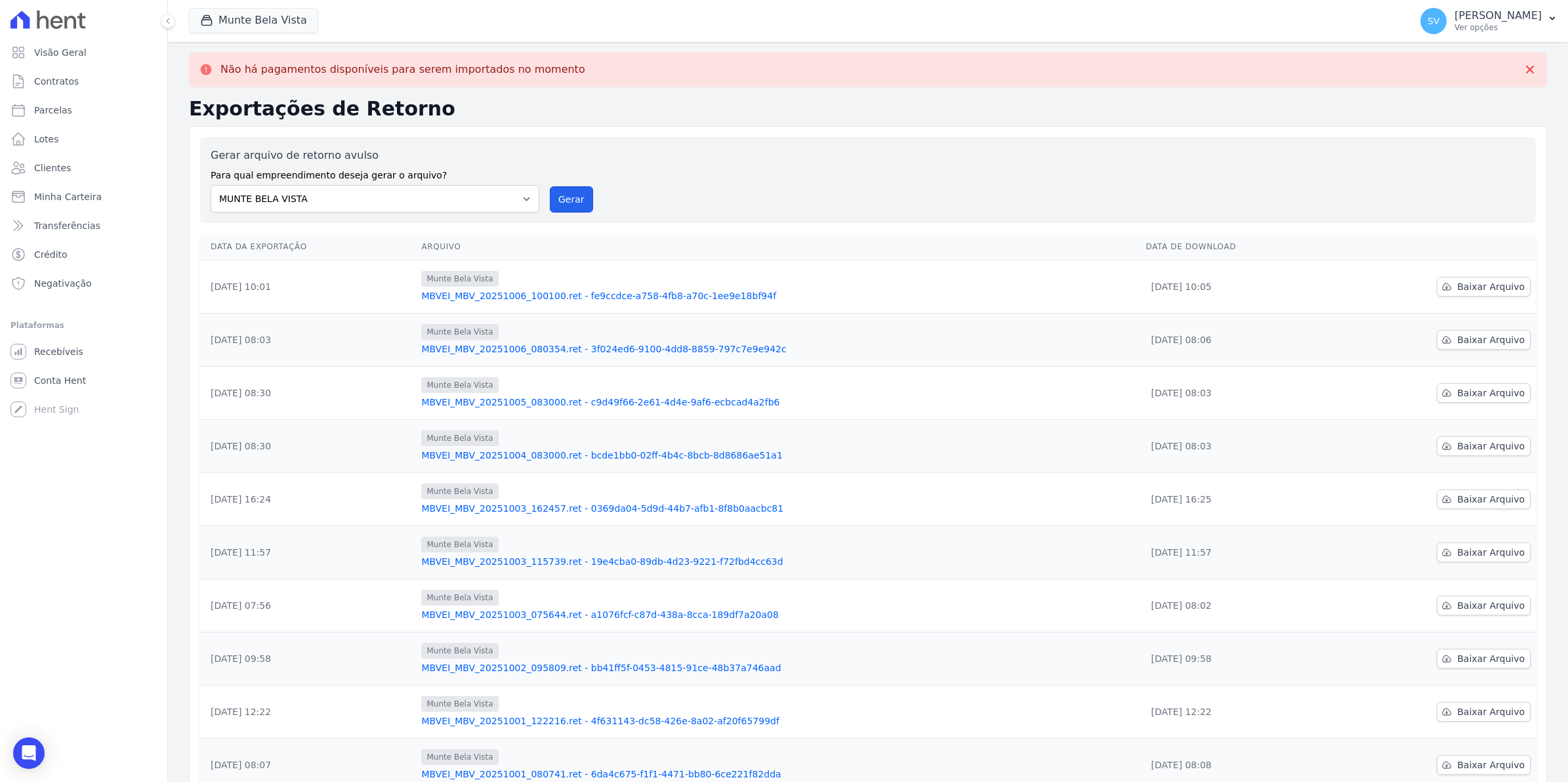
drag, startPoint x: 563, startPoint y: 197, endPoint x: 827, endPoint y: 135, distance: 271.2
click at [563, 197] on button "Gerar" at bounding box center [571, 199] width 44 height 26
click at [1457, 286] on span "Baixar Arquivo" at bounding box center [1491, 286] width 67 height 13
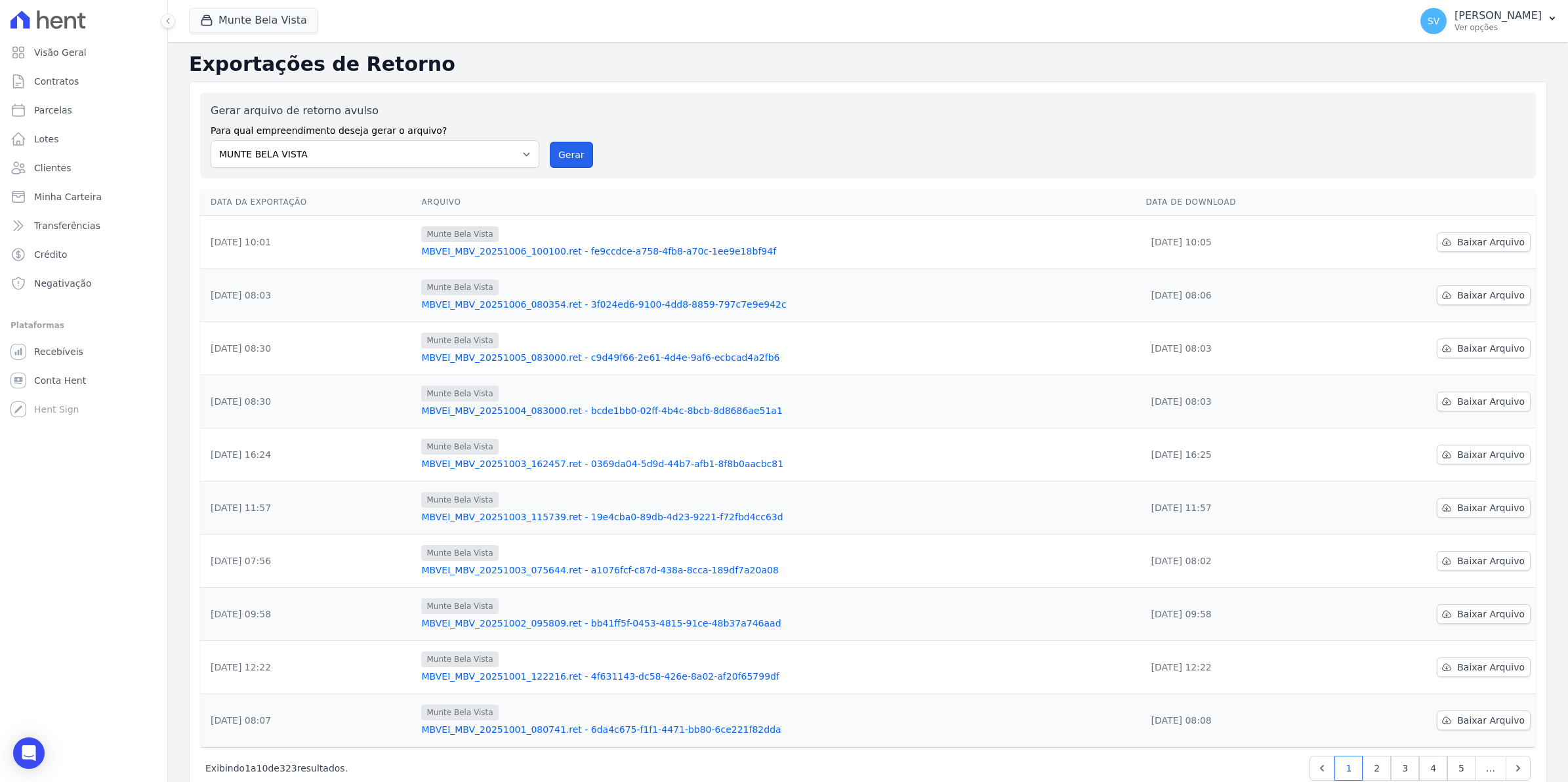
drag, startPoint x: 566, startPoint y: 156, endPoint x: 843, endPoint y: 132, distance: 278.0
click at [566, 156] on button "Gerar" at bounding box center [571, 155] width 44 height 26
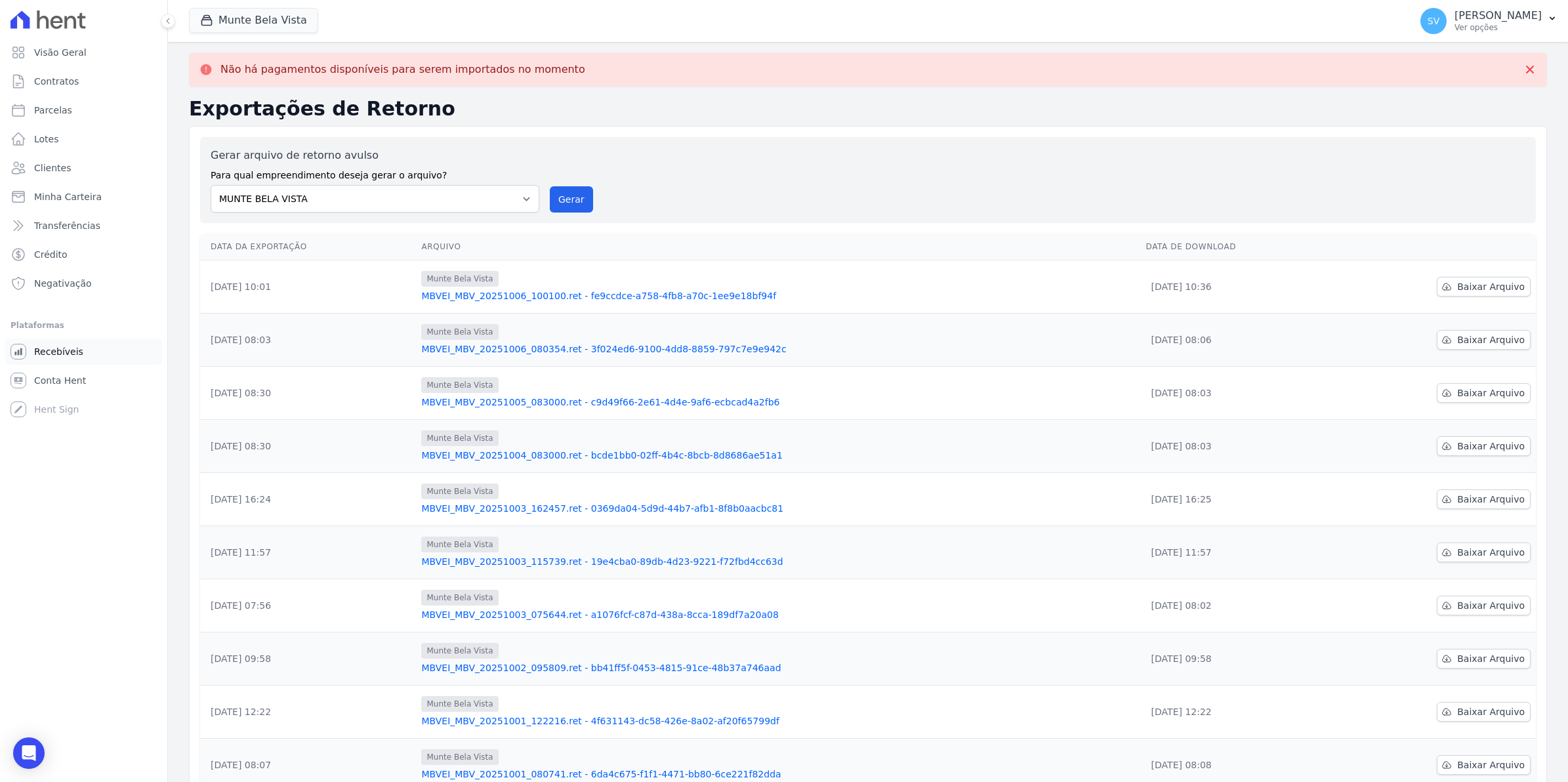
click at [34, 348] on span "Recebíveis" at bounding box center [59, 351] width 49 height 13
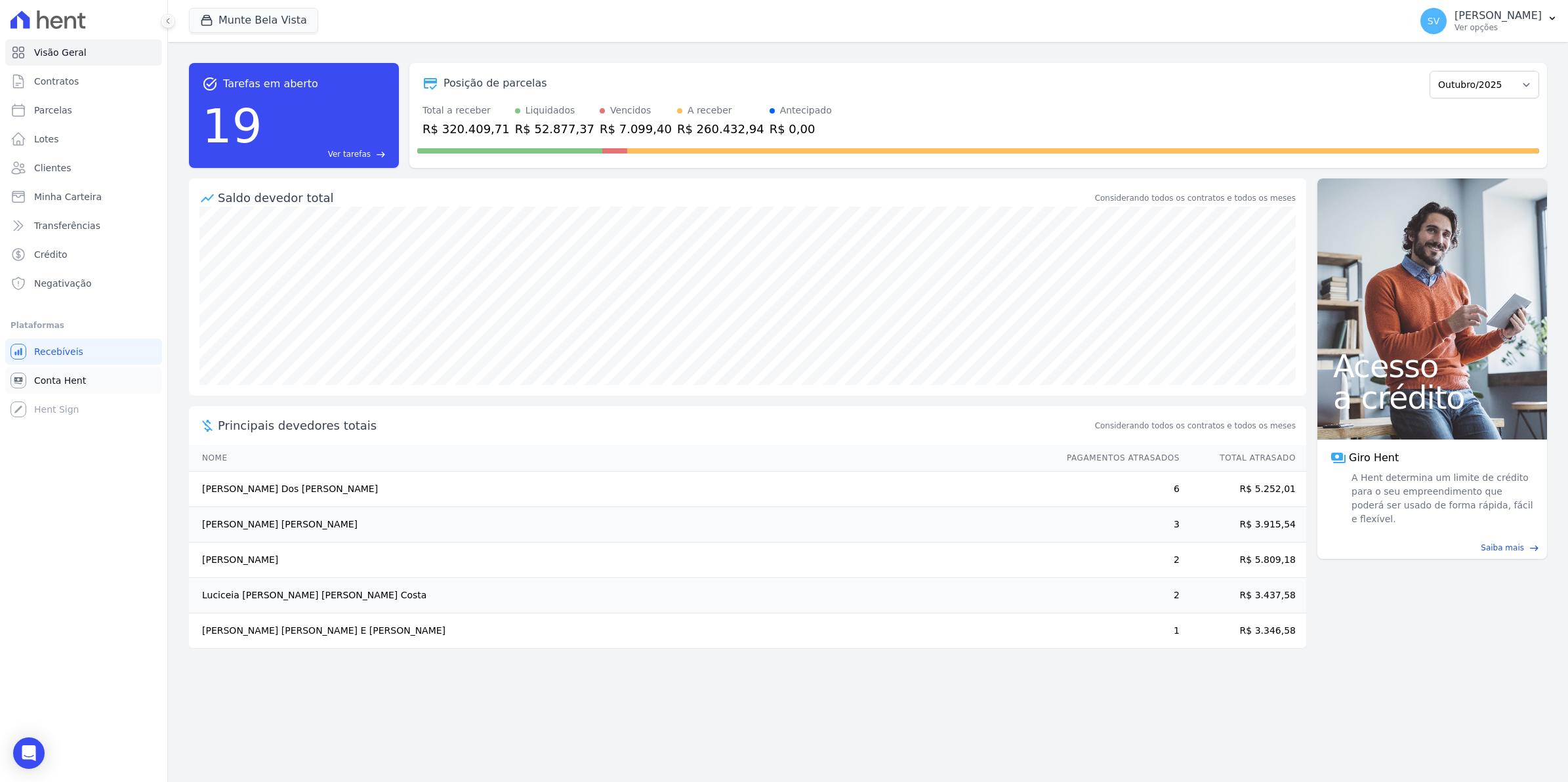
click at [37, 384] on span "Conta Hent" at bounding box center [61, 380] width 52 height 13
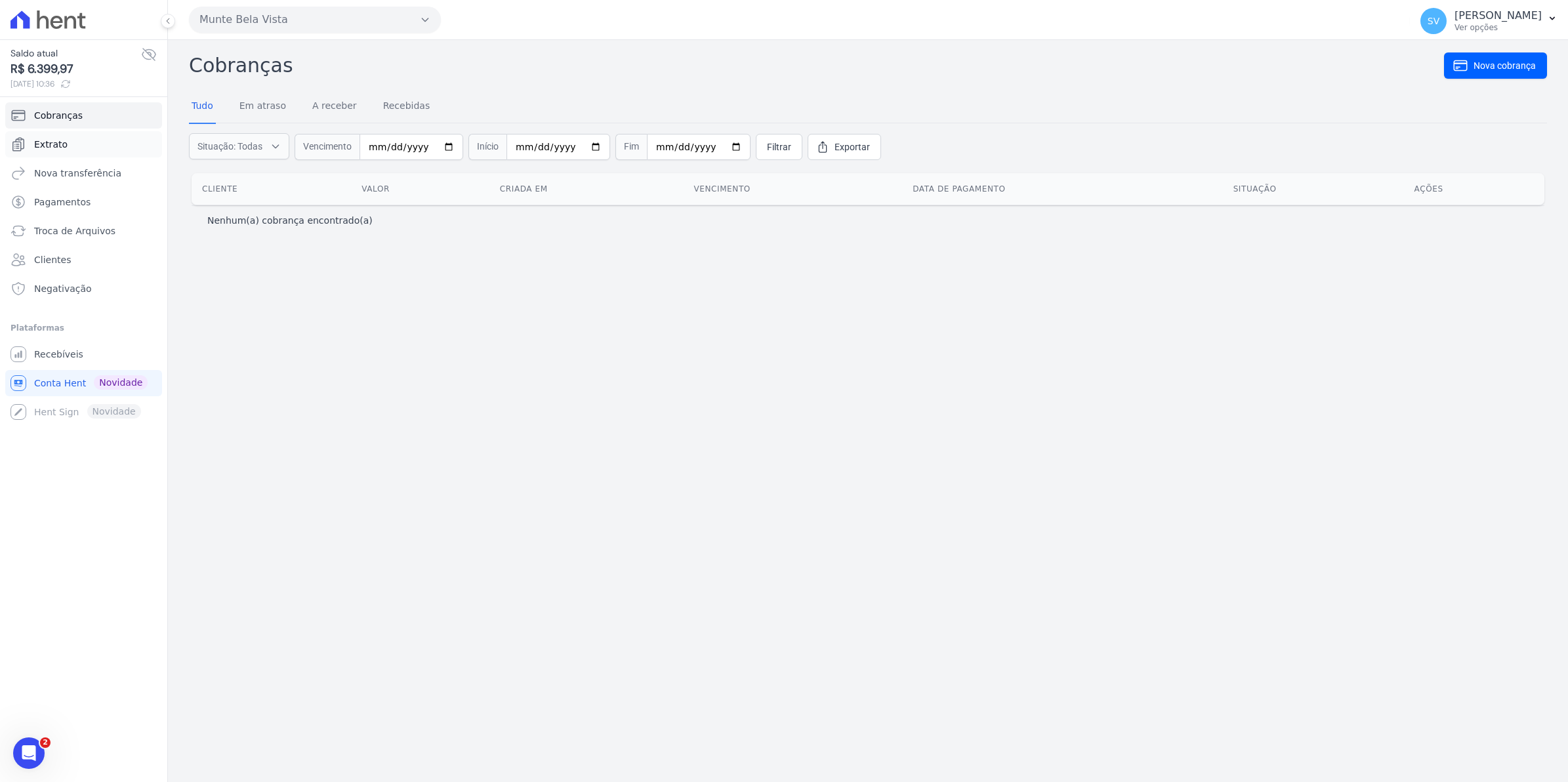
click at [54, 146] on span "Extrato" at bounding box center [51, 144] width 34 height 13
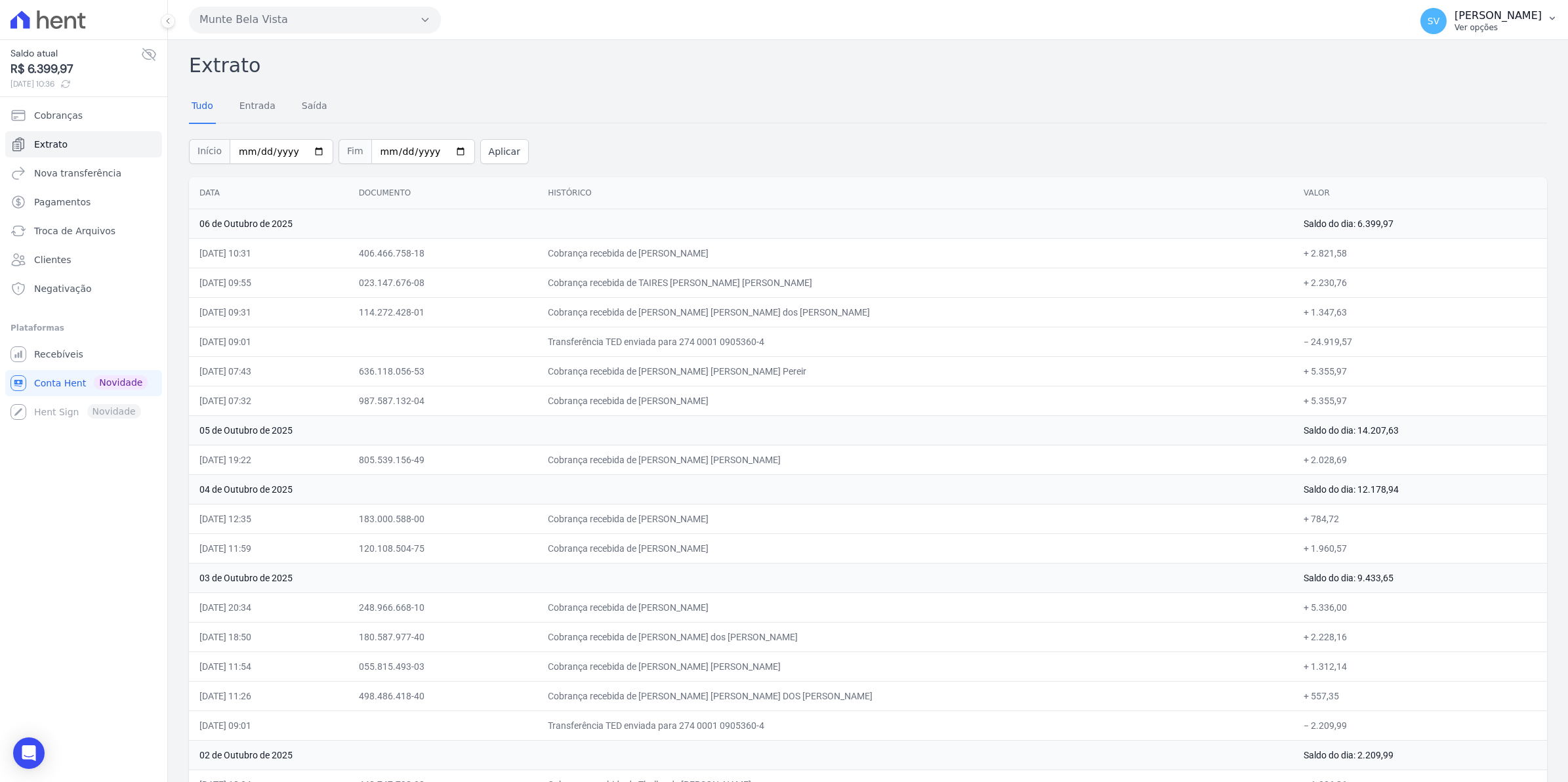
click at [1446, 31] on span "SV" at bounding box center [1433, 21] width 26 height 26
click at [67, 364] on link "Recebíveis" at bounding box center [83, 354] width 157 height 26
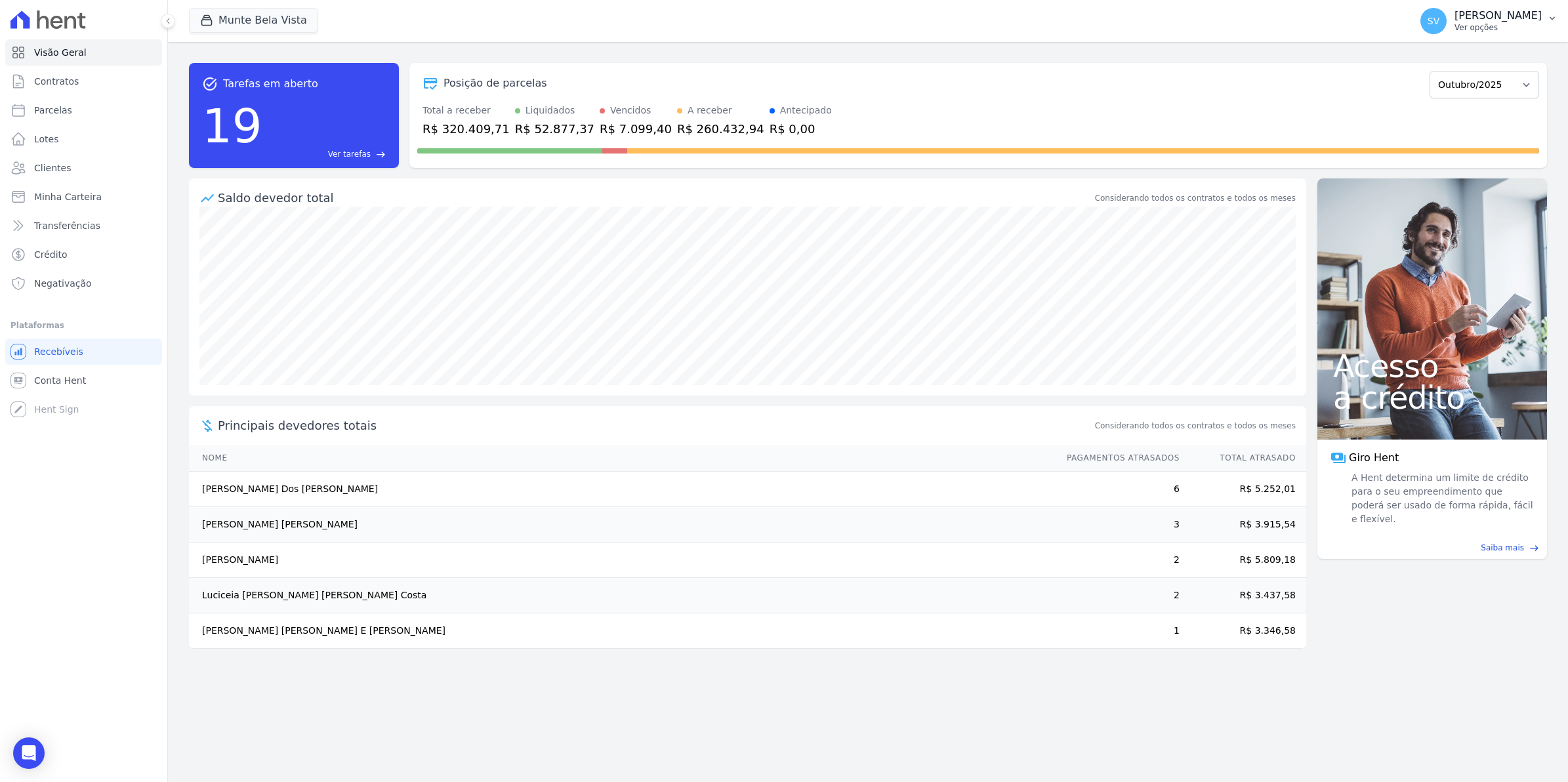
click at [1465, 24] on div "SV [PERSON_NAME] Ver opções" at bounding box center [1481, 21] width 121 height 26
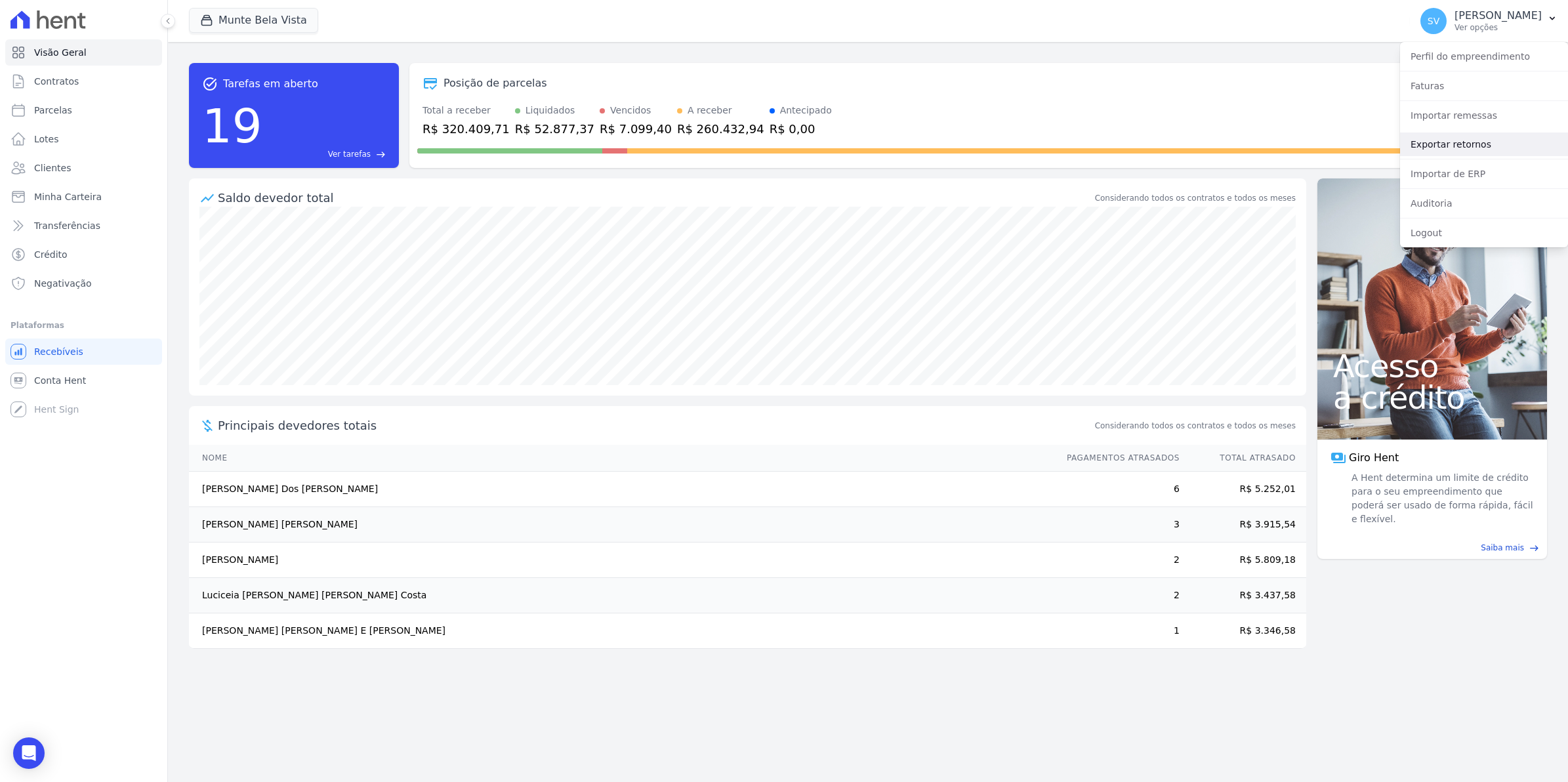
click at [1443, 142] on link "Exportar retornos" at bounding box center [1484, 144] width 168 height 24
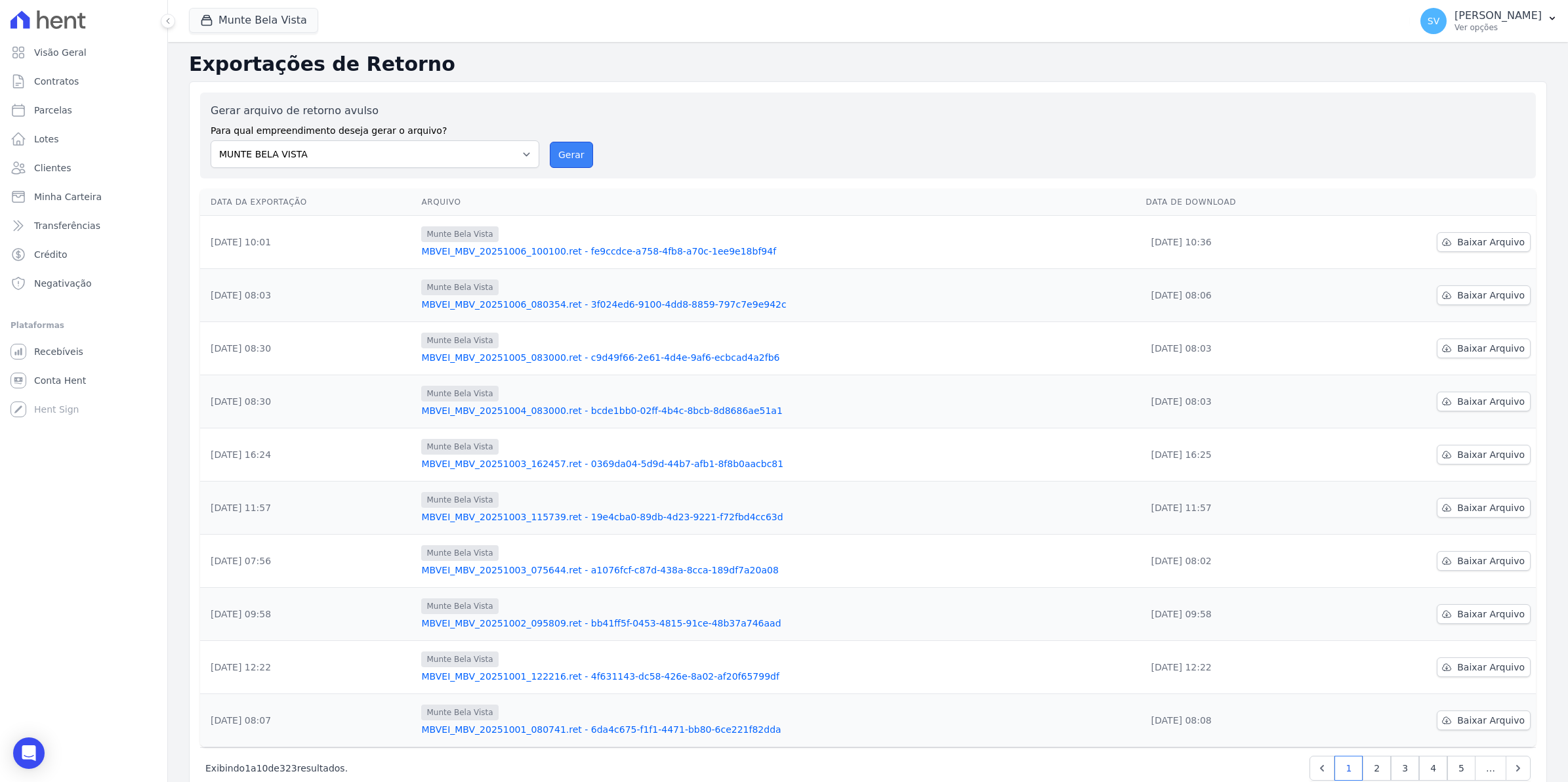
click at [562, 152] on button "Gerar" at bounding box center [571, 155] width 44 height 26
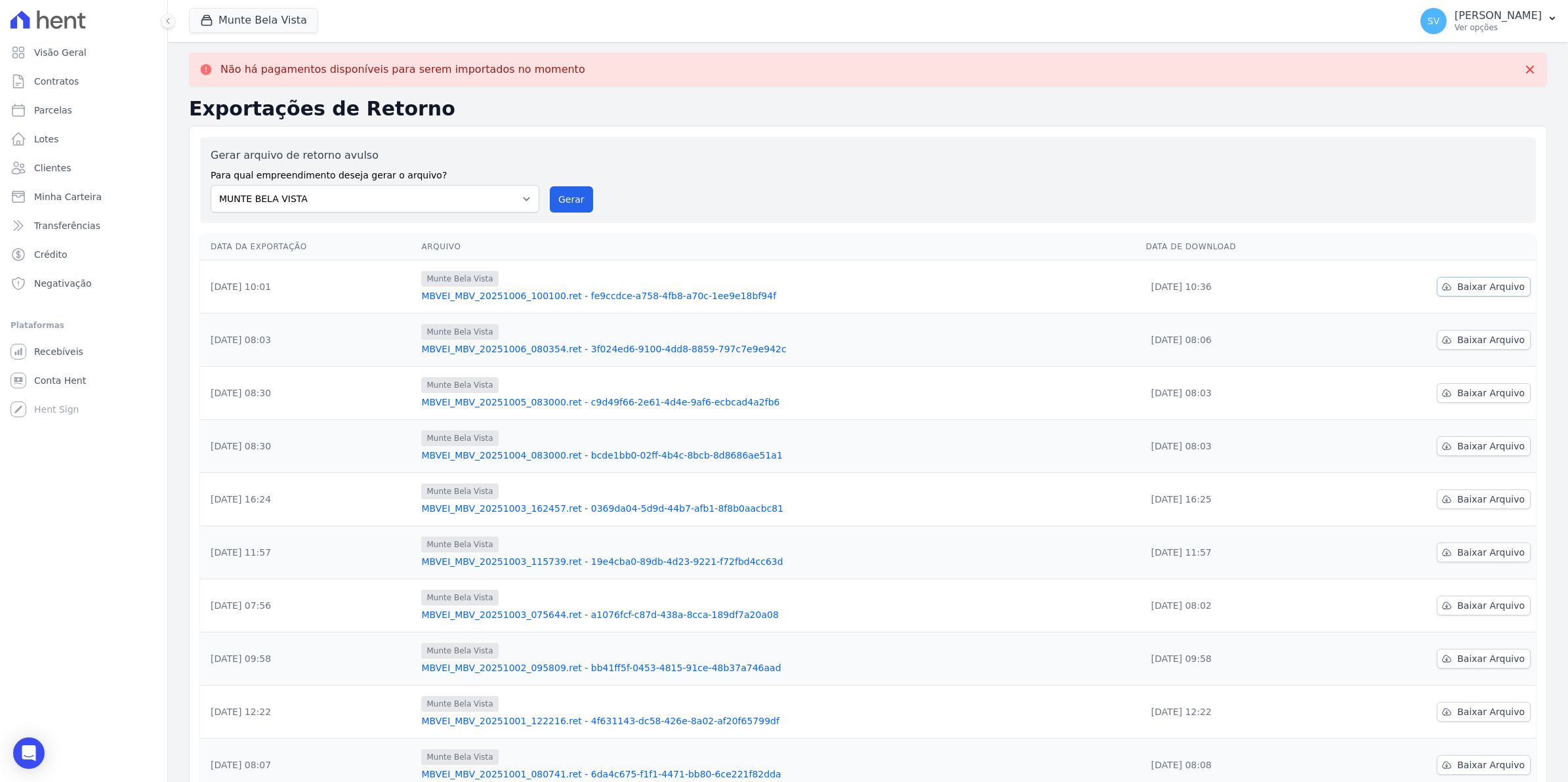
click at [1471, 284] on span "Baixar Arquivo" at bounding box center [1491, 286] width 67 height 13
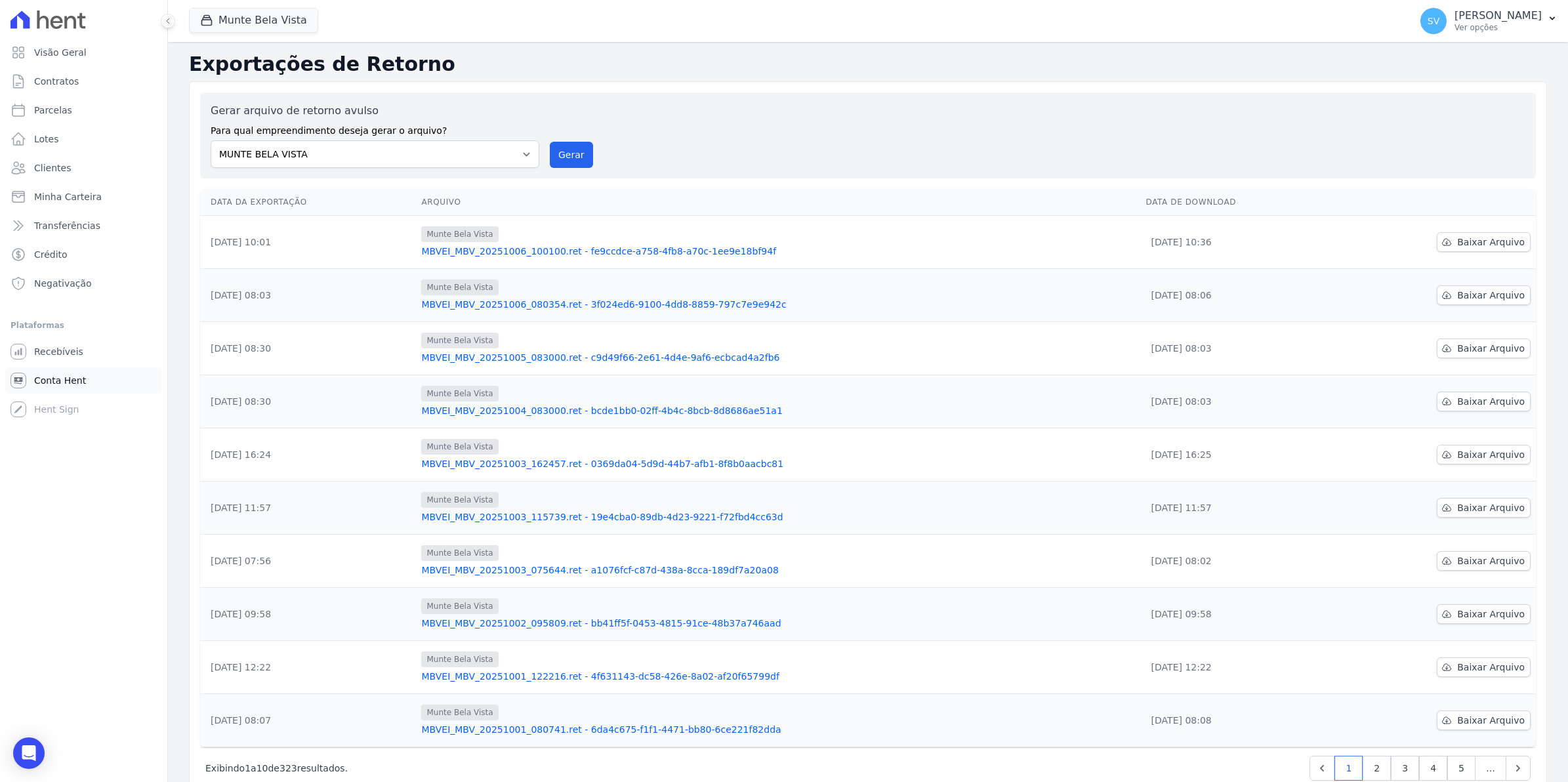
click at [51, 378] on span "Conta Hent" at bounding box center [61, 380] width 52 height 13
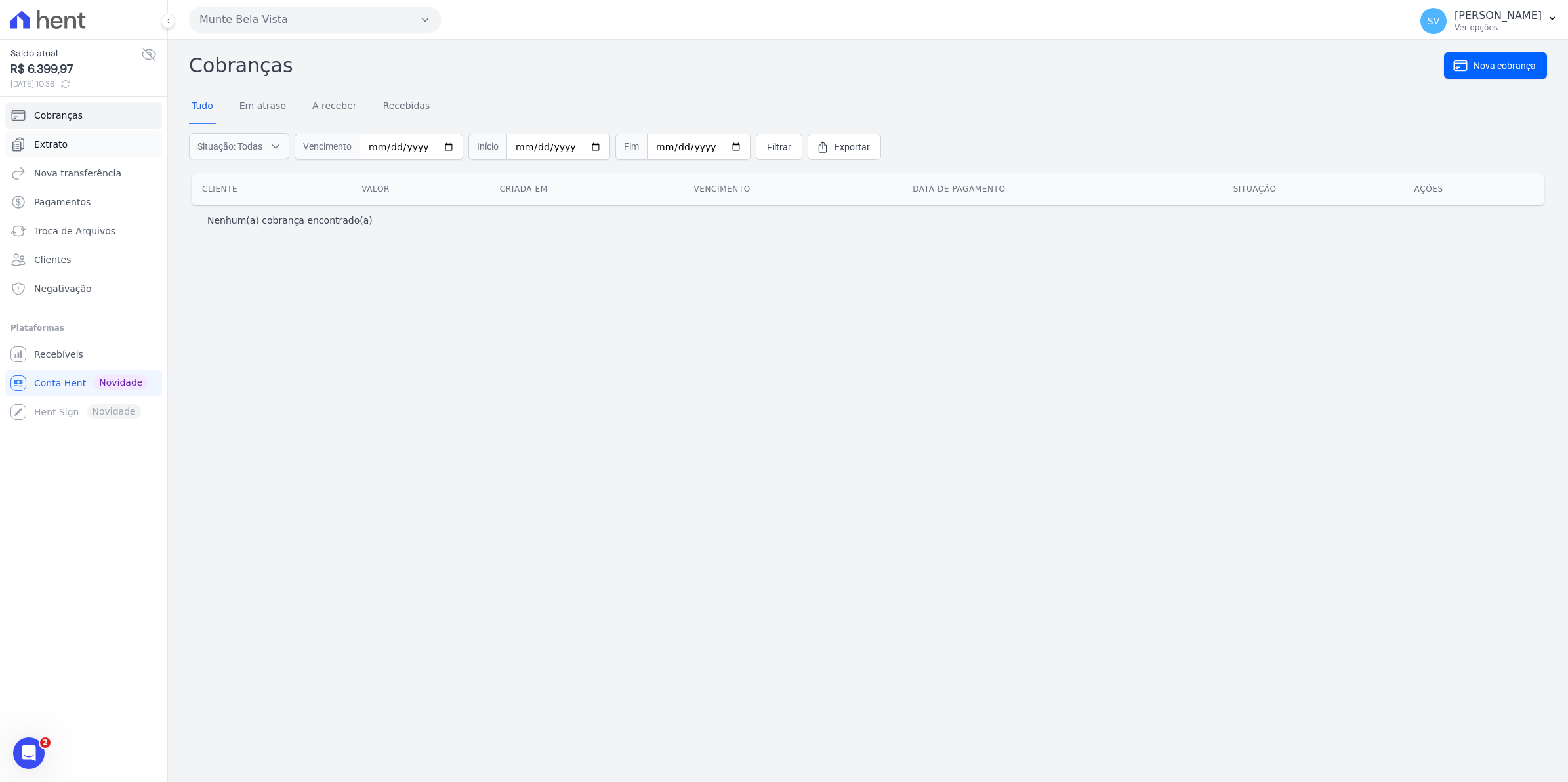
click at [46, 144] on span "Extrato" at bounding box center [51, 144] width 34 height 13
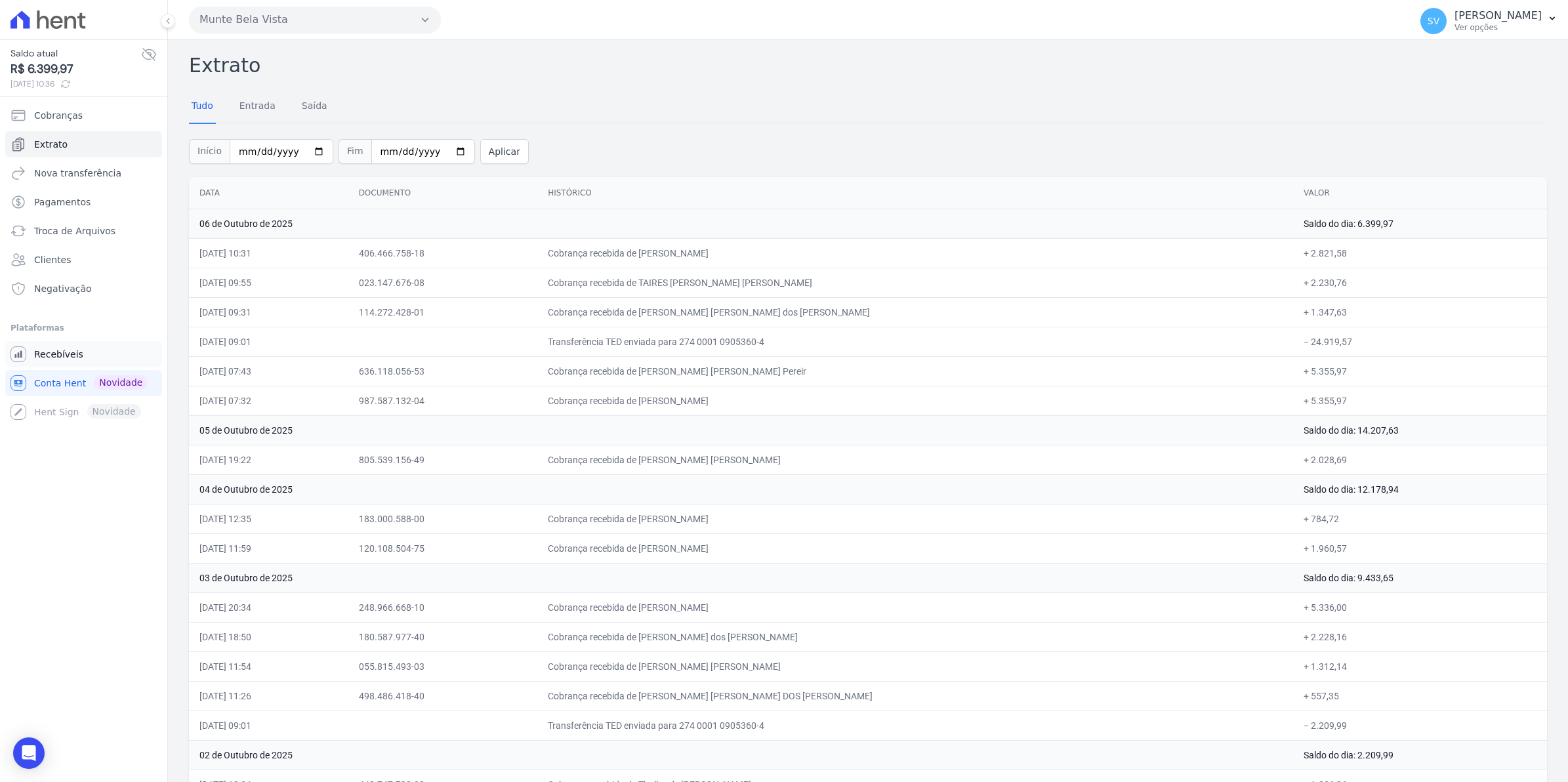
click at [57, 352] on span "Recebíveis" at bounding box center [59, 354] width 49 height 13
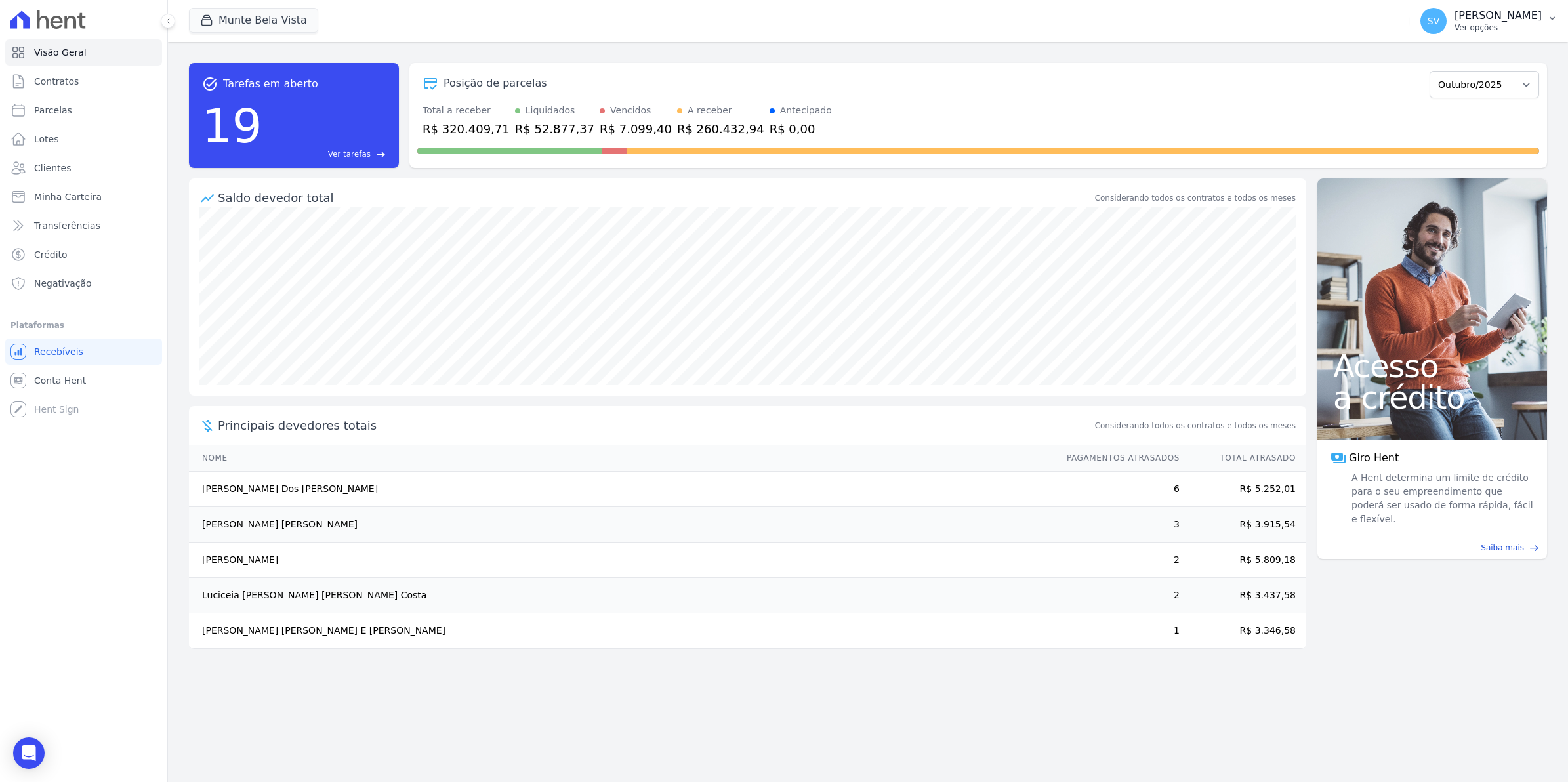
click at [1446, 30] on span "SV" at bounding box center [1433, 21] width 26 height 26
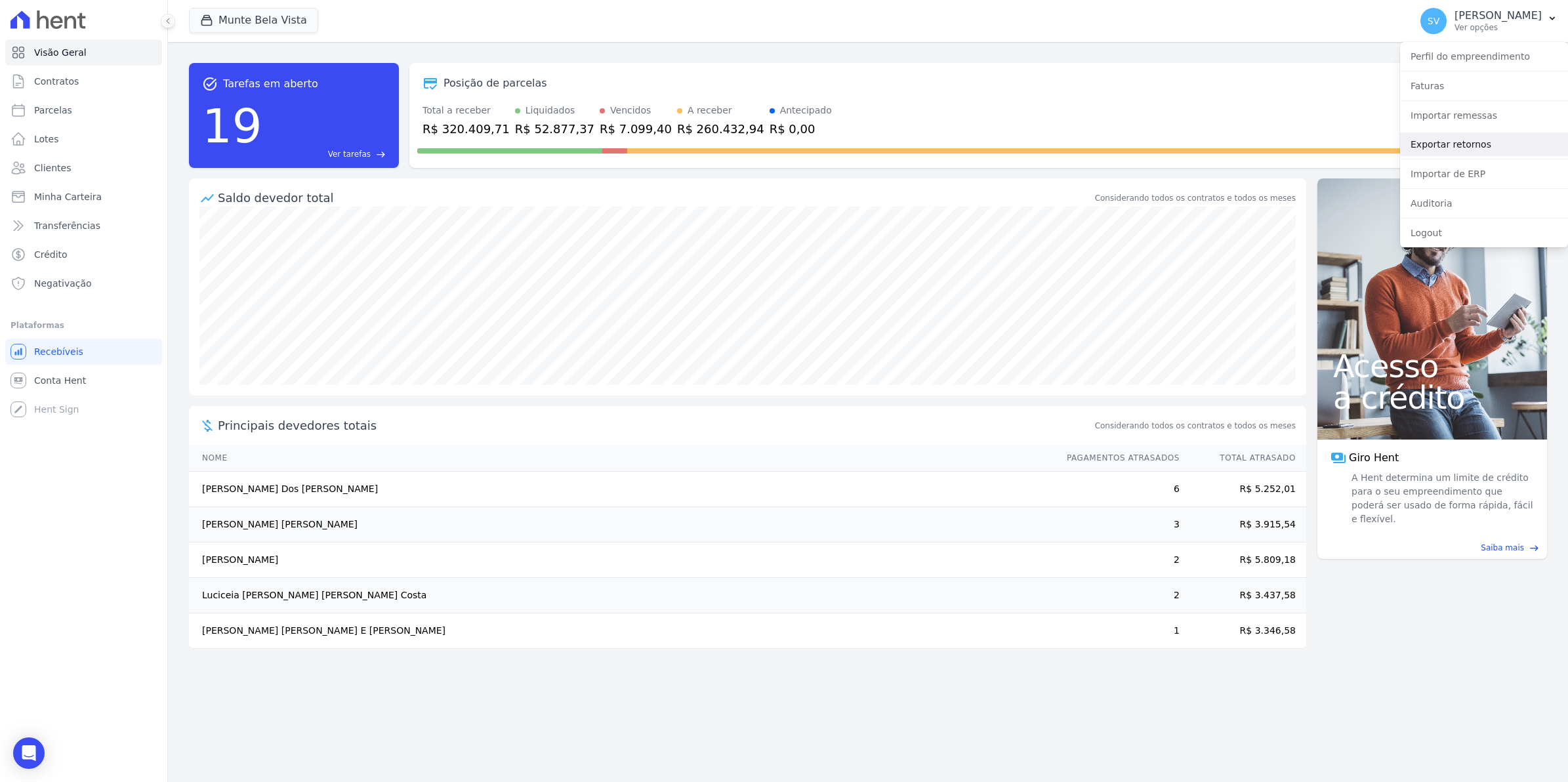
click at [1438, 146] on link "Exportar retornos" at bounding box center [1484, 144] width 168 height 24
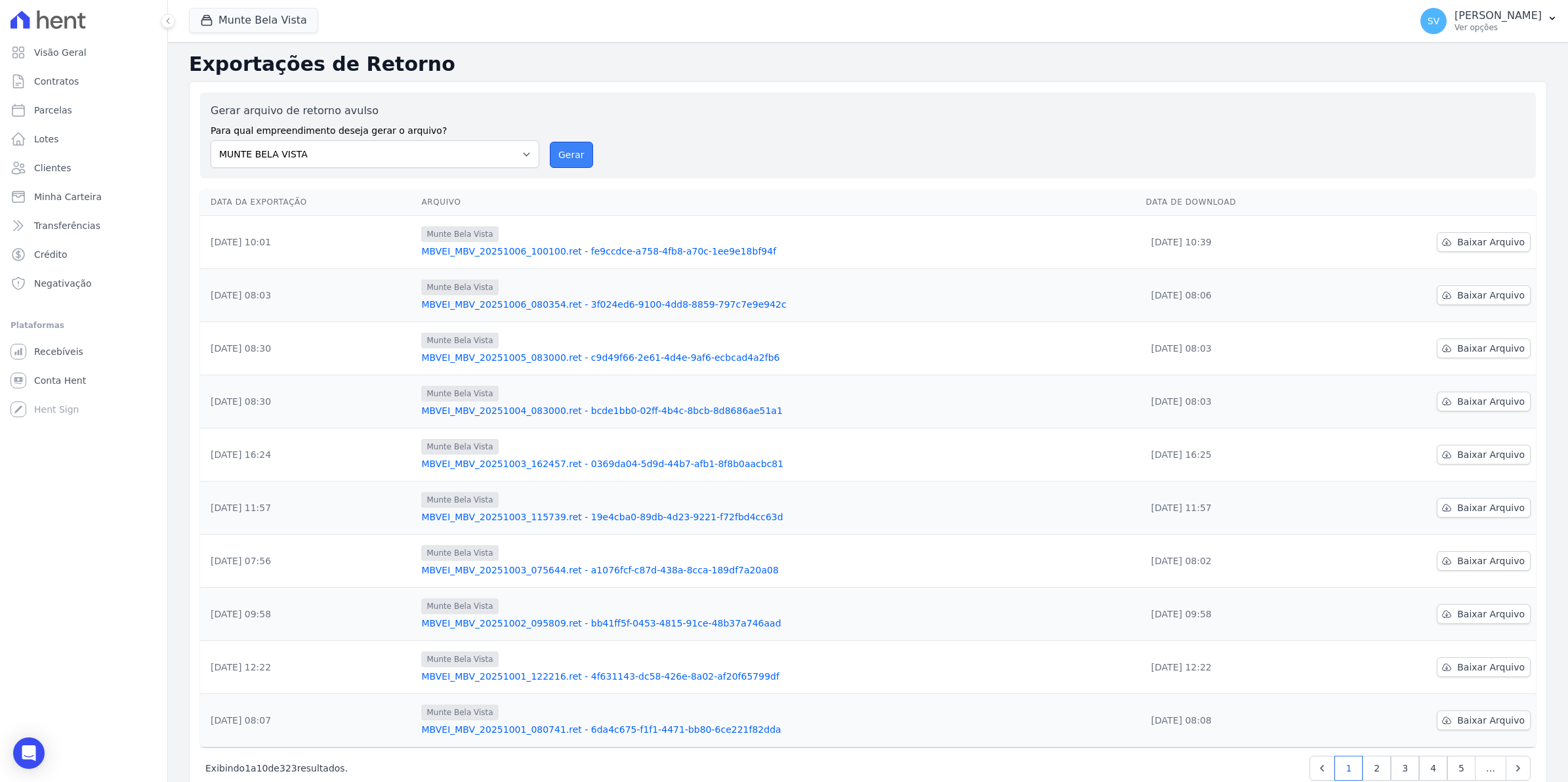
click at [558, 158] on button "Gerar" at bounding box center [571, 155] width 44 height 26
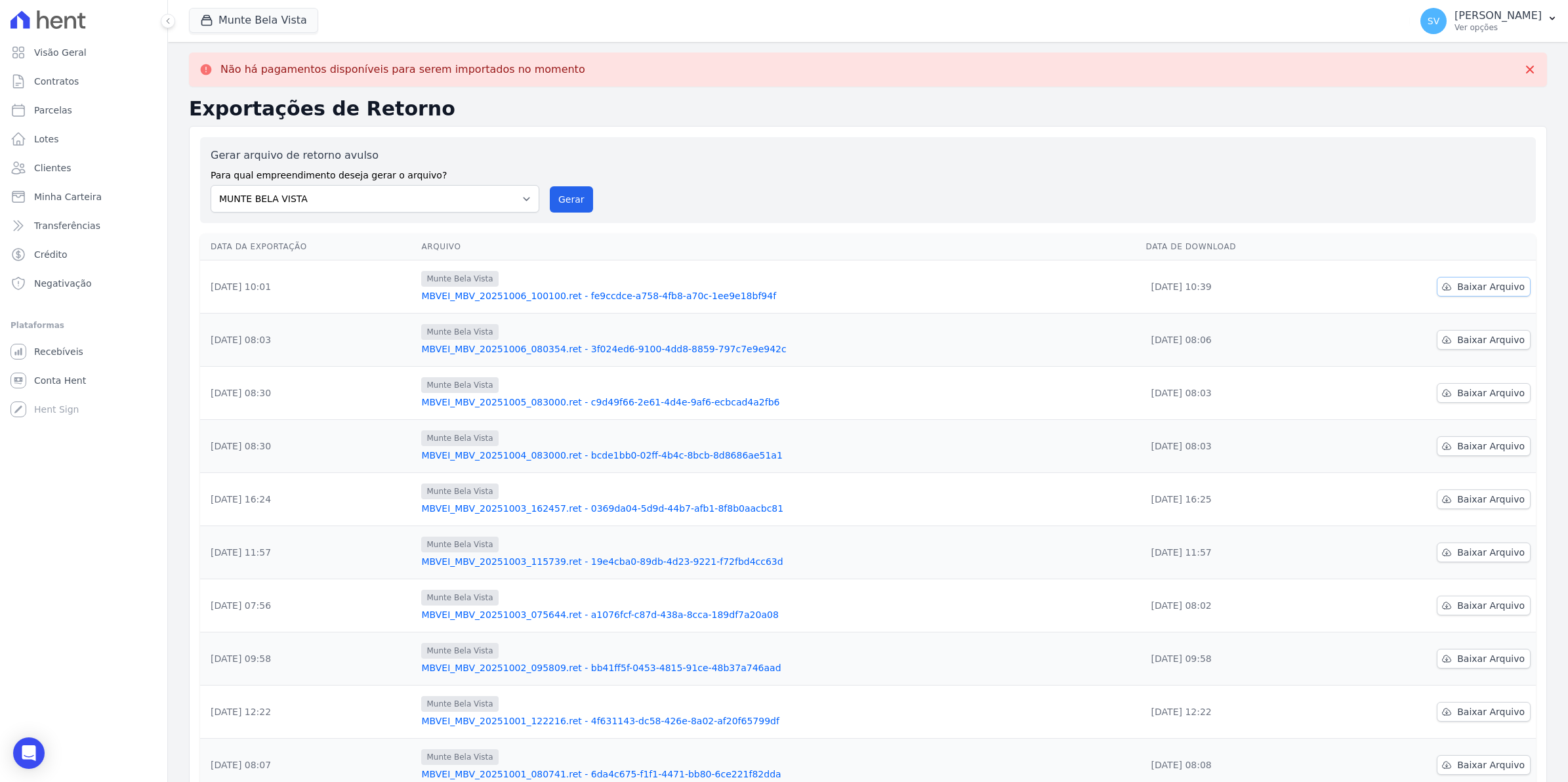
click at [1491, 292] on span "Baixar Arquivo" at bounding box center [1491, 286] width 67 height 13
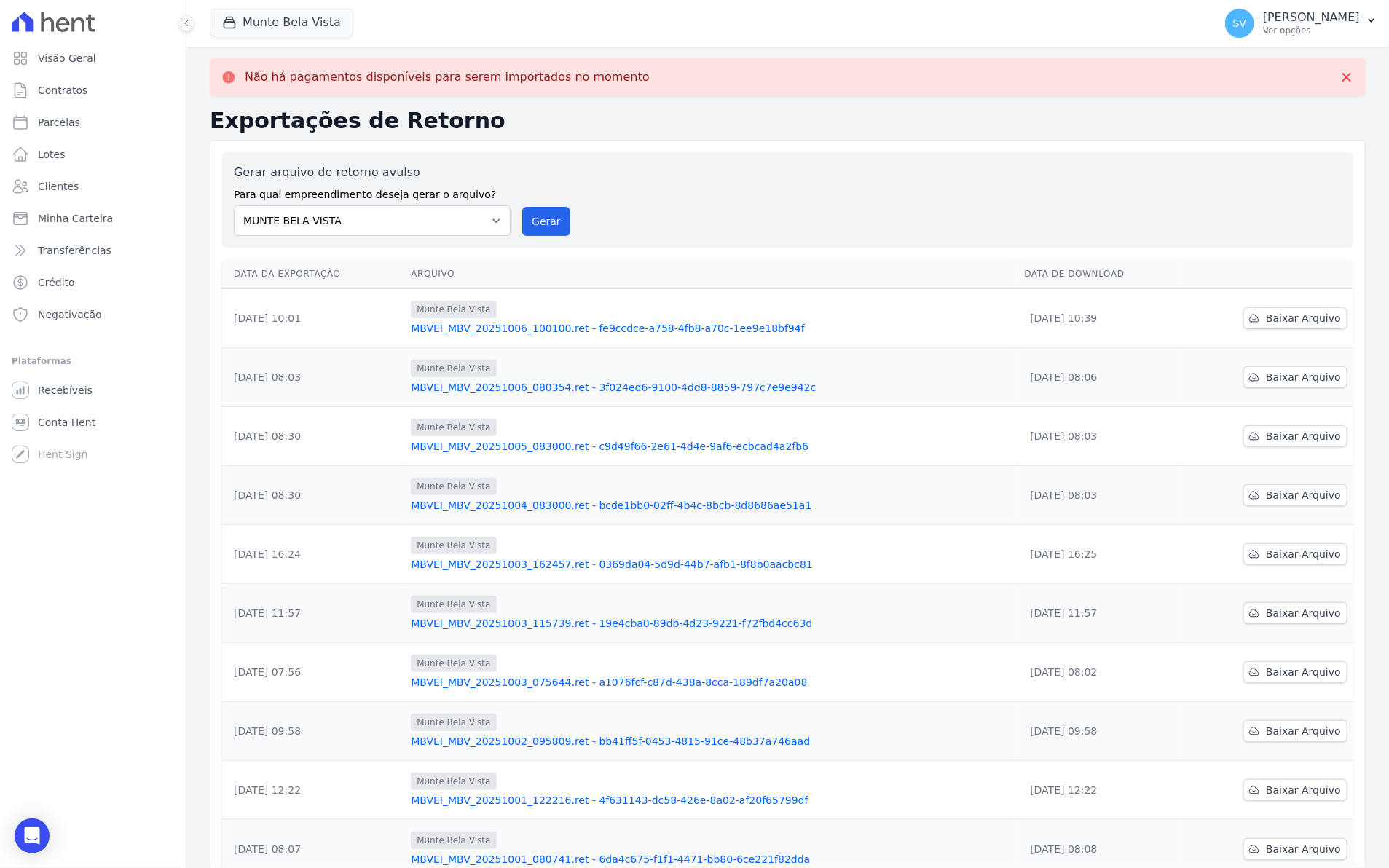
click at [874, 355] on td "Munte Bela Vista MBVEI_MBV_20251006_080354.ret - 3f024ed6-9100-4dd8-8859-797c7e…" at bounding box center [711, 377] width 613 height 59
click at [530, 215] on button "Gerar" at bounding box center [546, 221] width 48 height 29
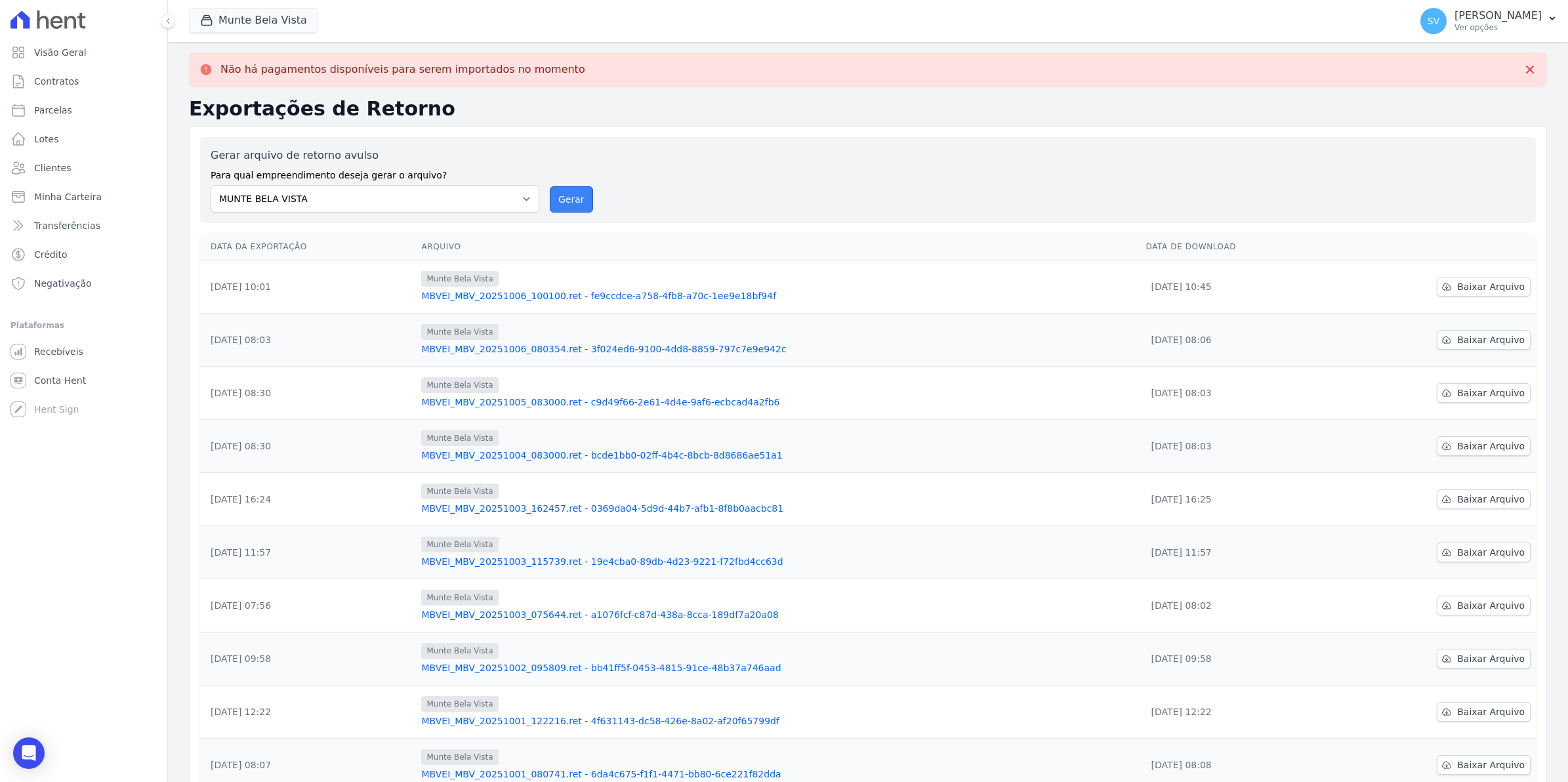
click at [574, 204] on button "Gerar" at bounding box center [571, 199] width 44 height 26
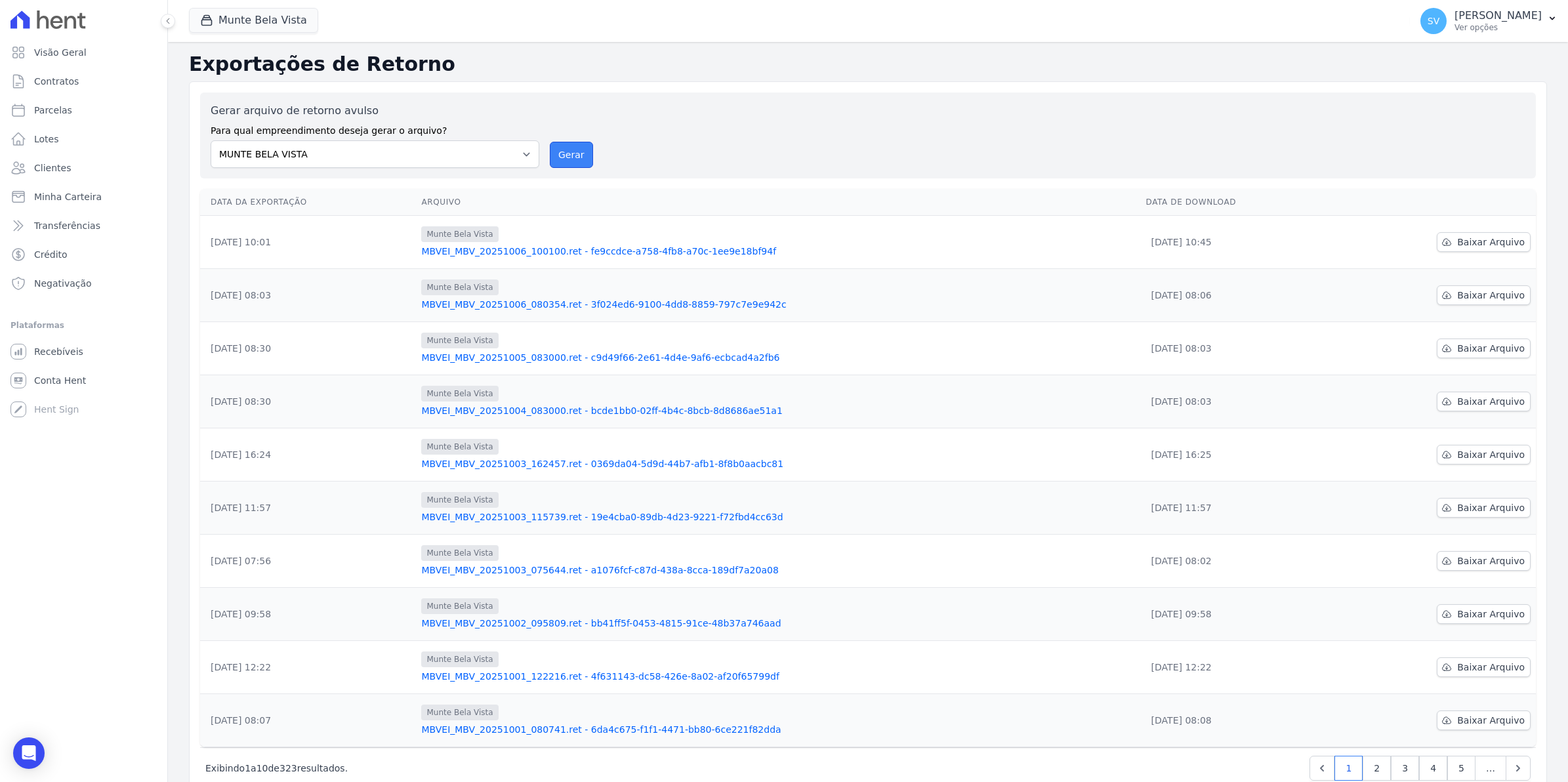
click at [578, 156] on button "Gerar" at bounding box center [571, 155] width 44 height 26
click at [573, 155] on button "Gerar" at bounding box center [571, 155] width 44 height 26
click at [1487, 238] on span "Baixar Arquivo" at bounding box center [1491, 241] width 67 height 13
click at [571, 156] on button "Gerar" at bounding box center [571, 155] width 44 height 26
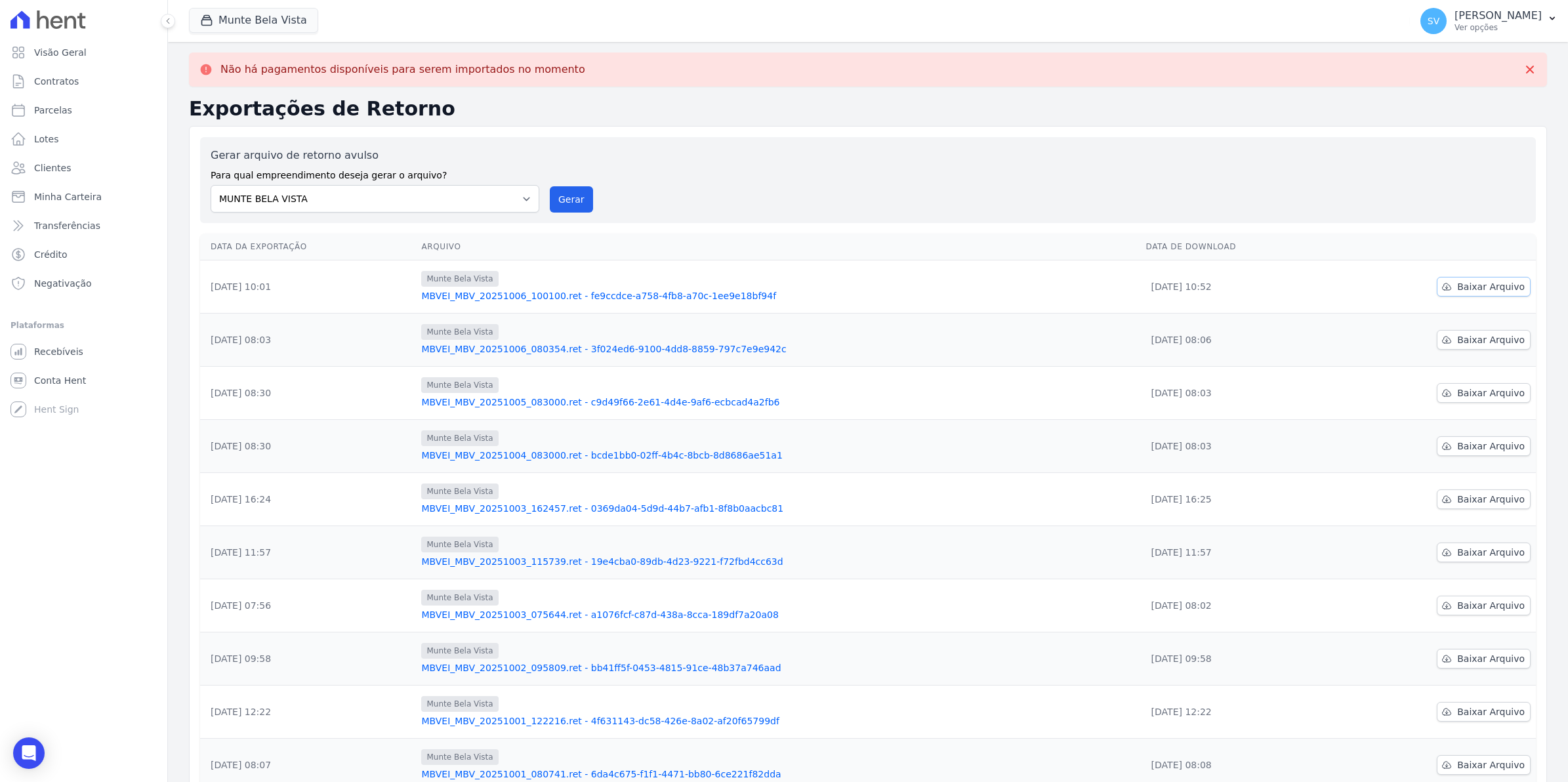
click at [1457, 293] on span "Baixar Arquivo" at bounding box center [1491, 286] width 67 height 13
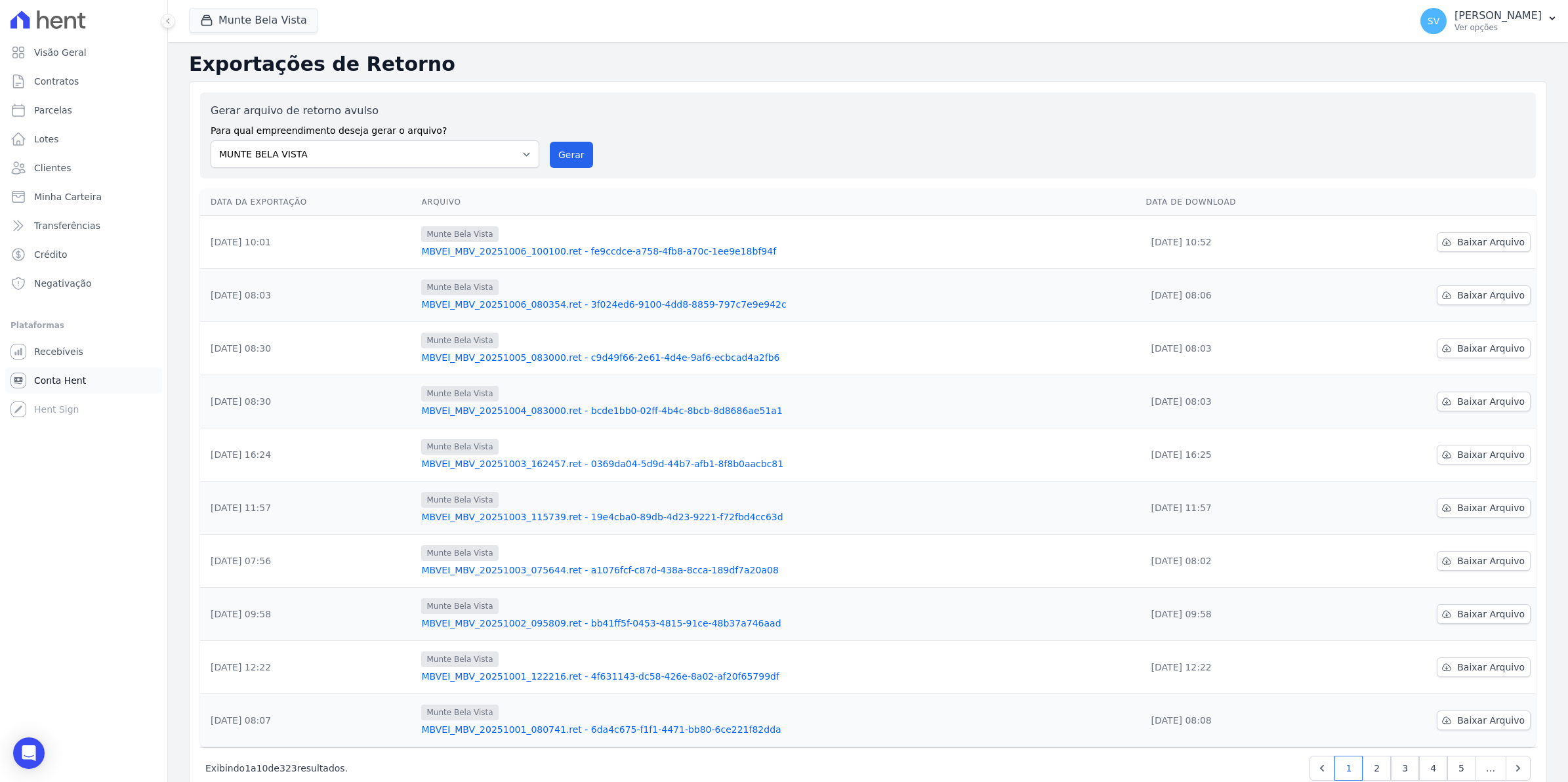
click at [49, 388] on link "Conta Hent" at bounding box center [83, 381] width 157 height 26
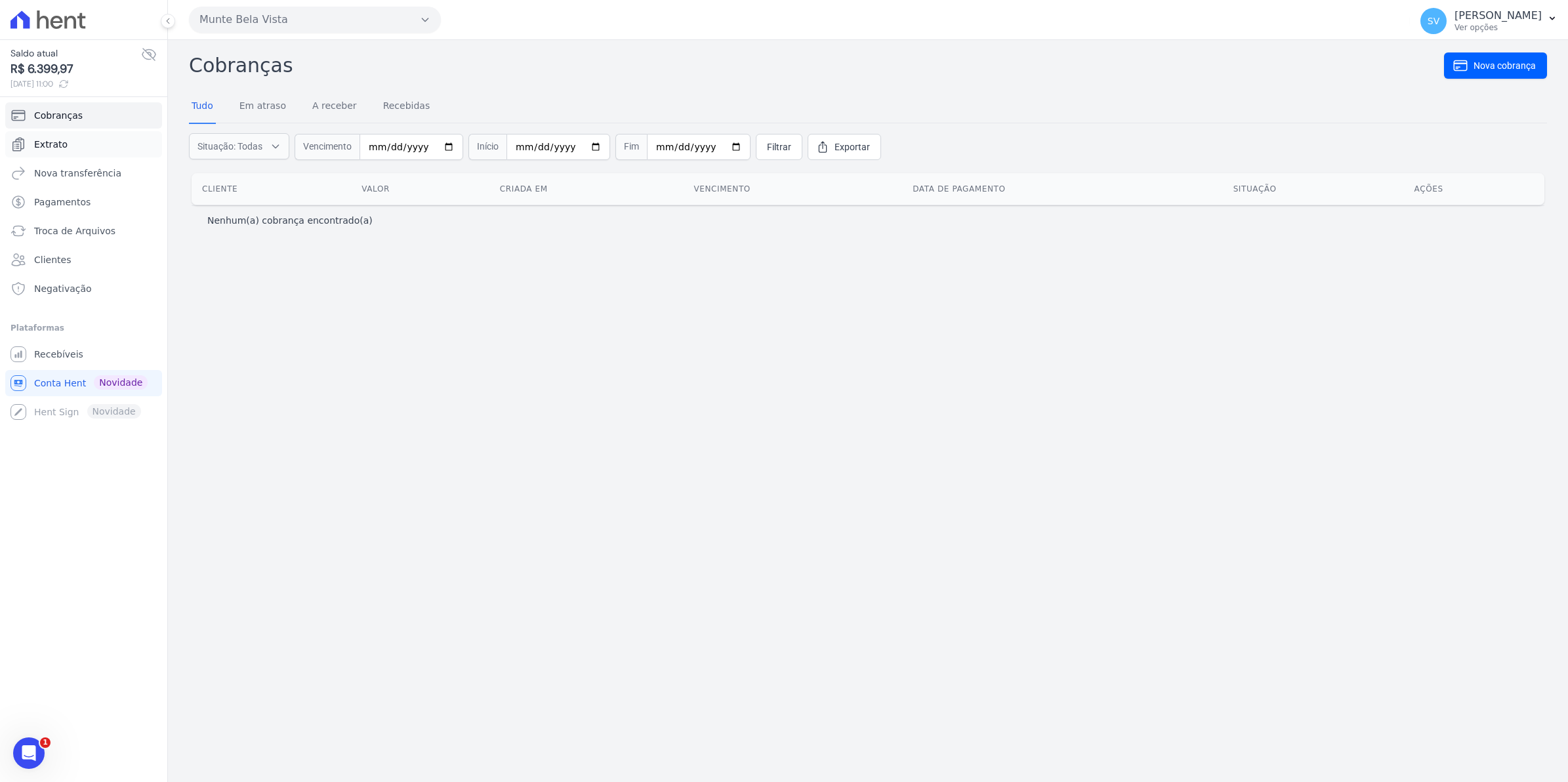
click at [67, 142] on link "Extrato" at bounding box center [83, 144] width 157 height 26
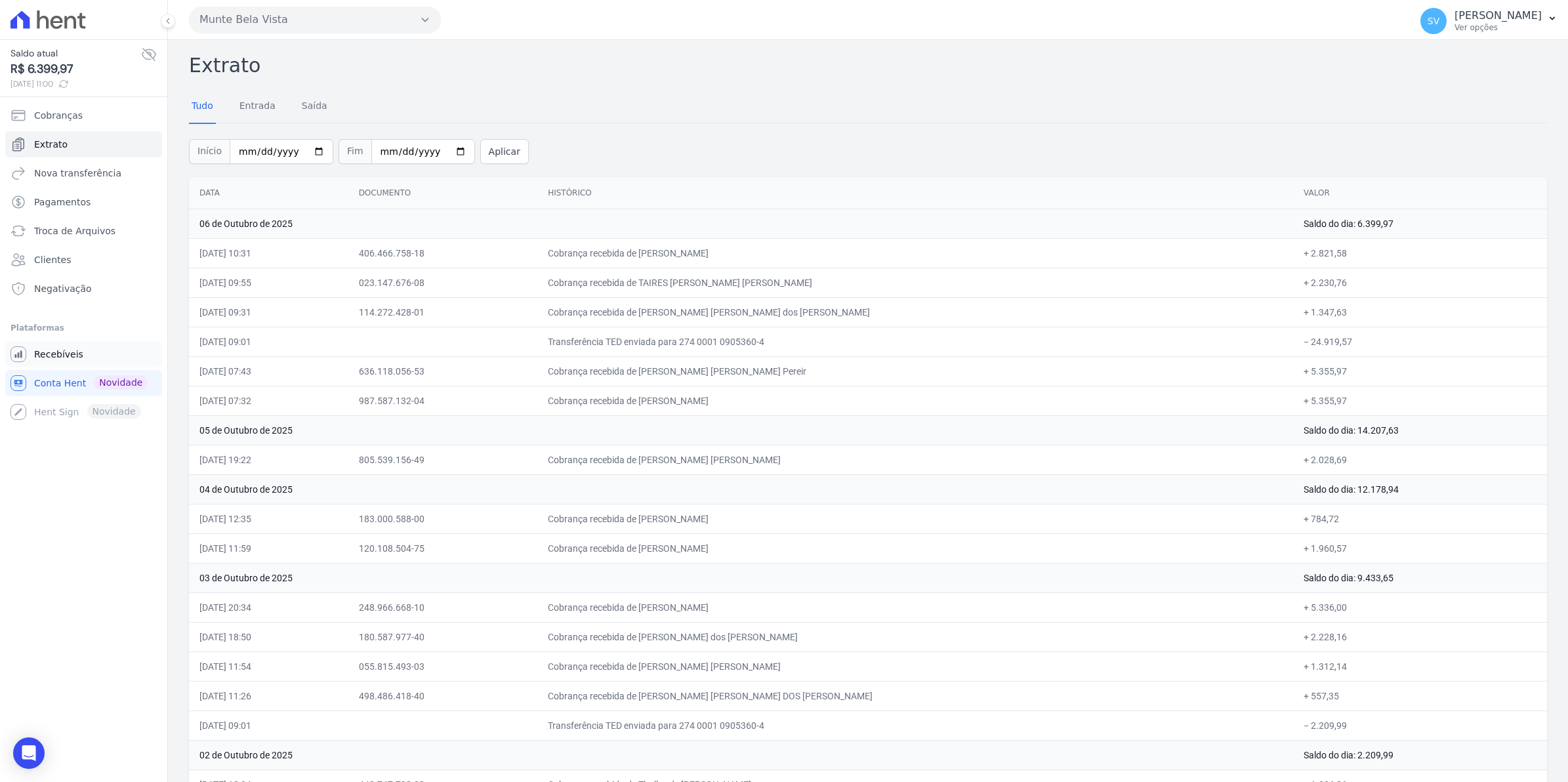
click at [56, 352] on span "Recebíveis" at bounding box center [59, 354] width 49 height 13
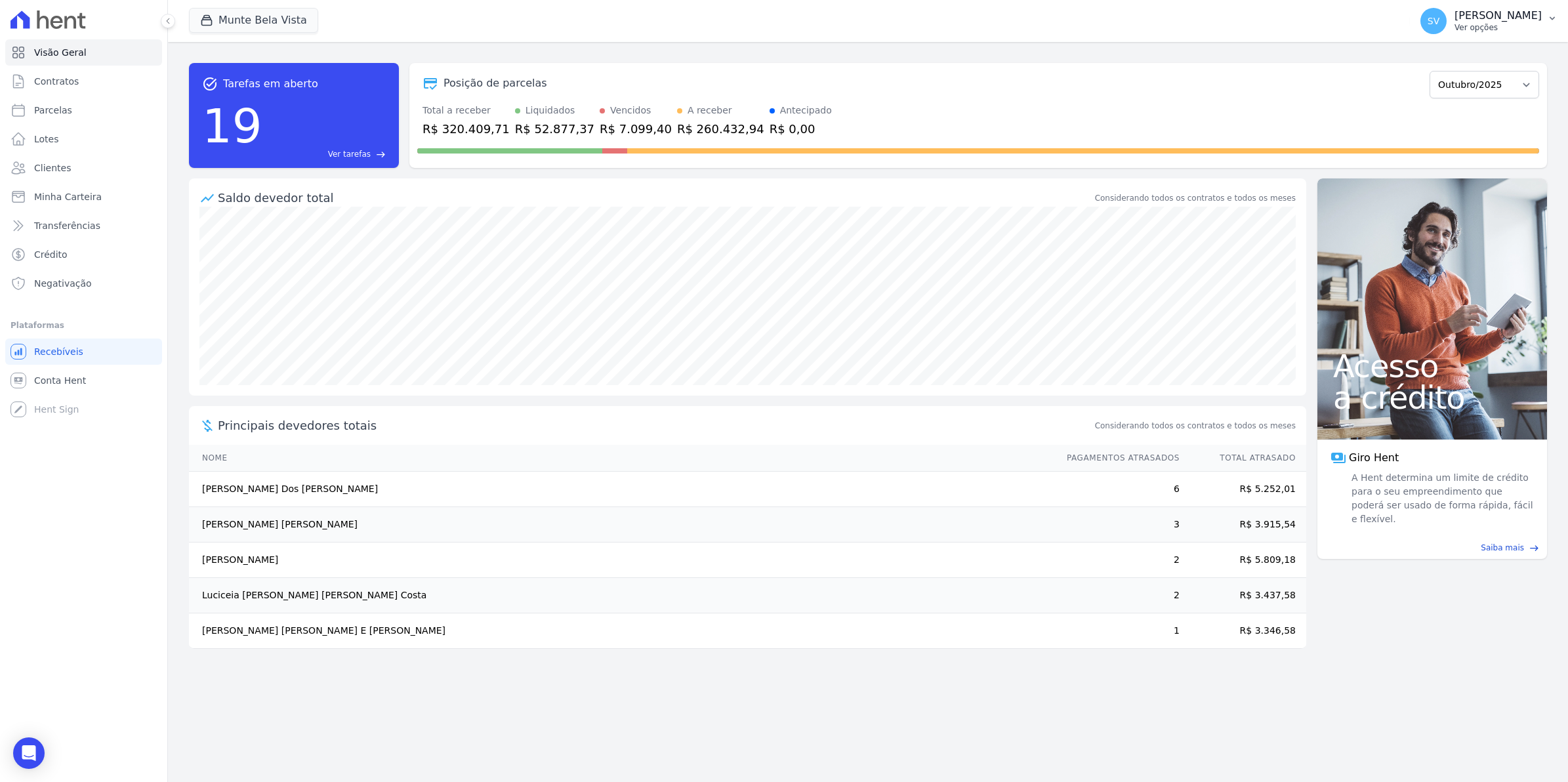
click at [1446, 27] on span "SV" at bounding box center [1433, 21] width 26 height 26
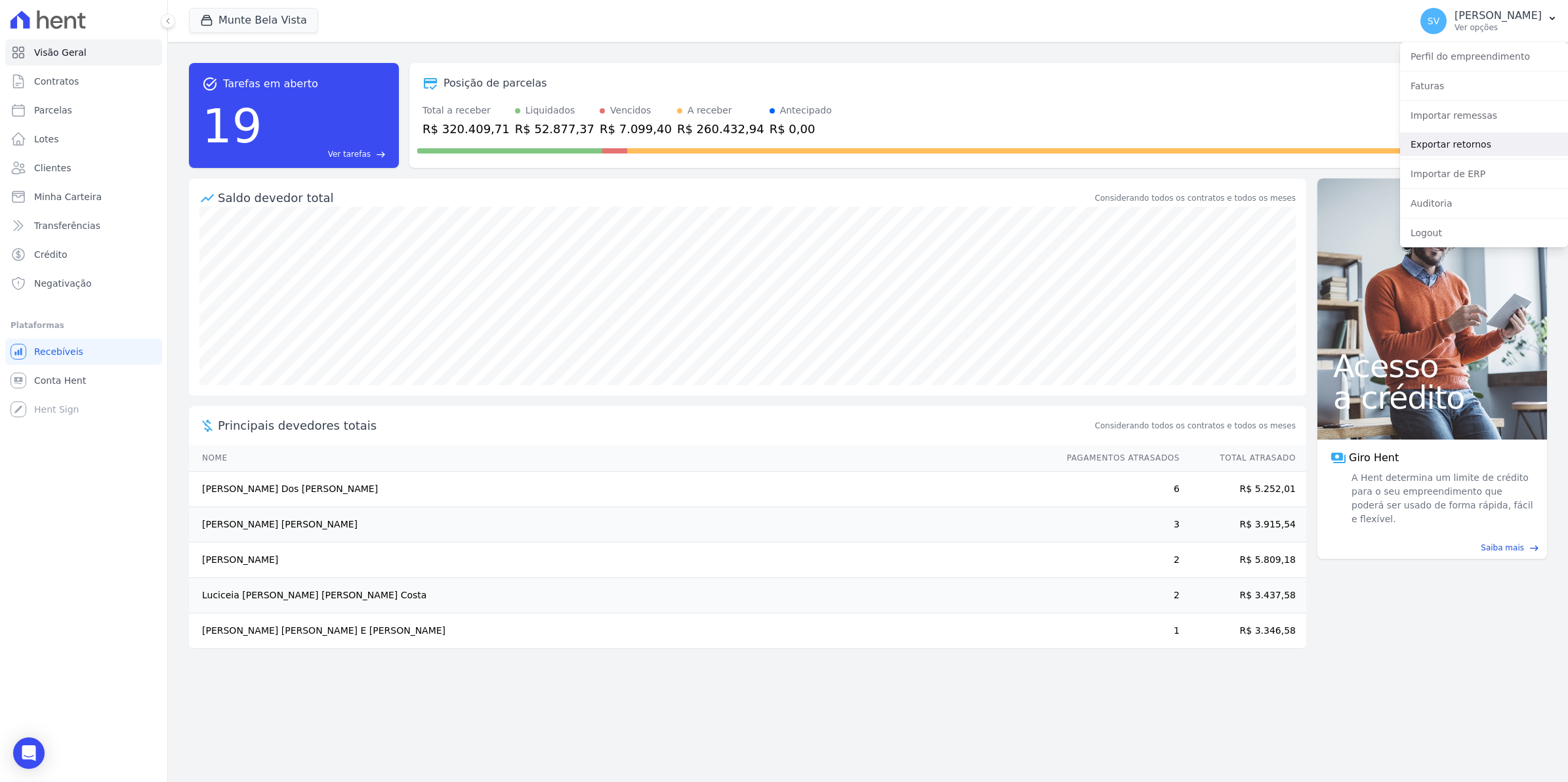
click at [1459, 139] on link "Exportar retornos" at bounding box center [1484, 144] width 168 height 24
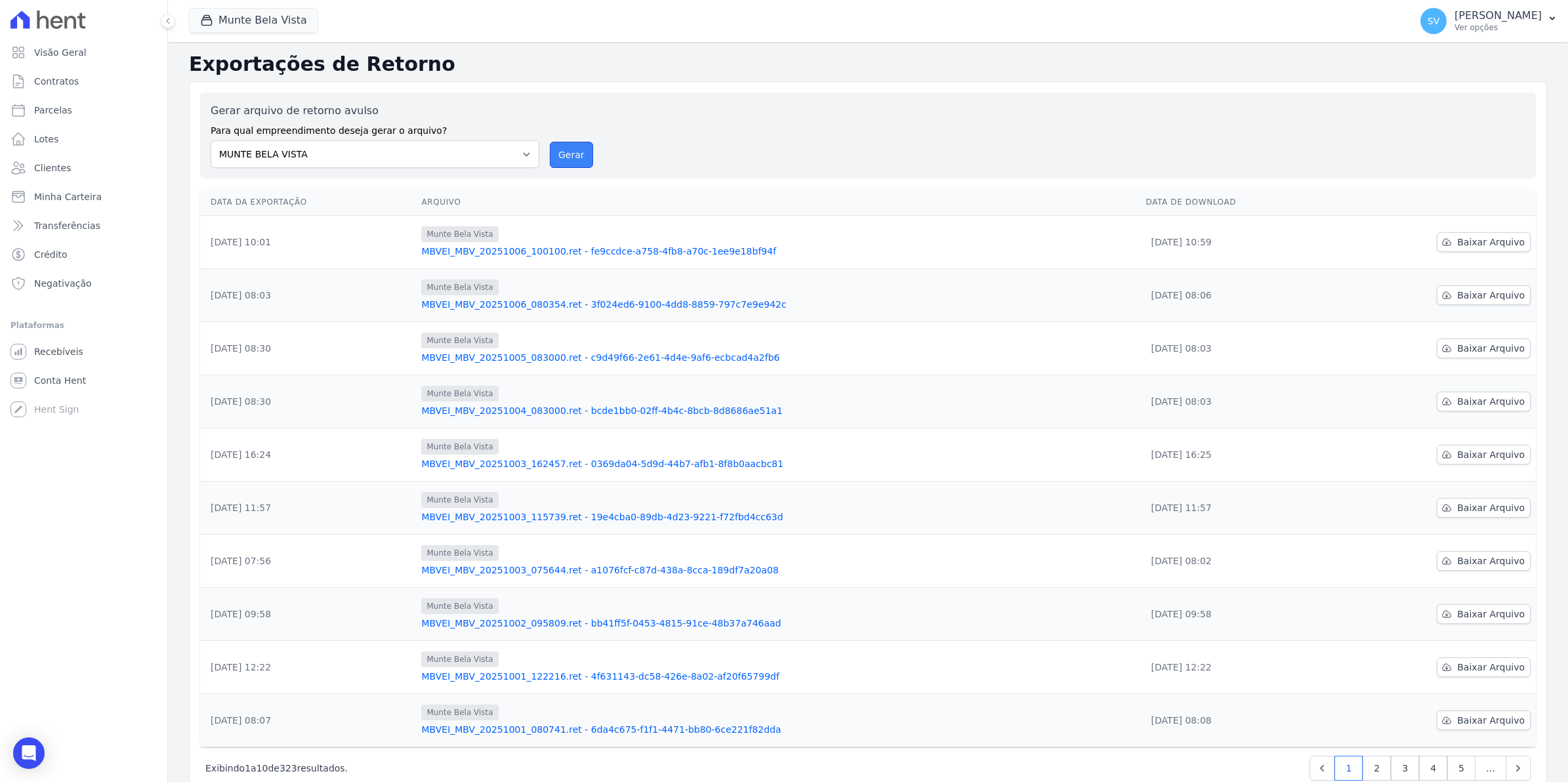
click at [561, 154] on button "Gerar" at bounding box center [571, 155] width 44 height 26
